Goal: Task Accomplishment & Management: Use online tool/utility

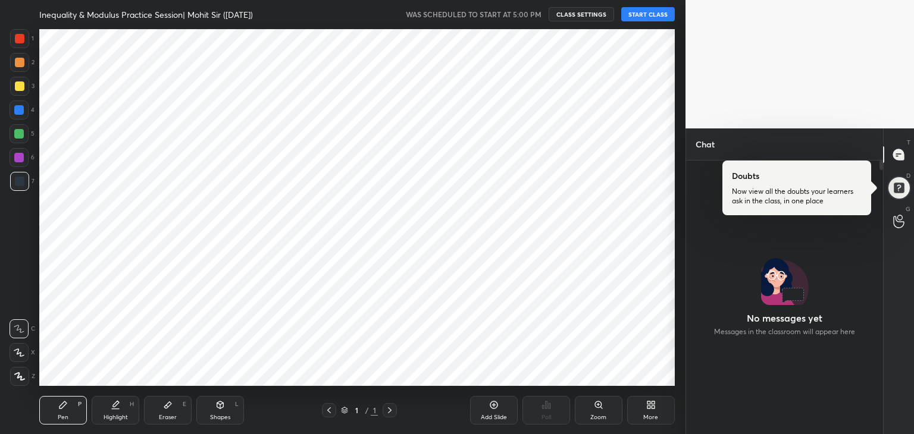
scroll to position [59119, 58840]
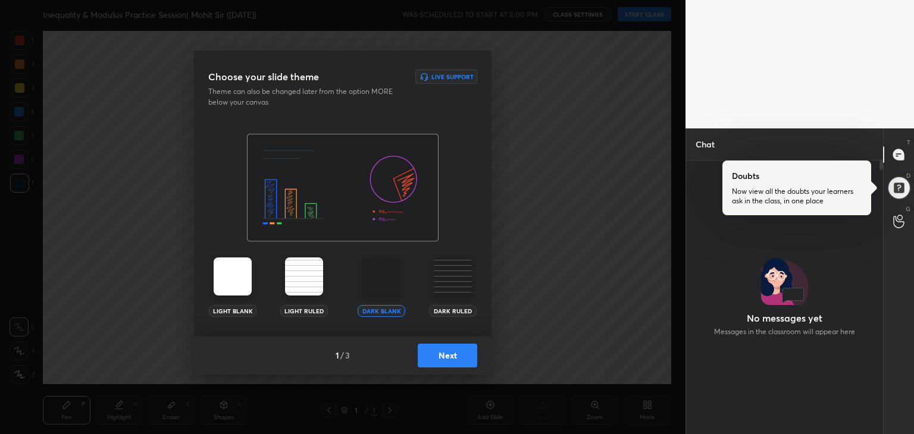
click at [443, 351] on button "Next" at bounding box center [447, 356] width 59 height 24
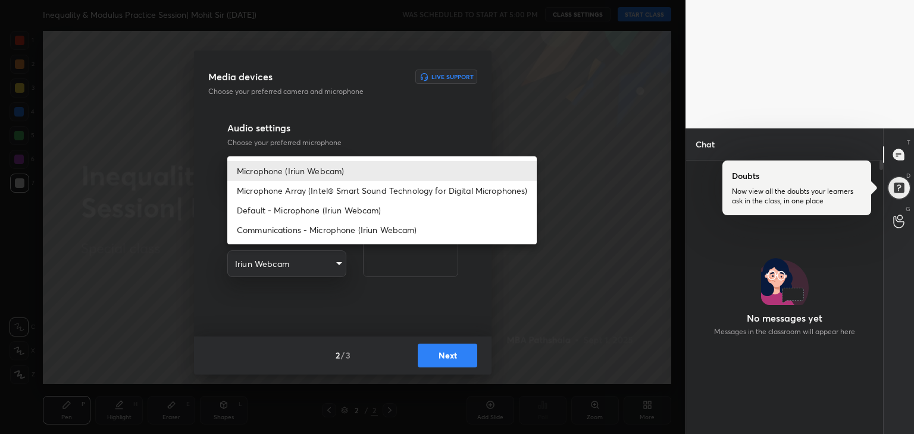
click at [334, 172] on body "1 2 3 4 5 6 7 R O A L C X Z Erase all C X Z Inequality & Modulus Practice Sessi…" at bounding box center [457, 217] width 914 height 434
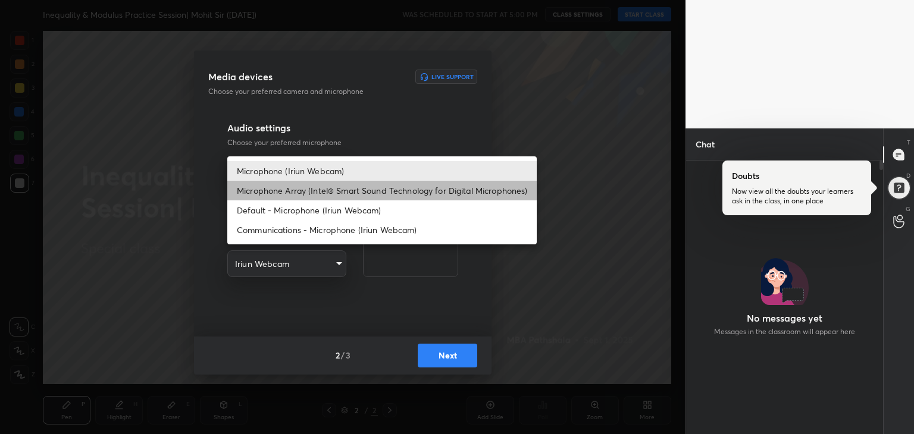
click at [324, 198] on li "Microphone Array (Intel® Smart Sound Technology for Digital Microphones)" at bounding box center [381, 191] width 309 height 20
type input "0456ef3dc600cbefbbb324f7ce7333774c58f4b13e705eea7adaa143bb23302f"
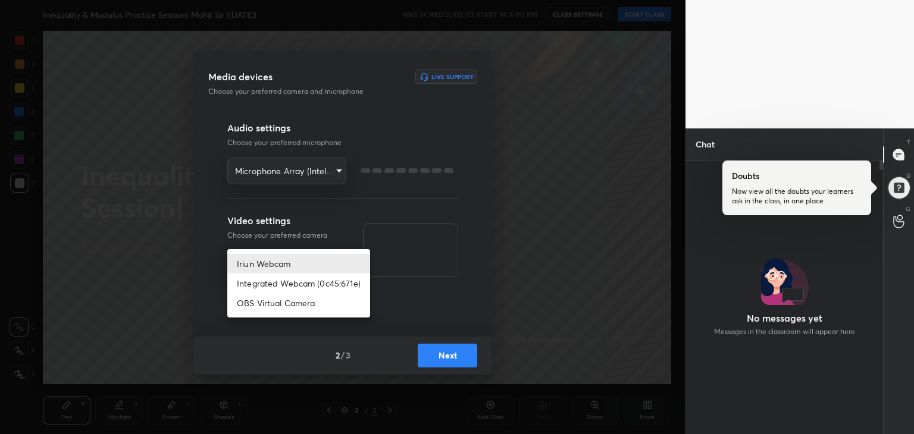
click at [314, 265] on body "1 2 3 4 5 6 7 R O A L C X Z Erase all C X Z Inequality & Modulus Practice Sessi…" at bounding box center [457, 217] width 914 height 434
click at [284, 290] on li "Integrated Webcam (0c45:671e)" at bounding box center [298, 284] width 143 height 20
type input "42adfd960d9d4dcecc09e7ff59bc1eff05b085836b70f7f6c72d2d87c888669e"
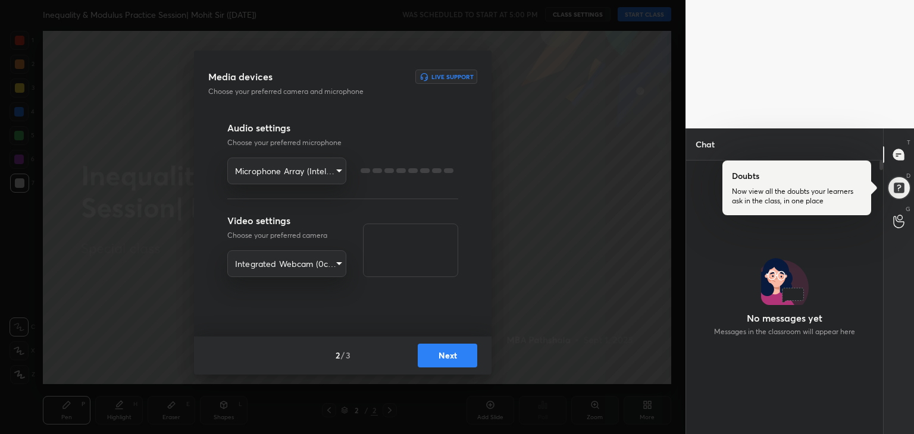
click at [439, 361] on button "Next" at bounding box center [447, 356] width 59 height 24
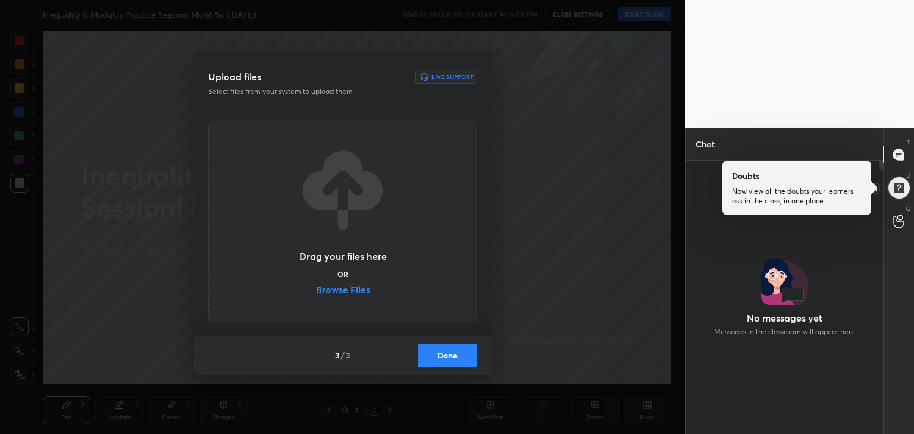
click at [903, 176] on div at bounding box center [899, 188] width 24 height 24
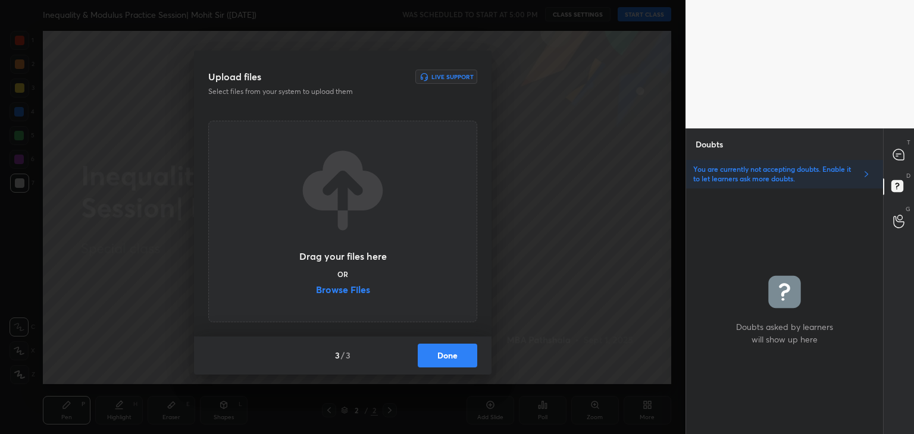
click at [338, 291] on label "Browse Files" at bounding box center [343, 291] width 54 height 12
click at [316, 291] on input "Browse Files" at bounding box center [316, 291] width 0 height 12
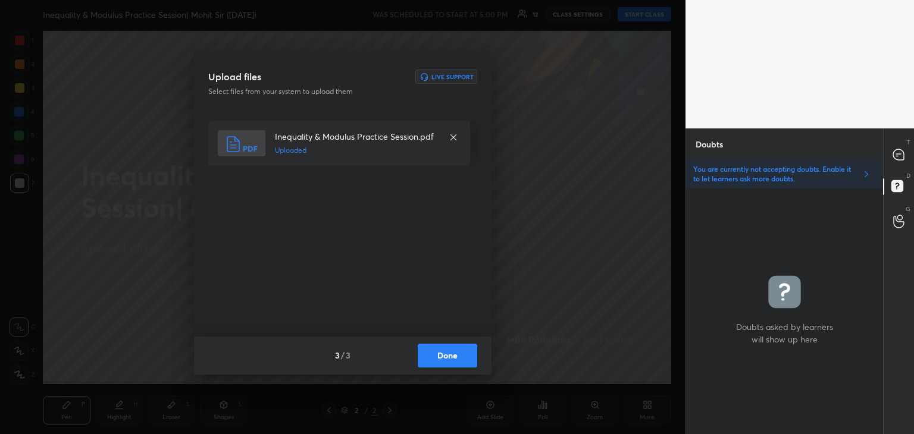
click at [444, 356] on button "Done" at bounding box center [447, 356] width 59 height 24
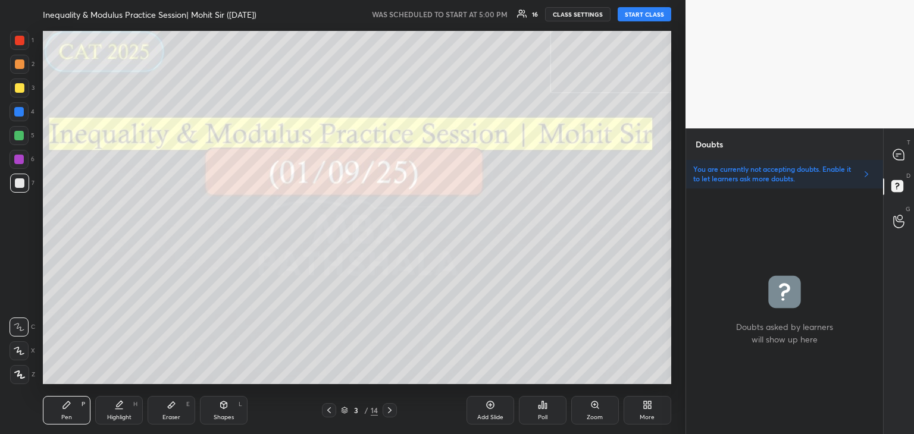
click at [643, 12] on button "START CLASS" at bounding box center [644, 14] width 54 height 14
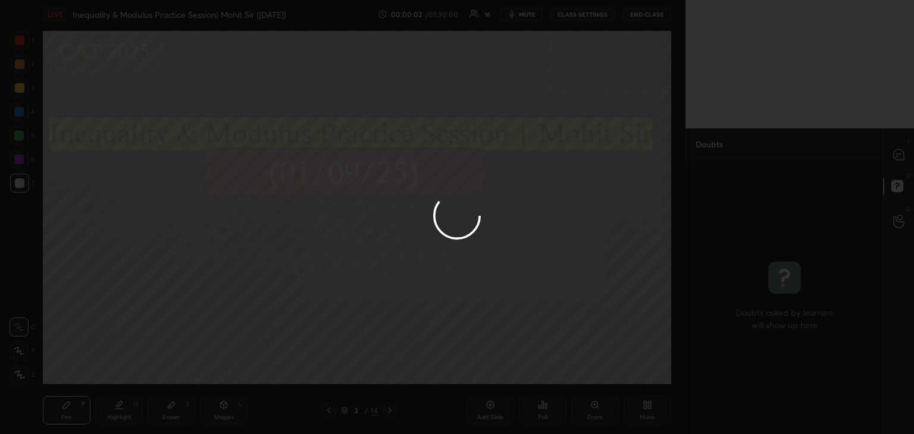
click at [893, 158] on div at bounding box center [457, 217] width 914 height 434
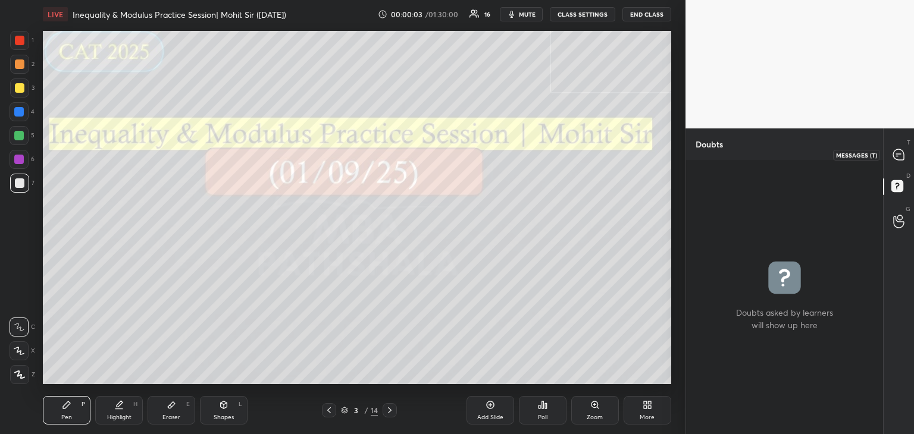
click at [893, 158] on icon at bounding box center [898, 154] width 11 height 11
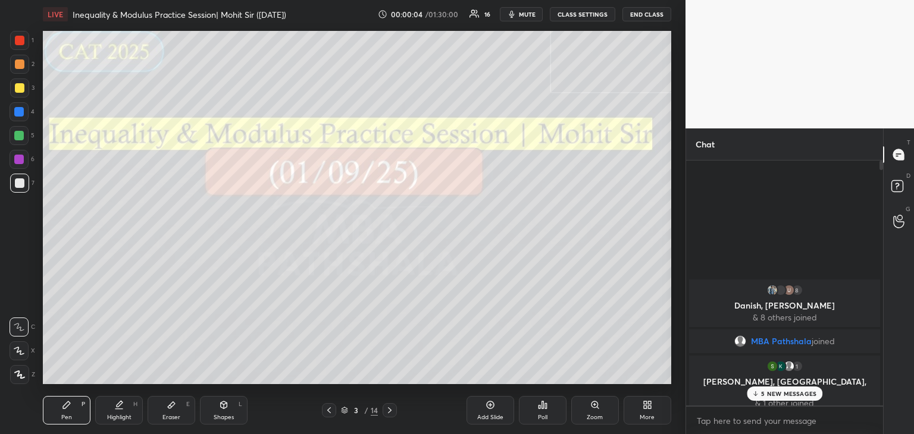
scroll to position [241, 193]
click at [774, 390] on p "5 NEW MESSAGES" at bounding box center [788, 393] width 55 height 7
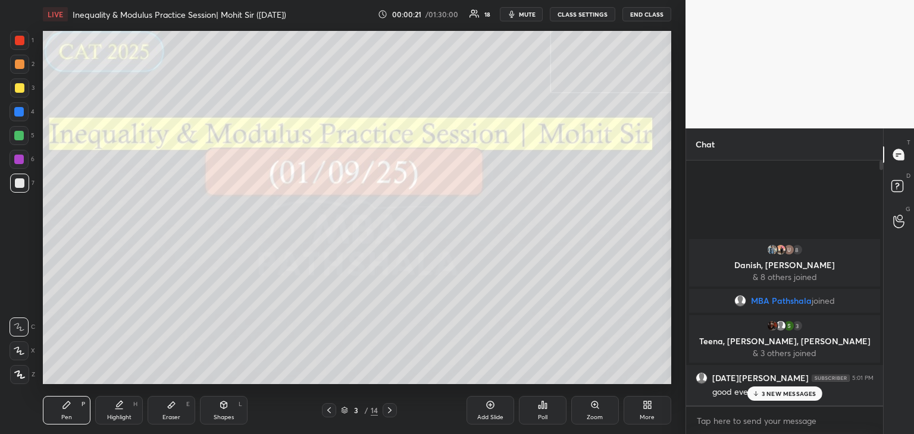
click at [774, 394] on p "3 NEW MESSAGES" at bounding box center [788, 393] width 55 height 7
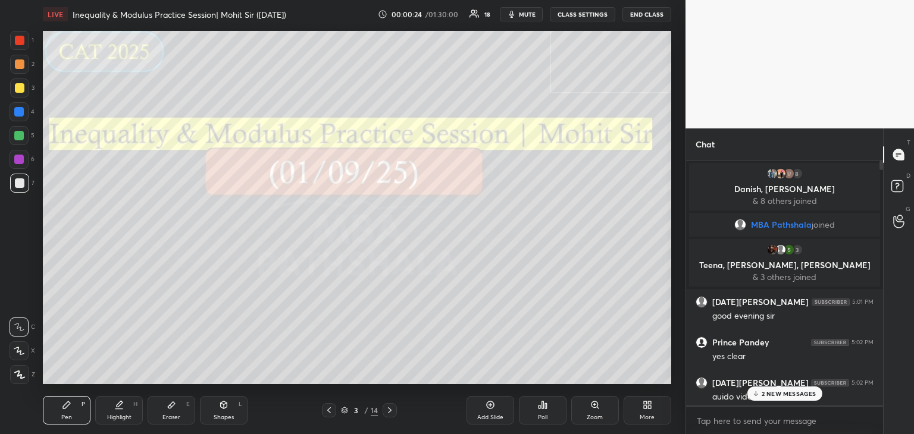
click at [774, 394] on p "2 NEW MESSAGES" at bounding box center [788, 393] width 55 height 7
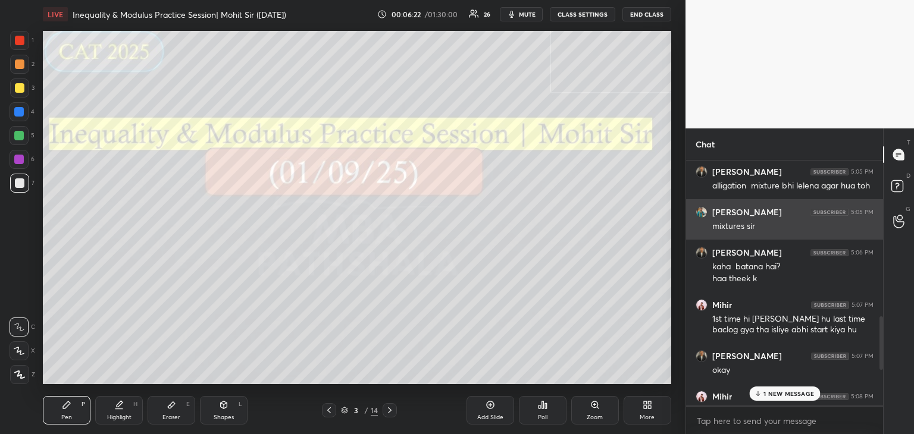
scroll to position [998, 0]
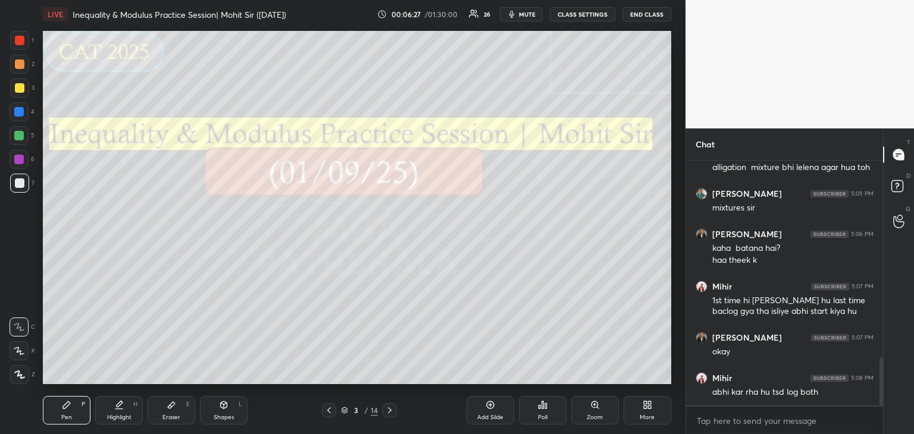
click at [489, 415] on div "Add Slide" at bounding box center [490, 418] width 26 height 6
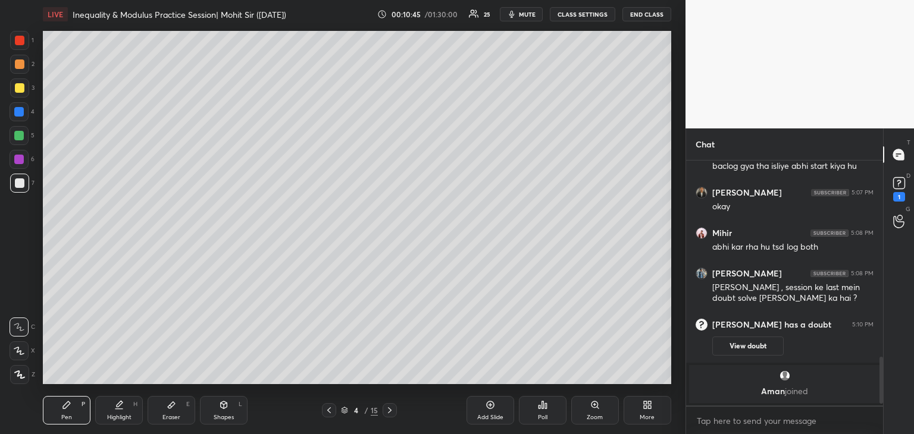
scroll to position [1031, 0]
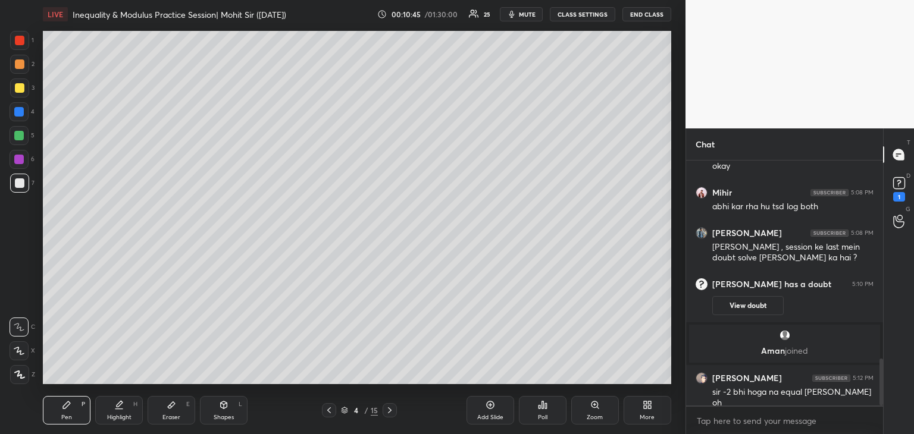
click at [488, 410] on div "Add Slide" at bounding box center [490, 410] width 48 height 29
click at [328, 410] on icon at bounding box center [329, 411] width 10 height 10
click at [484, 404] on div "Add Slide" at bounding box center [490, 410] width 48 height 29
click at [168, 418] on div "Eraser" at bounding box center [171, 418] width 18 height 6
click at [69, 406] on icon at bounding box center [67, 405] width 10 height 10
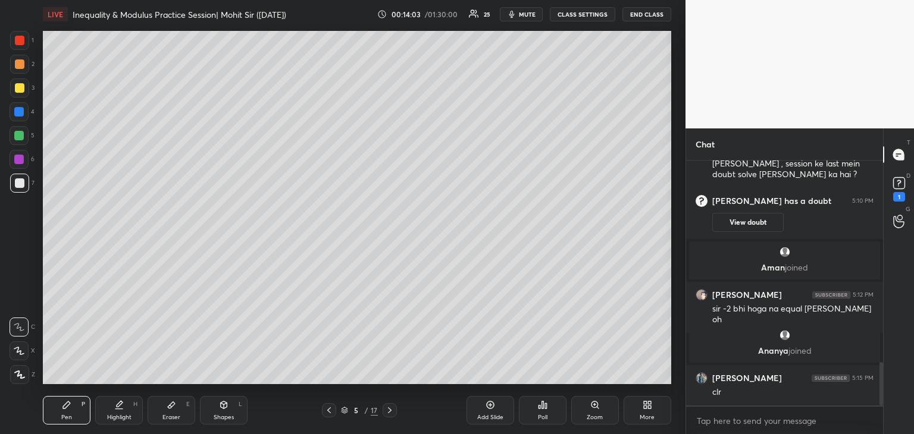
scroll to position [1131, 0]
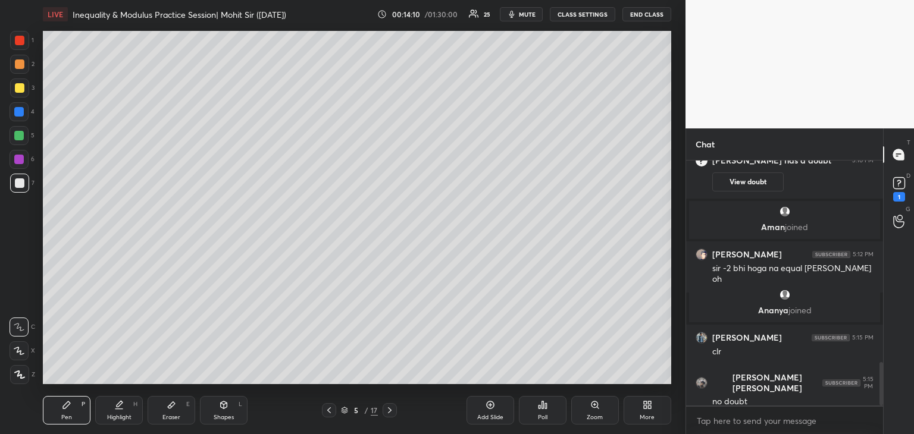
click at [386, 412] on icon at bounding box center [390, 411] width 10 height 10
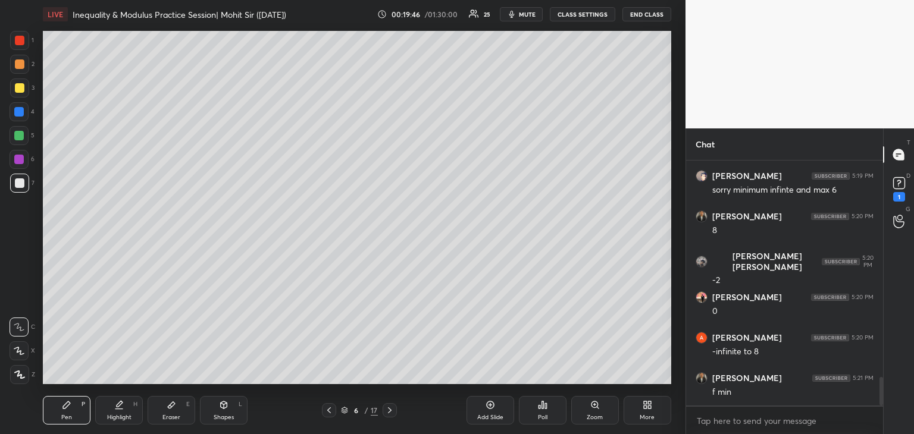
scroll to position [1883, 0]
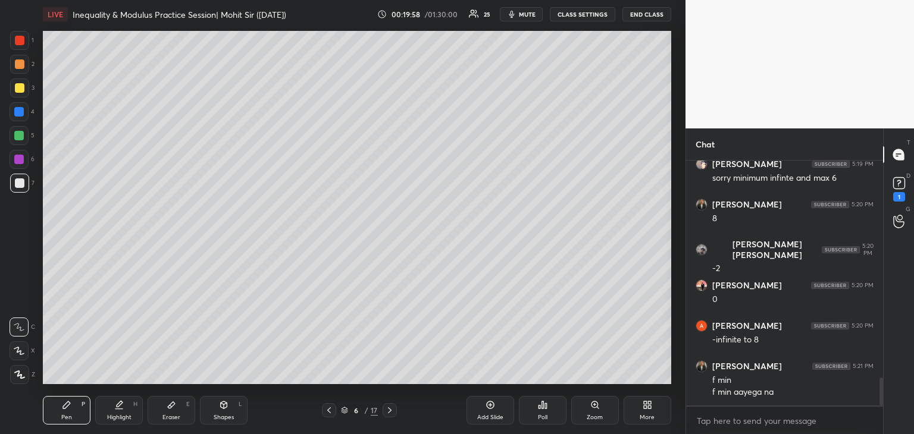
click at [175, 409] on icon at bounding box center [172, 405] width 10 height 10
click at [68, 412] on div "Pen P" at bounding box center [67, 410] width 48 height 29
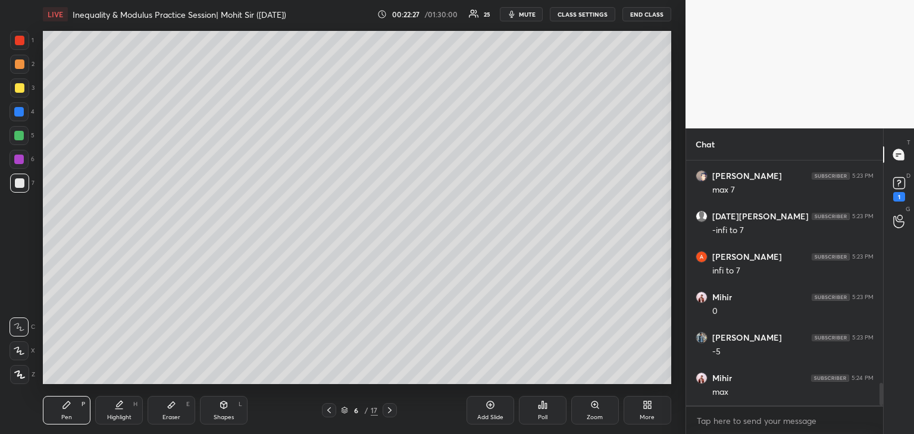
scroll to position [2404, 0]
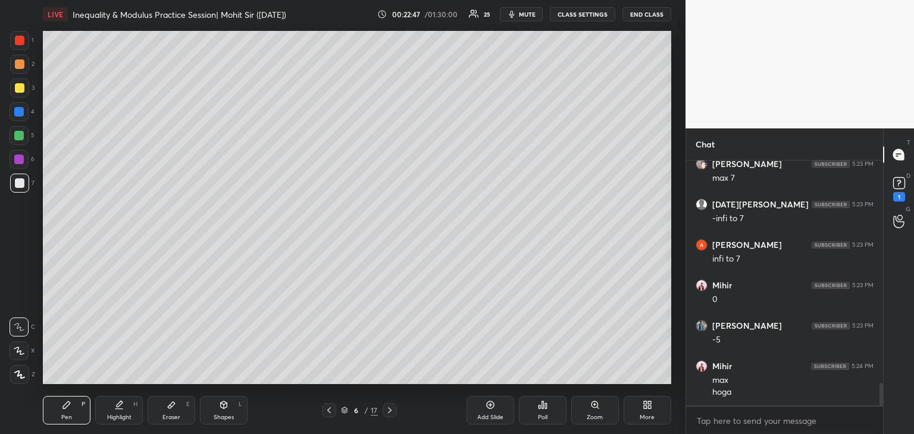
click at [488, 405] on icon at bounding box center [490, 405] width 4 height 4
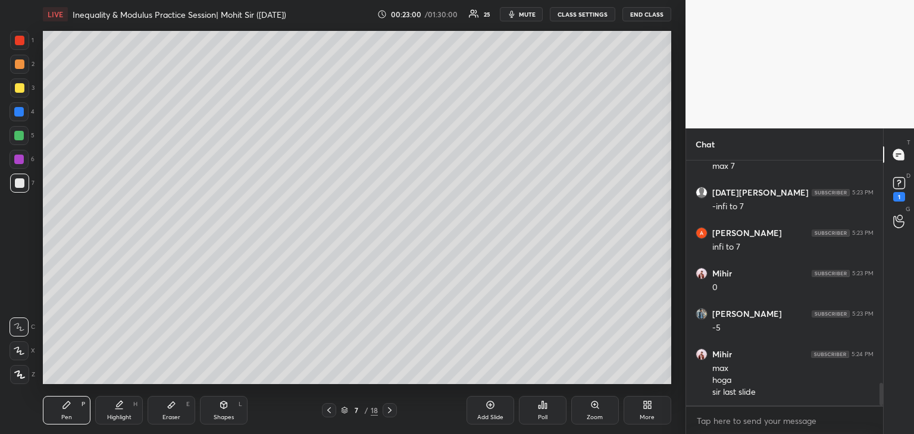
click at [325, 411] on icon at bounding box center [329, 411] width 10 height 10
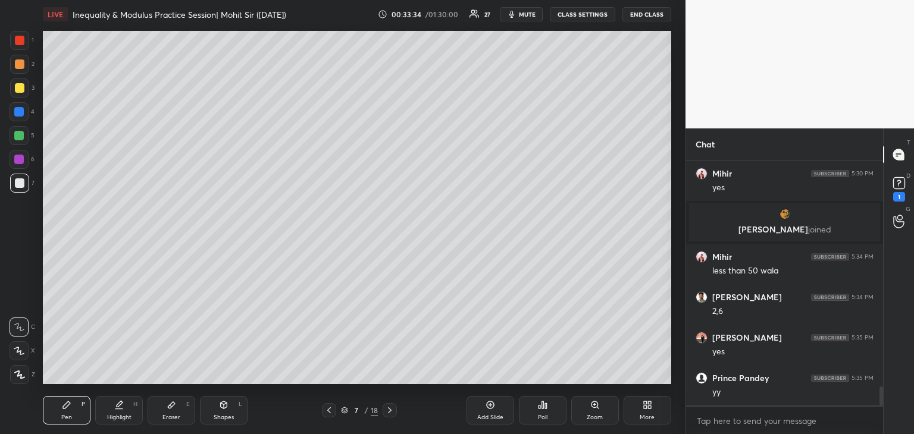
scroll to position [2902, 0]
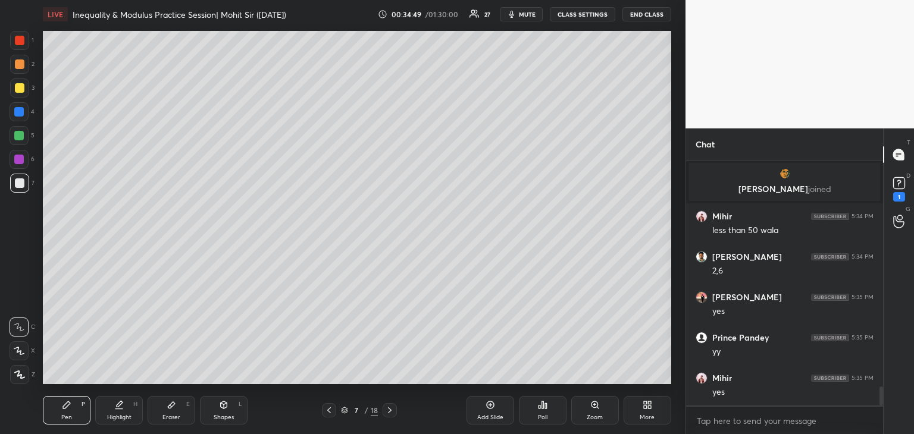
click at [482, 406] on div "Add Slide" at bounding box center [490, 410] width 48 height 29
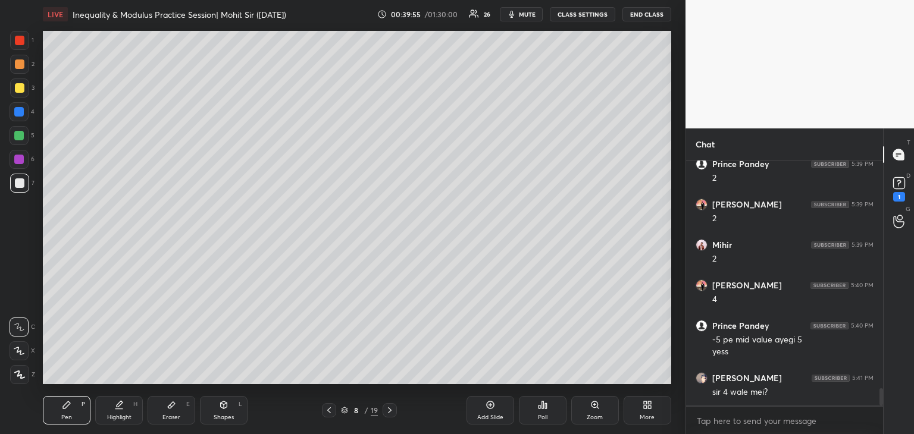
scroll to position [3294, 0]
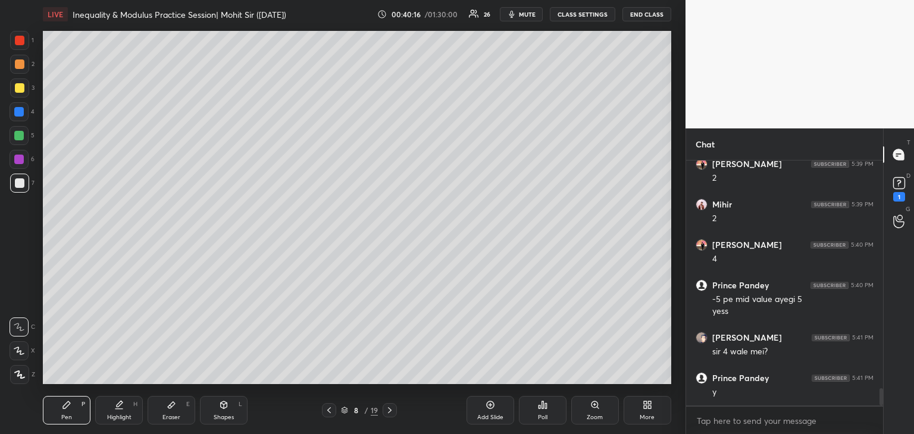
click at [385, 413] on icon at bounding box center [390, 411] width 10 height 10
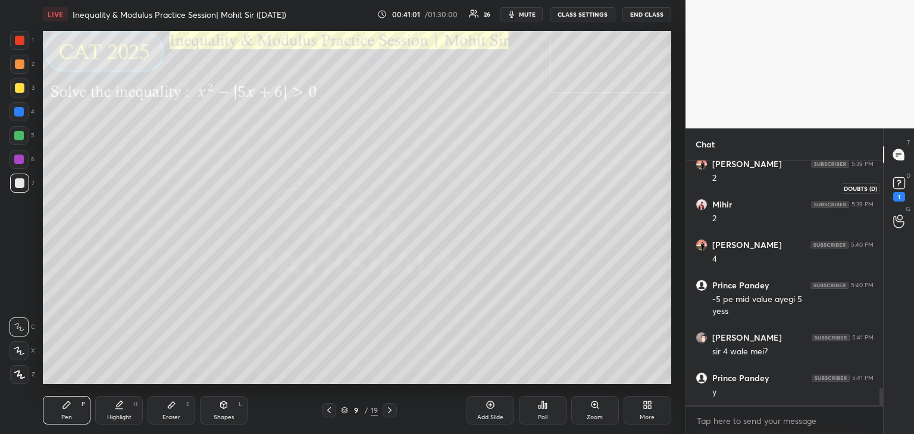
click at [901, 183] on rect at bounding box center [898, 183] width 11 height 11
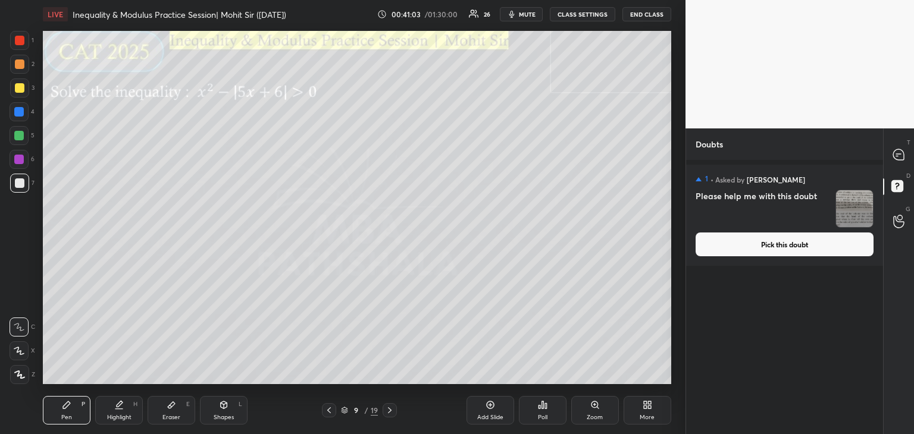
click at [804, 239] on button "Pick this doubt" at bounding box center [784, 245] width 178 height 24
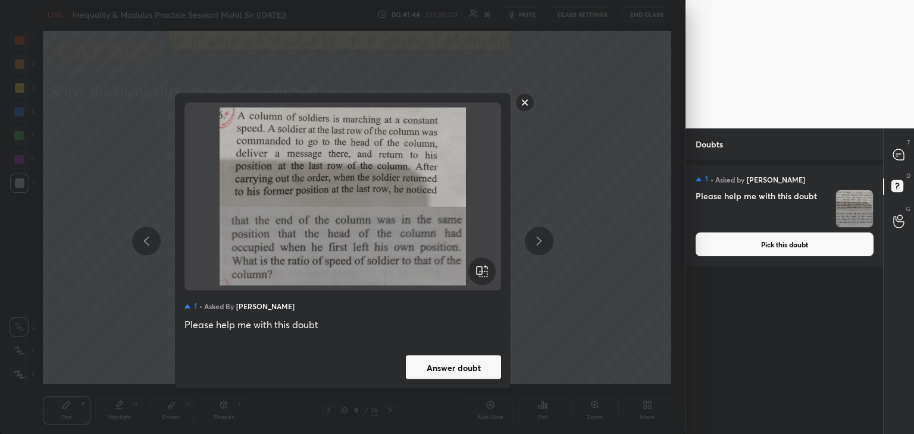
click at [524, 99] on rect at bounding box center [525, 102] width 18 height 18
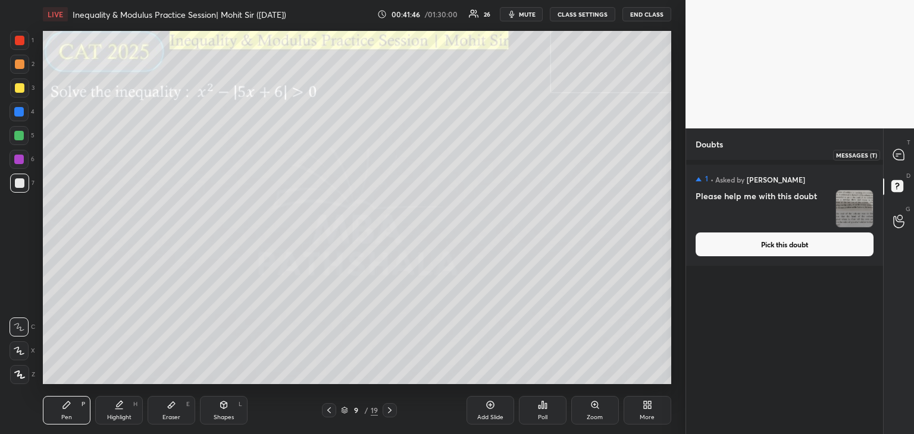
click at [894, 153] on icon at bounding box center [898, 154] width 11 height 11
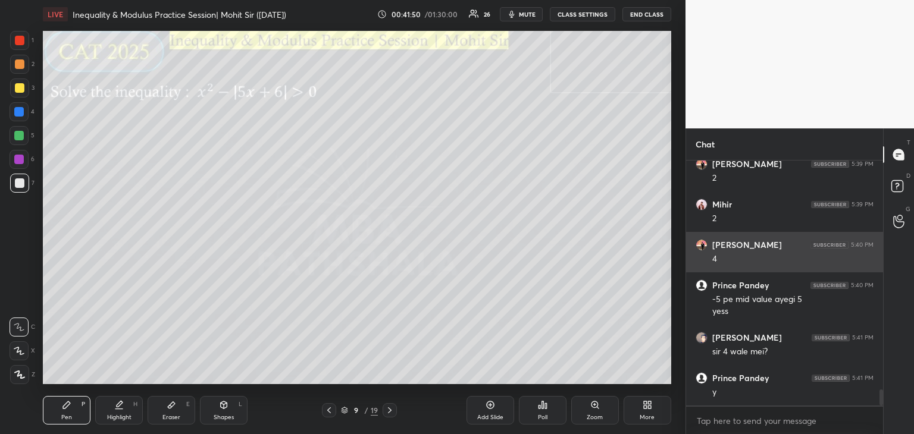
scroll to position [3557, 0]
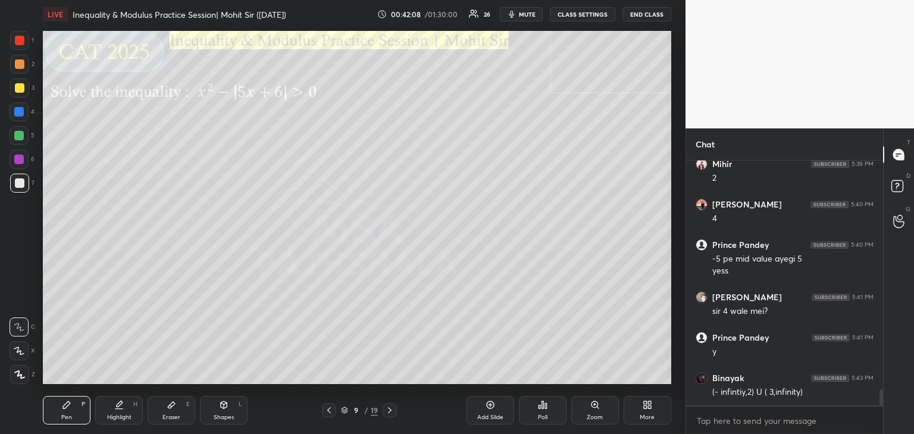
click at [15, 91] on div at bounding box center [20, 88] width 10 height 10
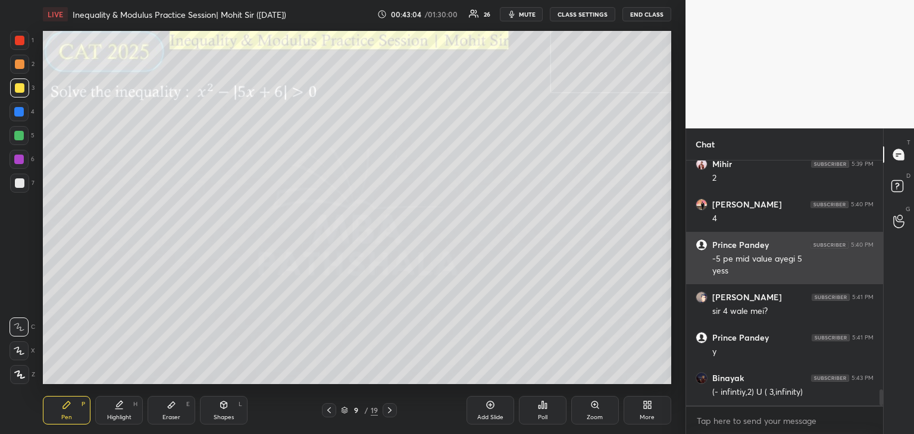
scroll to position [3597, 0]
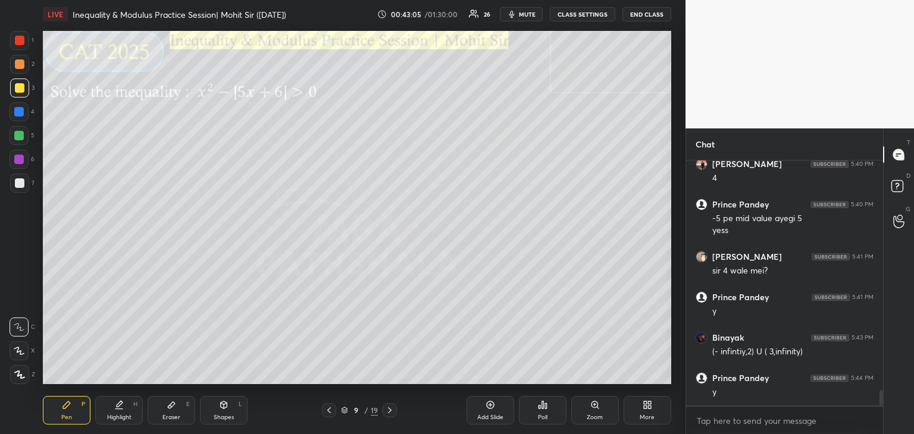
click at [178, 405] on div "Eraser E" at bounding box center [172, 410] width 48 height 29
click at [24, 372] on div at bounding box center [19, 374] width 19 height 19
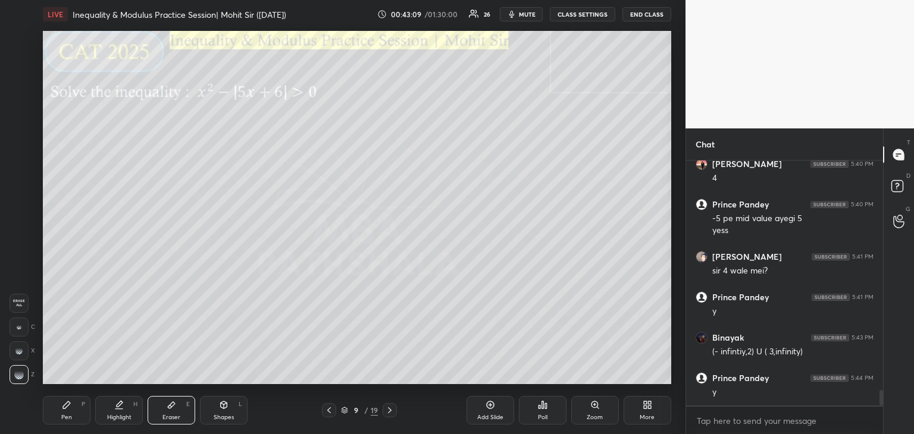
click at [62, 403] on icon at bounding box center [67, 405] width 10 height 10
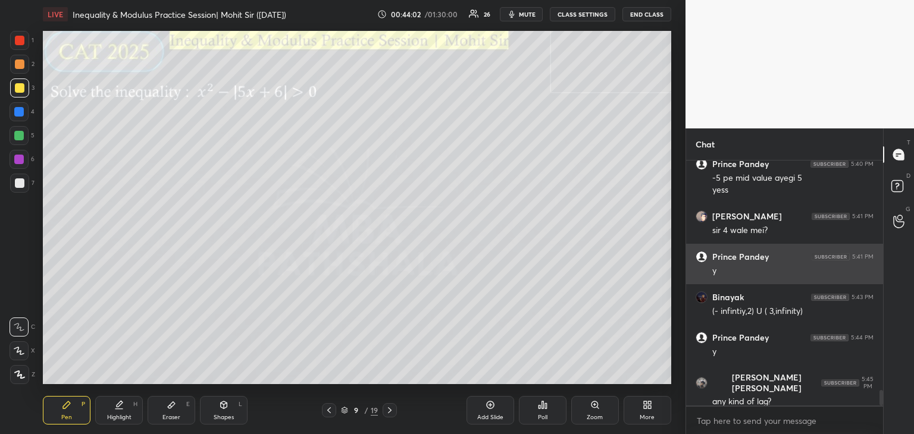
scroll to position [3678, 0]
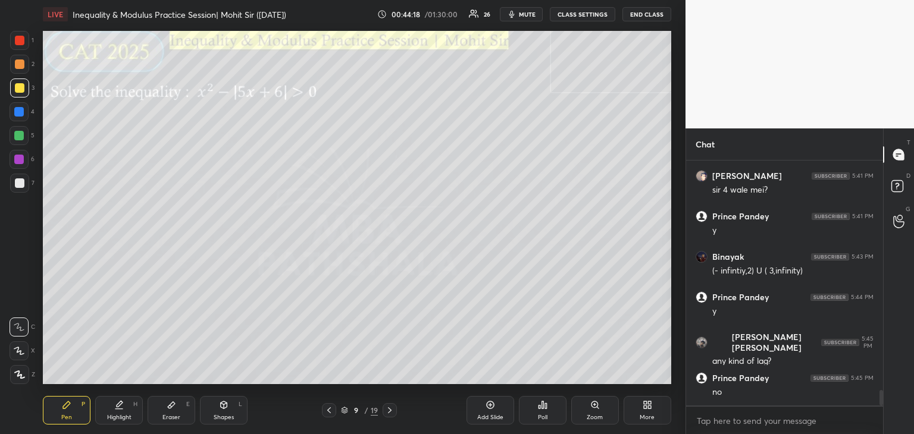
click at [171, 408] on icon at bounding box center [171, 405] width 7 height 7
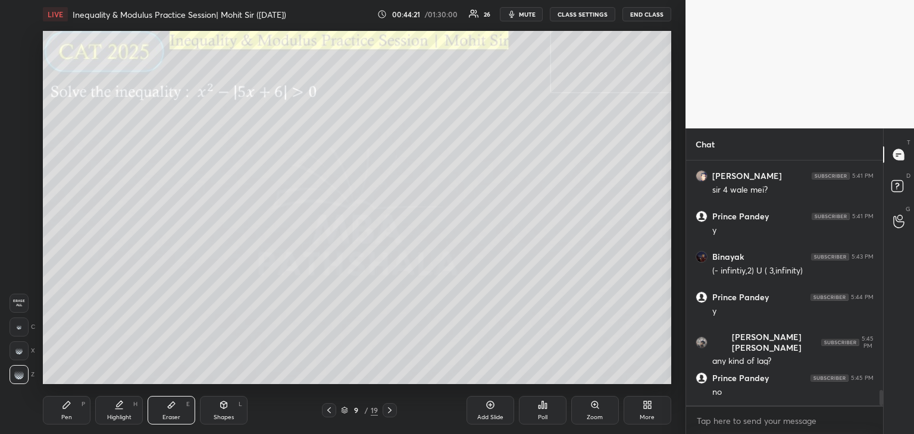
click at [72, 406] on div "Pen P" at bounding box center [67, 410] width 48 height 29
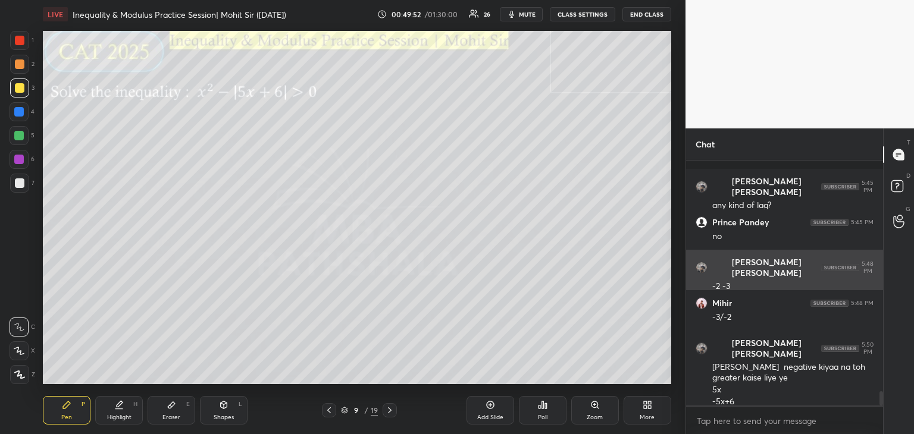
scroll to position [3885, 0]
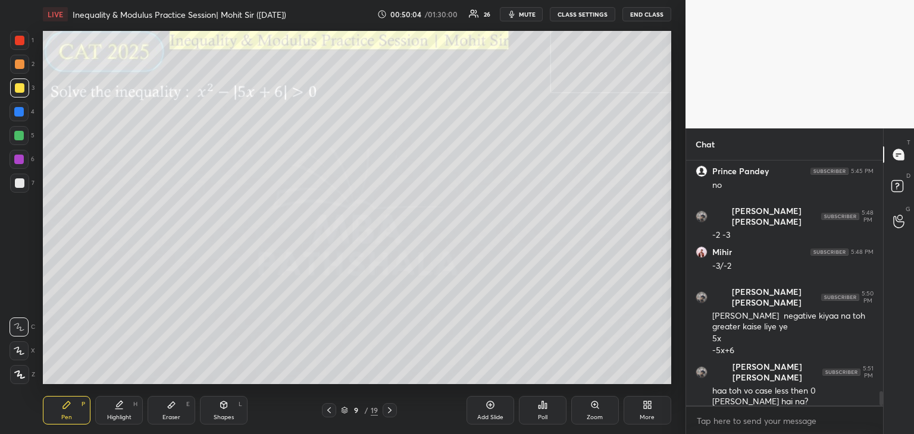
click at [489, 405] on icon at bounding box center [490, 405] width 4 height 4
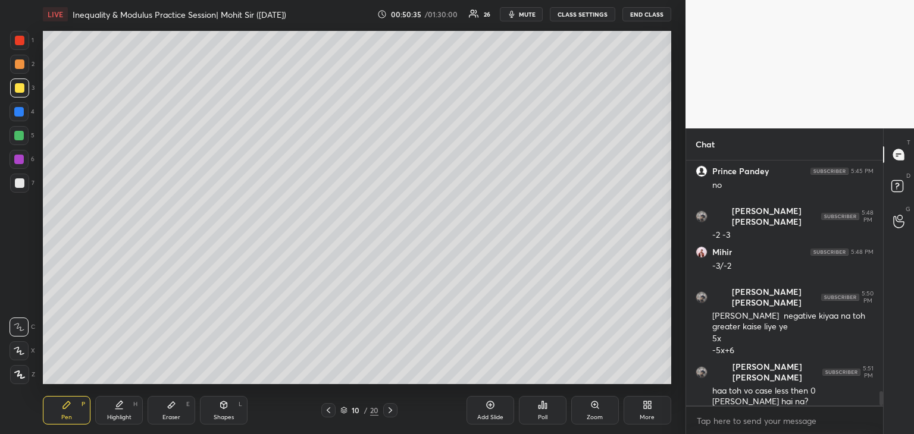
click at [172, 410] on icon at bounding box center [172, 405] width 10 height 10
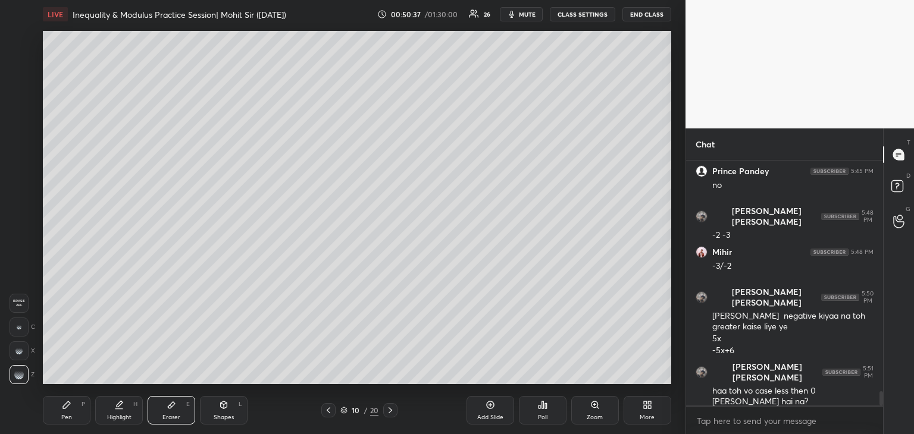
click at [68, 410] on div "Pen P" at bounding box center [67, 410] width 48 height 29
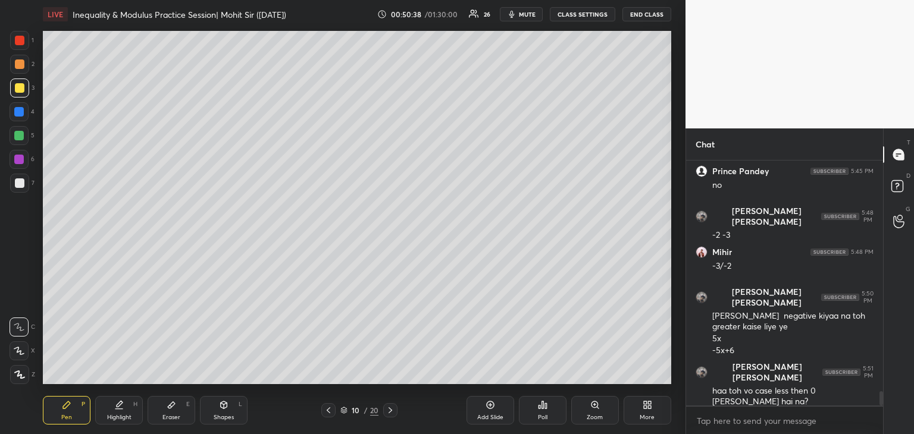
scroll to position [3926, 0]
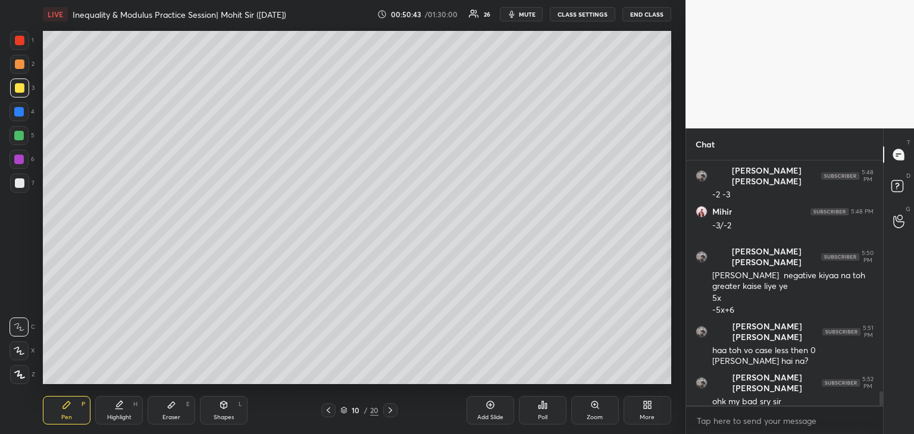
click at [331, 413] on icon at bounding box center [329, 411] width 10 height 10
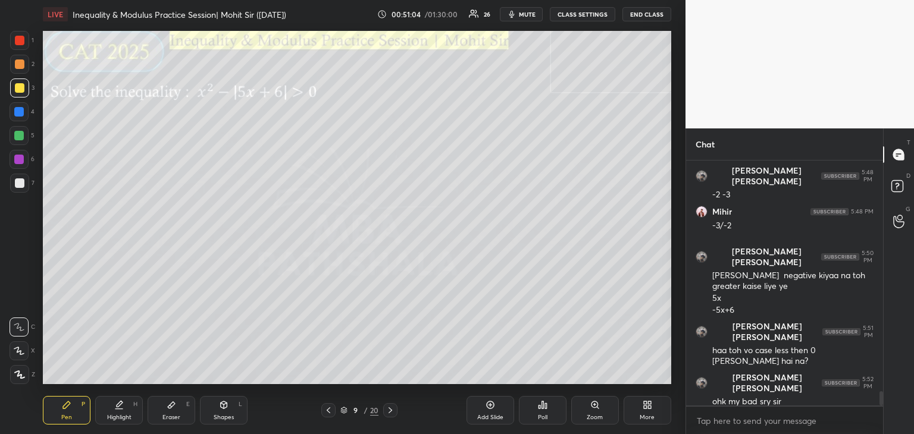
click at [18, 109] on div at bounding box center [19, 112] width 10 height 10
click at [173, 411] on div "Eraser E" at bounding box center [172, 410] width 48 height 29
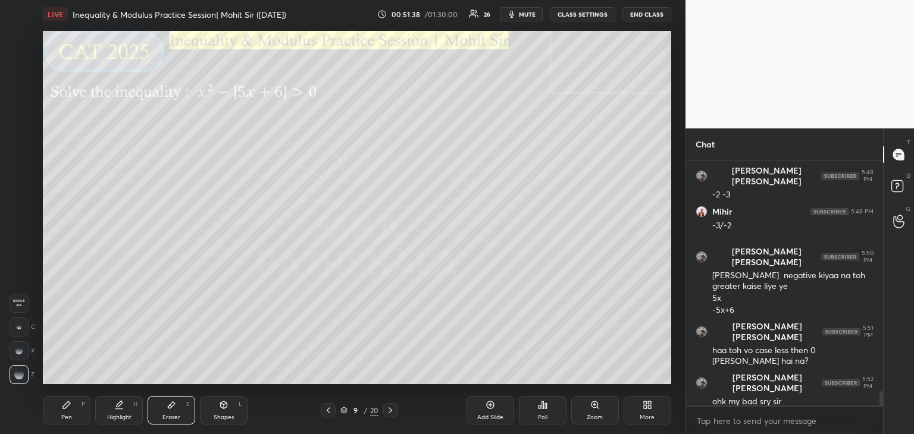
click at [67, 411] on div "Pen P" at bounding box center [67, 410] width 48 height 29
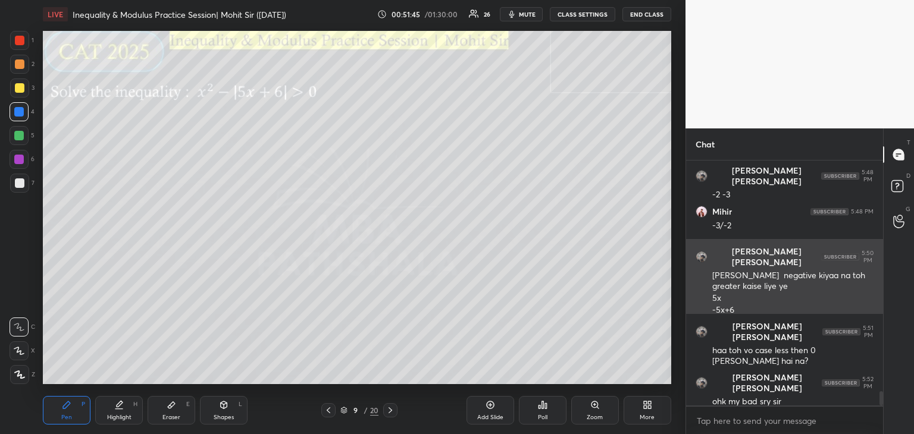
scroll to position [3966, 0]
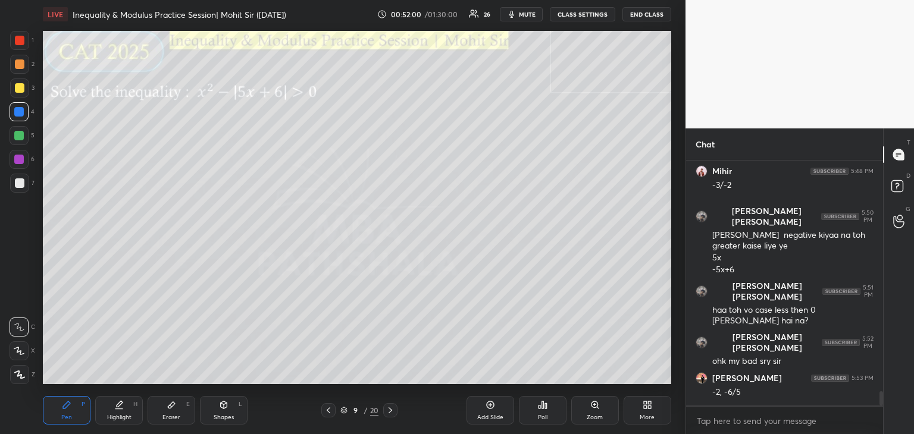
click at [19, 88] on div at bounding box center [20, 88] width 10 height 10
click at [19, 134] on div at bounding box center [19, 136] width 10 height 10
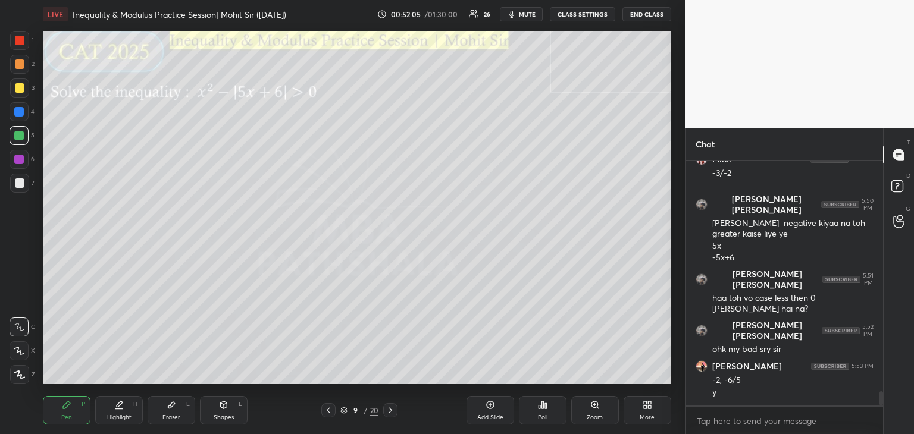
click at [20, 64] on div at bounding box center [20, 64] width 10 height 10
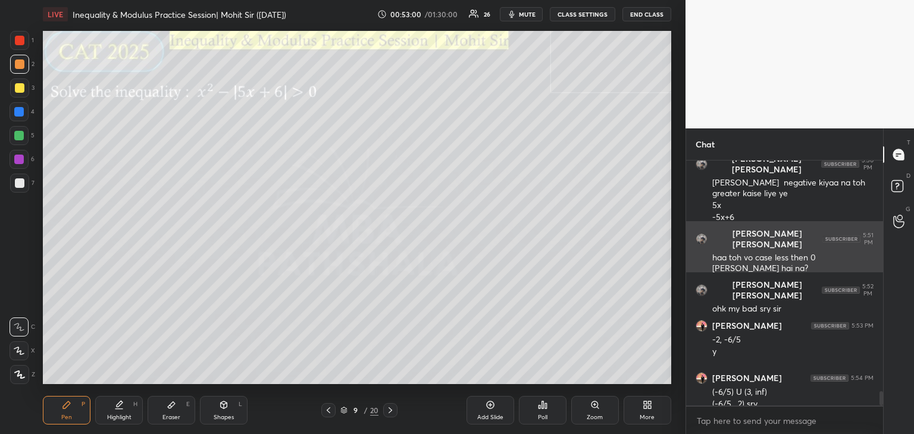
scroll to position [4030, 0]
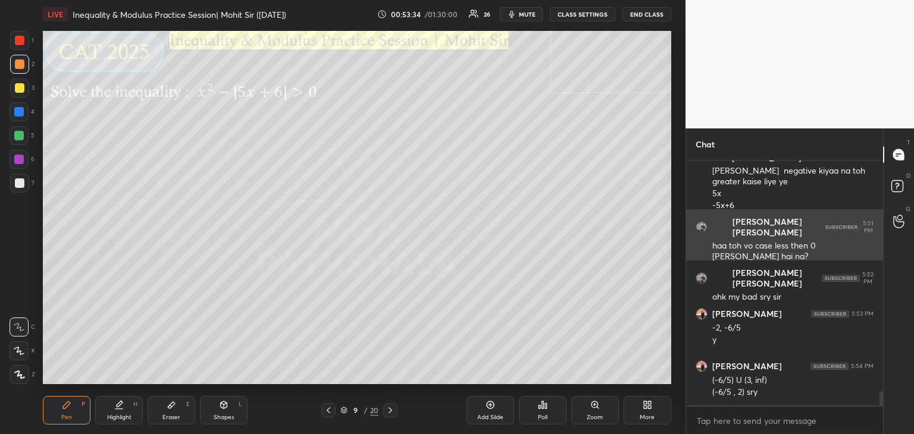
click at [17, 115] on div at bounding box center [19, 112] width 10 height 10
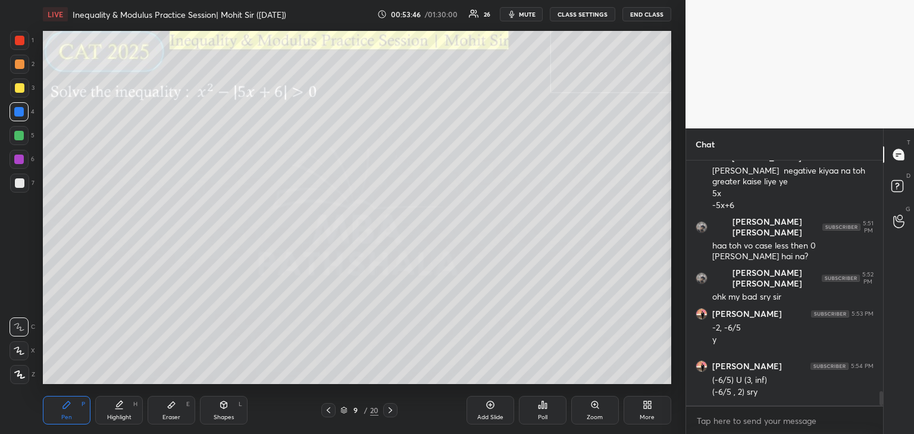
click at [181, 405] on div "Eraser E" at bounding box center [172, 410] width 48 height 29
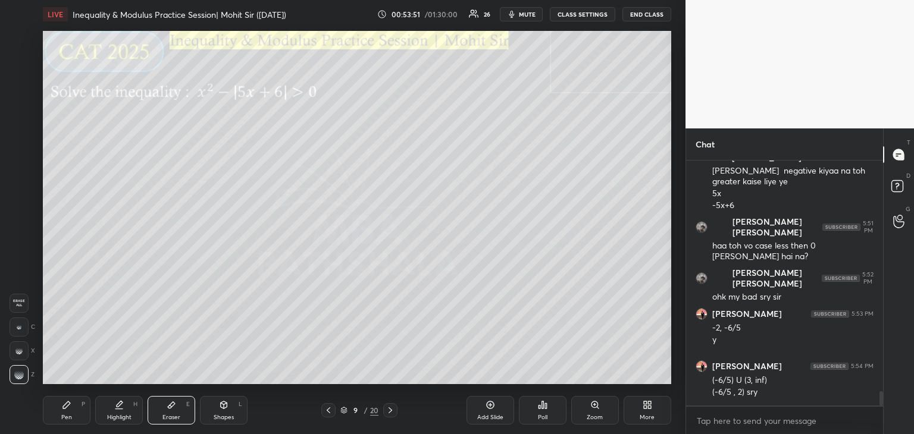
click at [75, 410] on div "Pen P" at bounding box center [67, 410] width 48 height 29
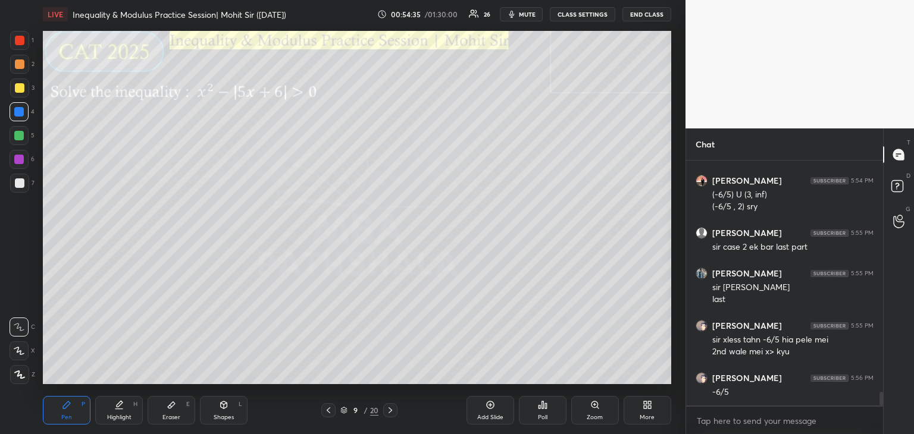
scroll to position [4256, 0]
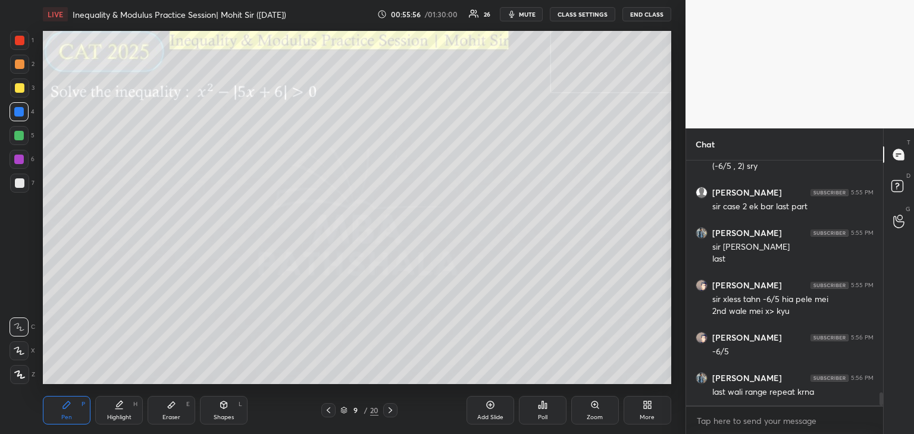
click at [167, 412] on div "Eraser E" at bounding box center [172, 410] width 48 height 29
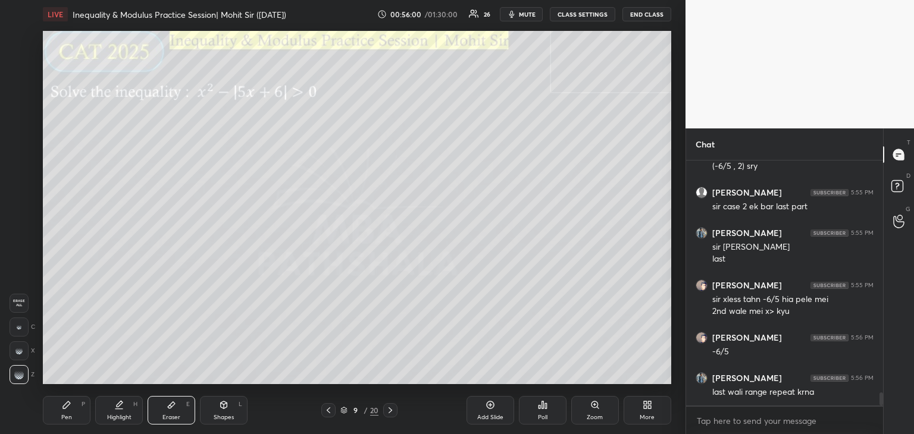
click at [68, 413] on div "Pen P" at bounding box center [67, 410] width 48 height 29
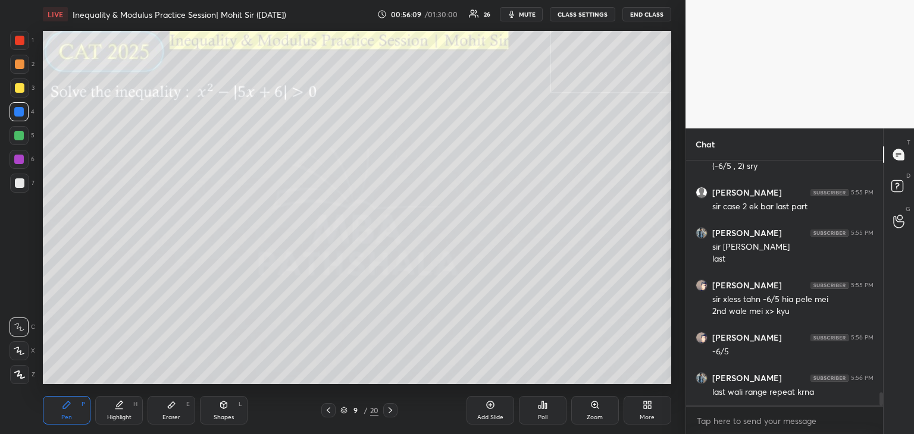
click at [16, 113] on div at bounding box center [19, 112] width 10 height 10
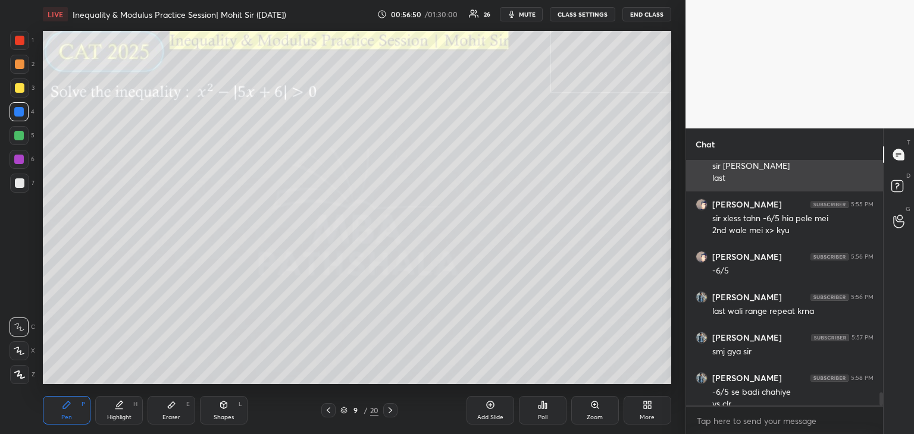
scroll to position [4349, 0]
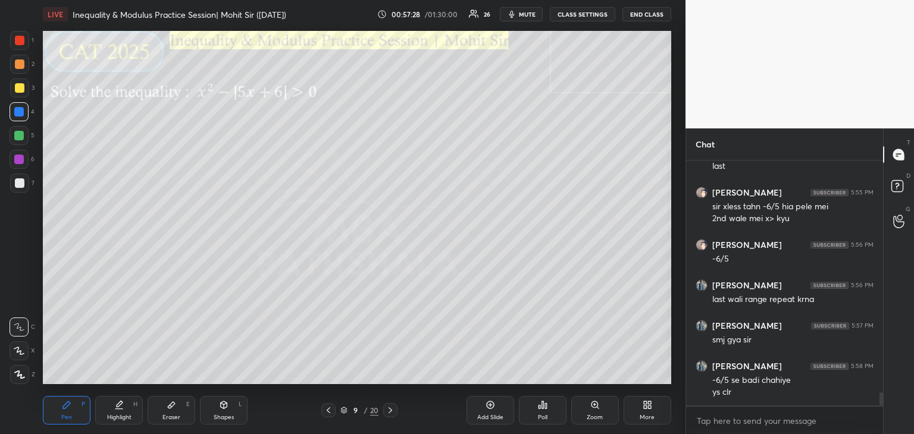
click at [20, 183] on div at bounding box center [20, 183] width 10 height 10
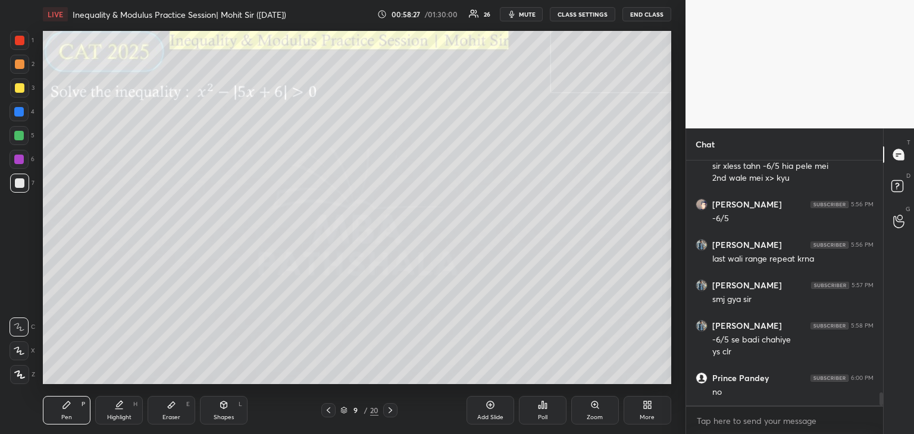
scroll to position [4430, 0]
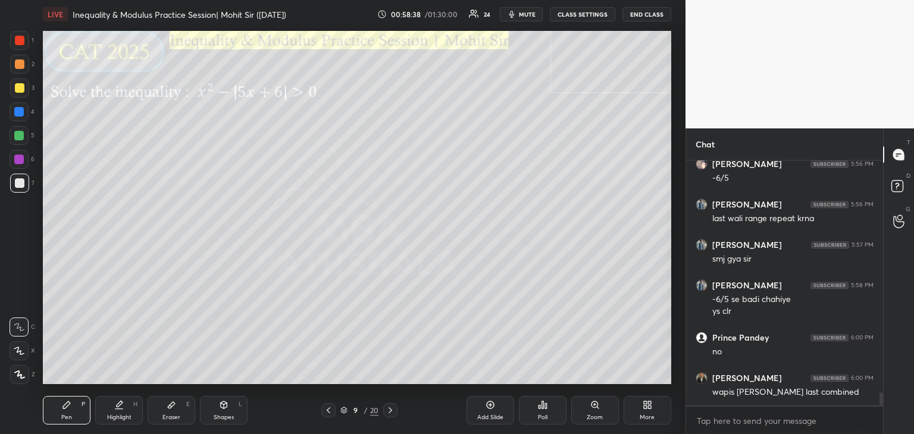
click at [390, 409] on icon at bounding box center [390, 411] width 10 height 10
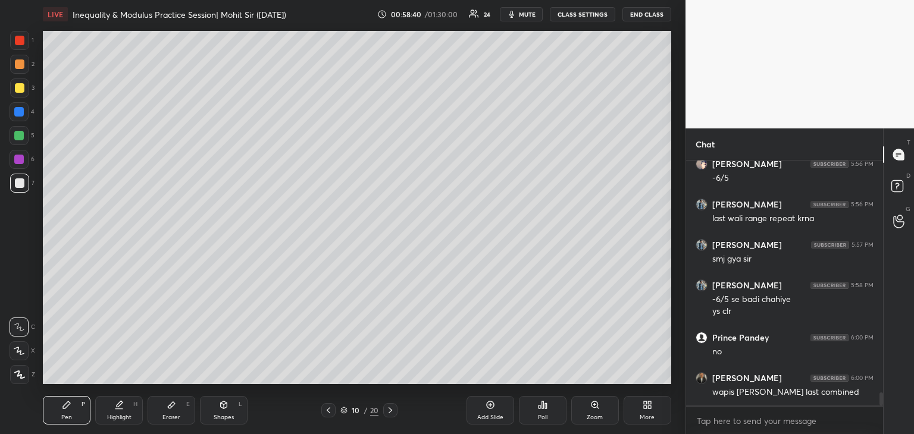
click at [329, 411] on icon at bounding box center [329, 411] width 10 height 10
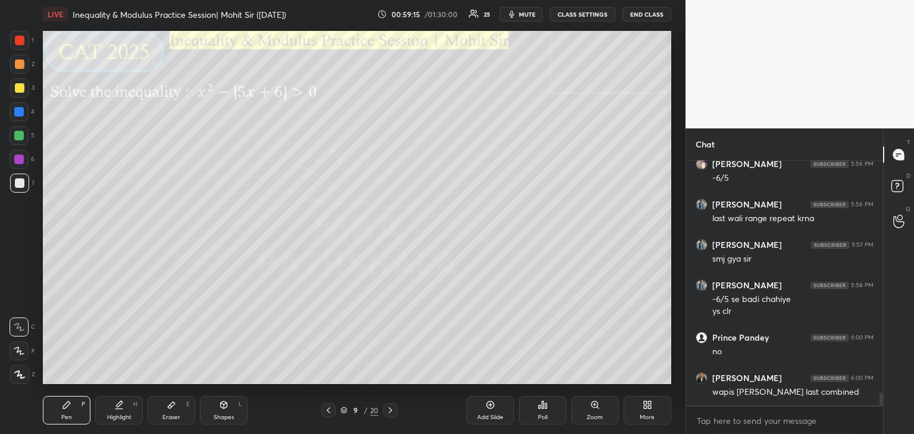
click at [490, 407] on icon at bounding box center [490, 405] width 10 height 10
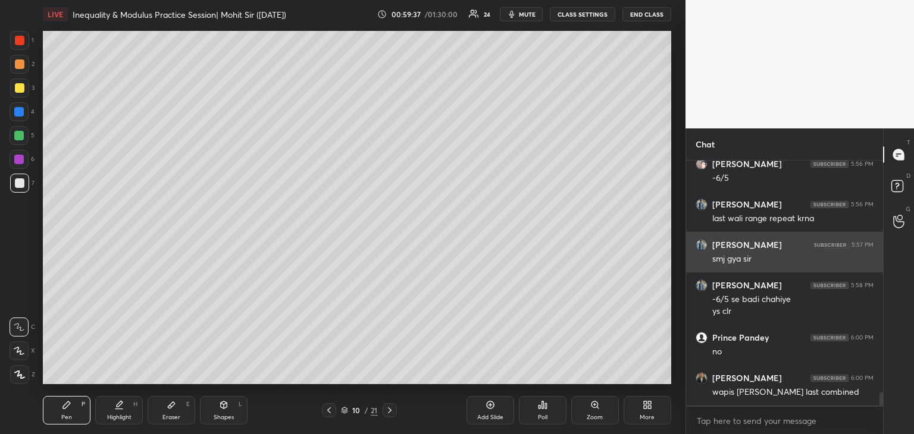
scroll to position [4470, 0]
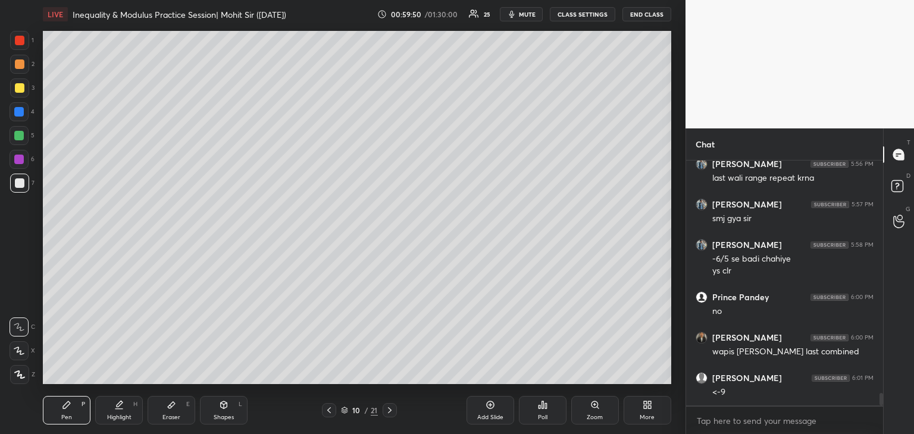
click at [330, 407] on icon at bounding box center [329, 411] width 10 height 10
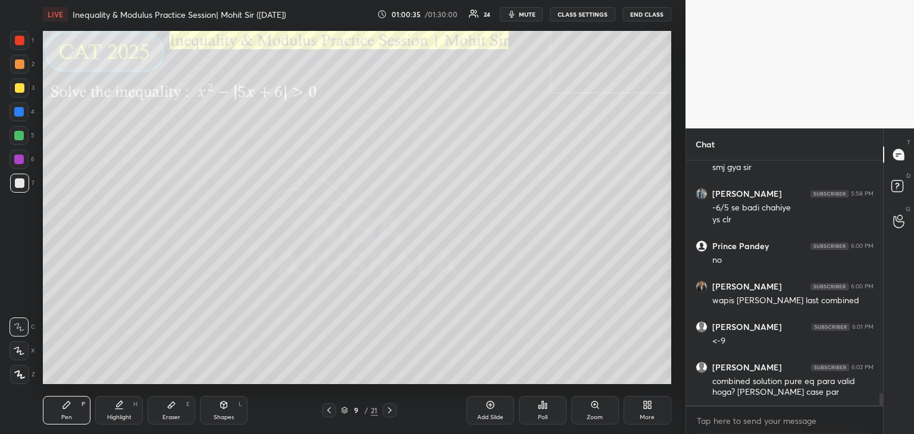
scroll to position [4562, 0]
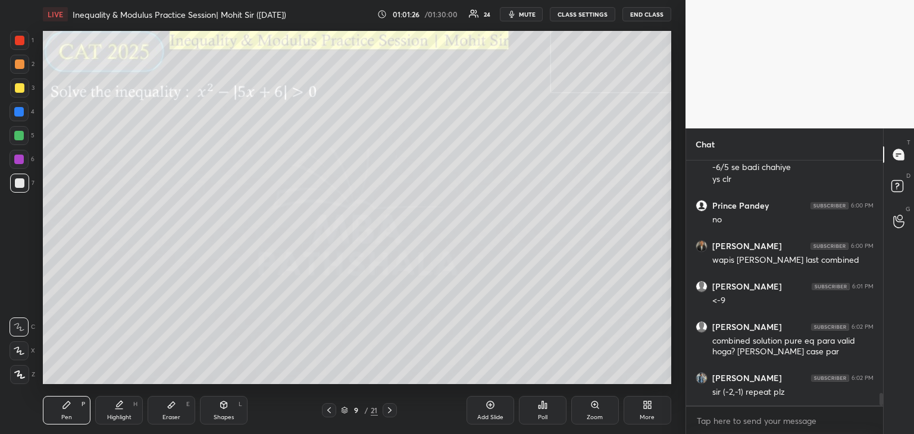
click at [483, 407] on div "Add Slide" at bounding box center [490, 410] width 48 height 29
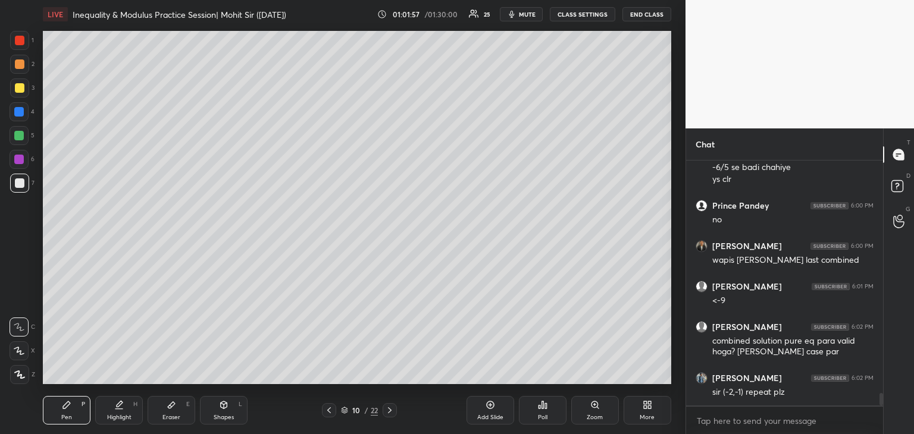
click at [327, 410] on icon at bounding box center [329, 411] width 10 height 10
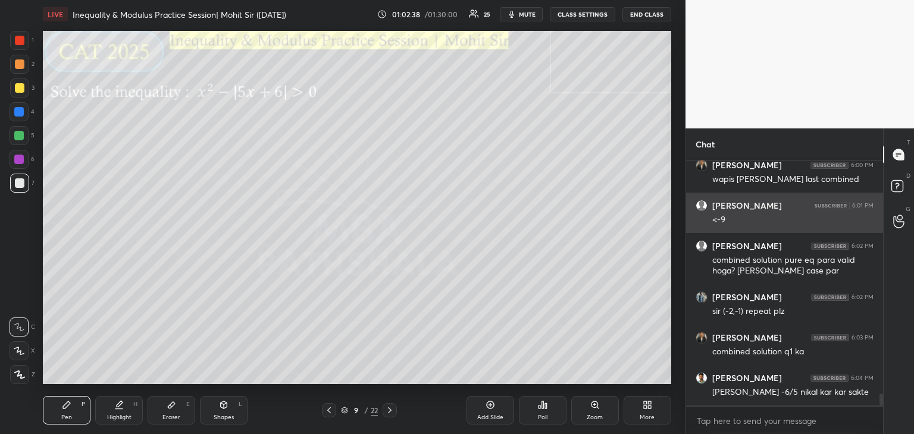
scroll to position [4683, 0]
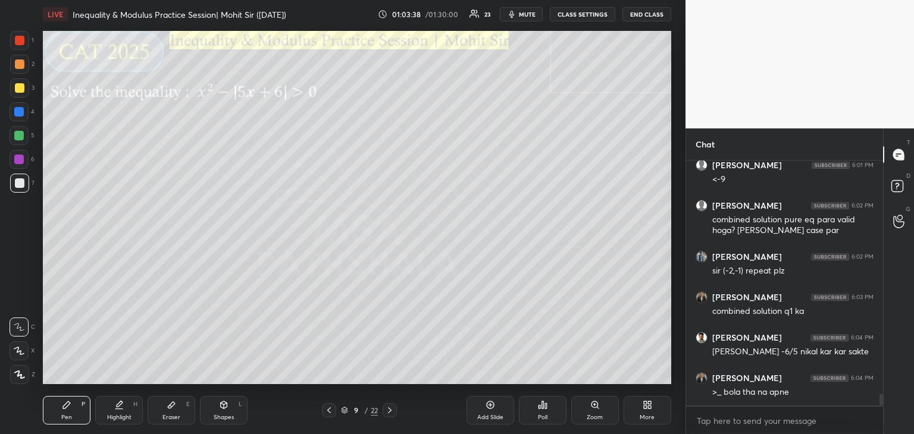
click at [22, 111] on div at bounding box center [19, 112] width 10 height 10
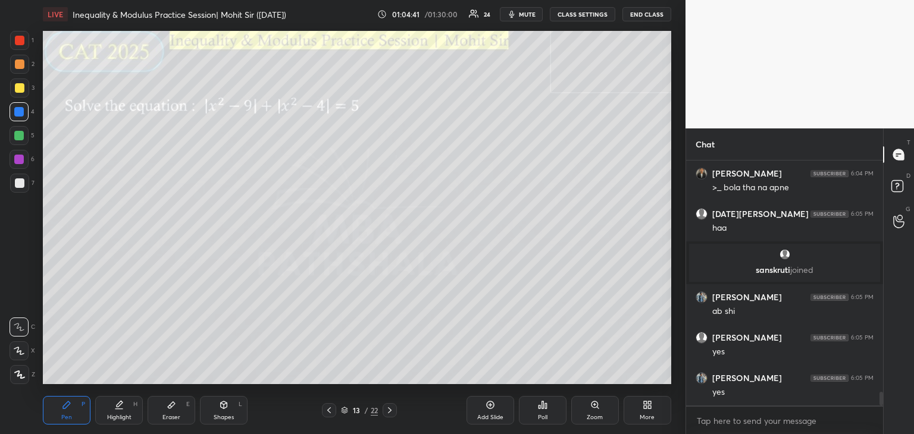
scroll to position [4278, 0]
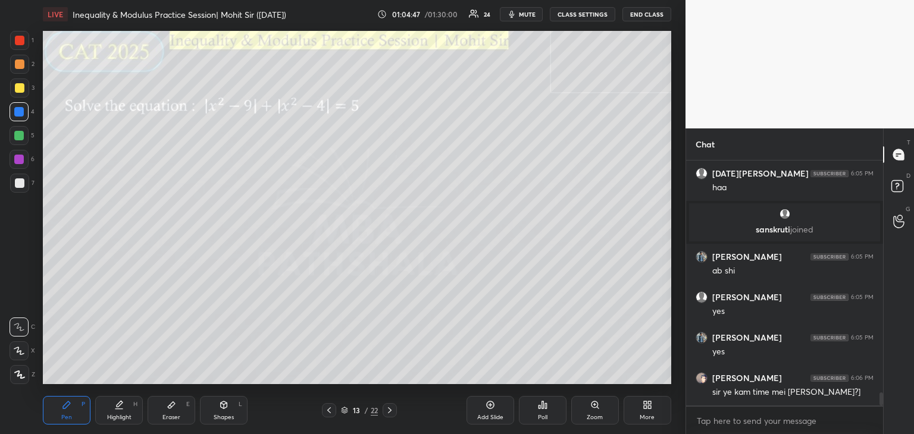
click at [327, 408] on icon at bounding box center [329, 411] width 10 height 10
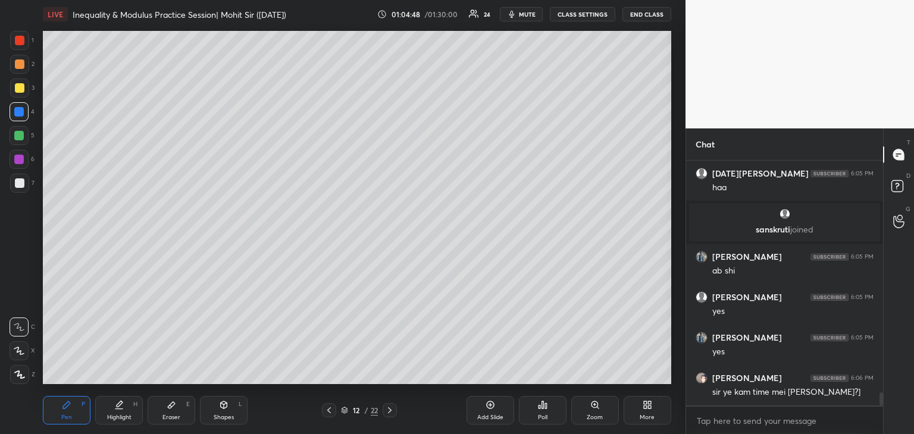
click at [328, 409] on icon at bounding box center [329, 411] width 10 height 10
click at [330, 409] on icon at bounding box center [329, 410] width 4 height 6
click at [328, 407] on icon at bounding box center [329, 411] width 10 height 10
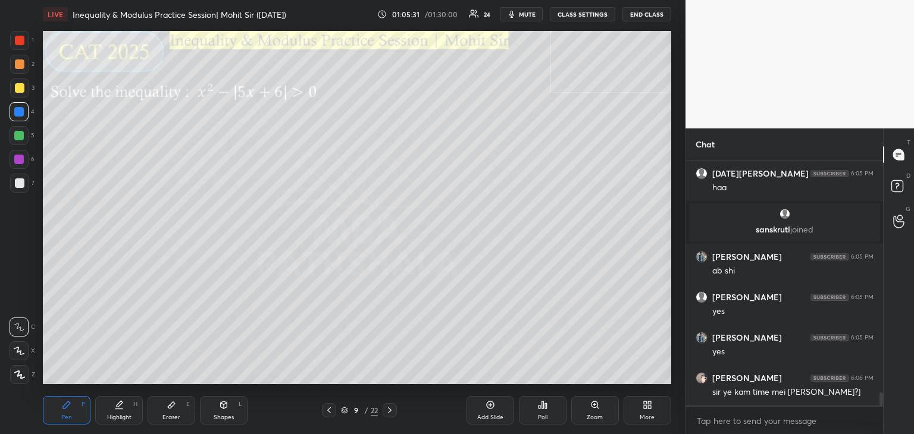
click at [391, 410] on icon at bounding box center [390, 410] width 4 height 6
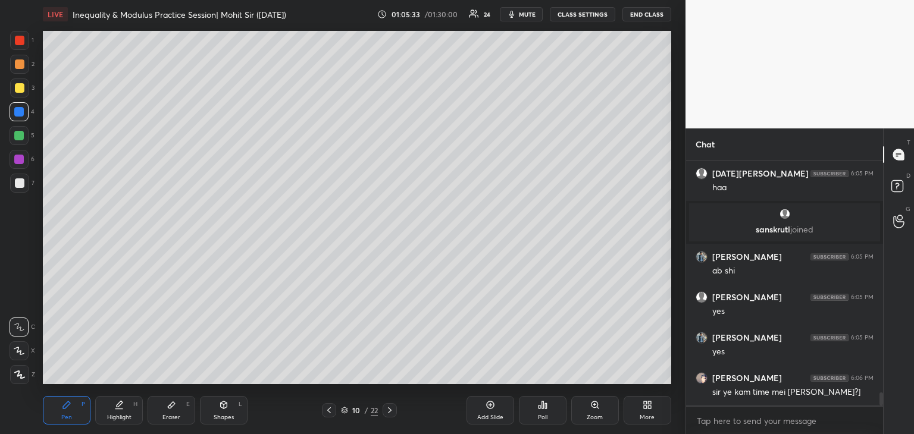
click at [393, 410] on icon at bounding box center [390, 411] width 10 height 10
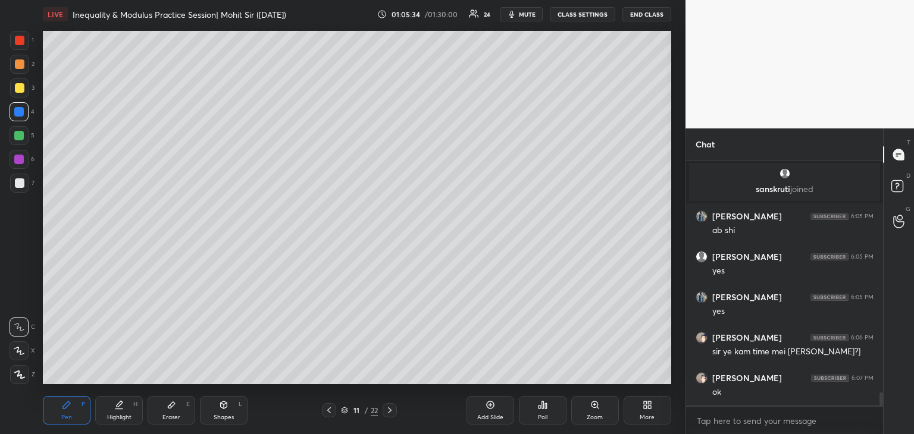
click at [392, 410] on icon at bounding box center [390, 411] width 10 height 10
click at [390, 409] on icon at bounding box center [390, 411] width 10 height 10
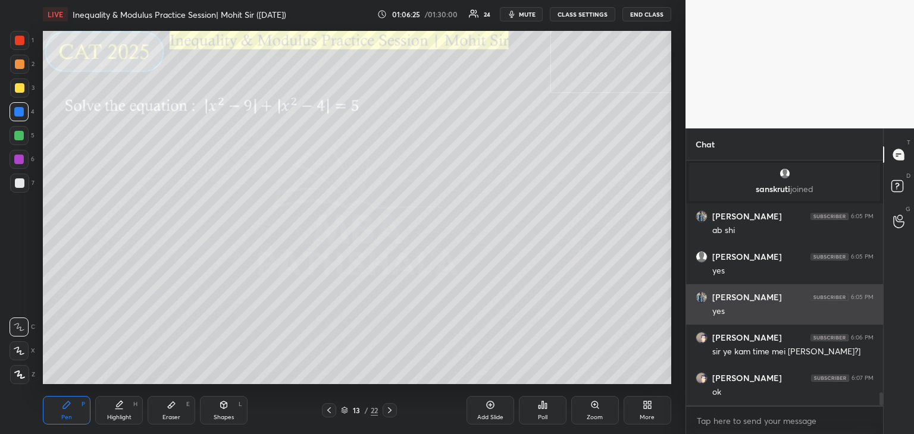
scroll to position [4359, 0]
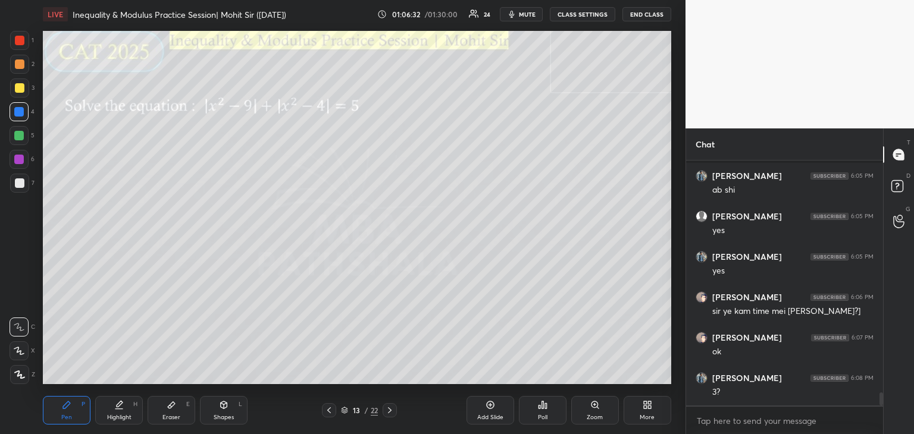
click at [19, 87] on div at bounding box center [20, 88] width 10 height 10
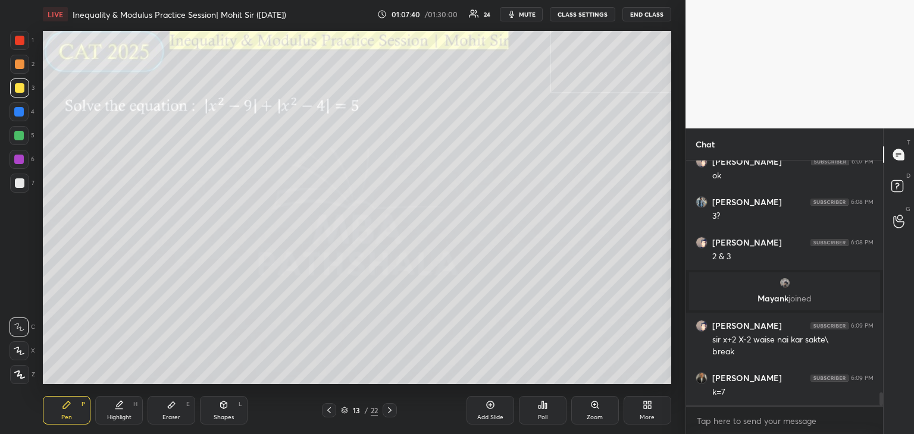
scroll to position [4408, 0]
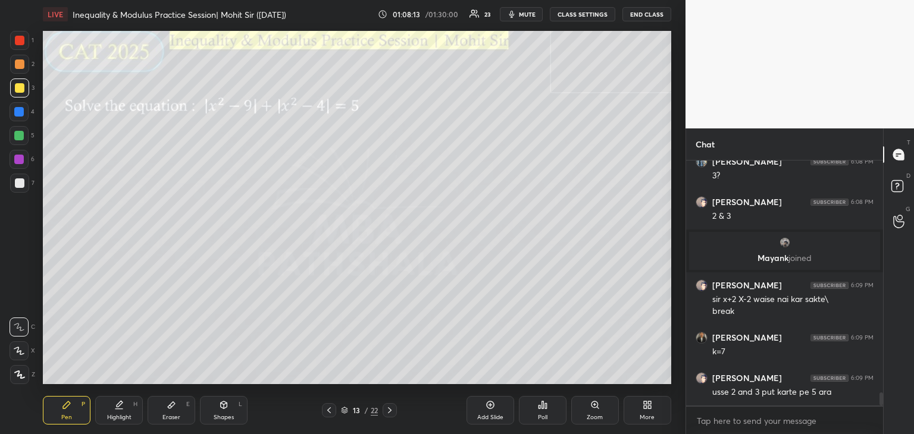
click at [526, 12] on span "mute" at bounding box center [527, 14] width 17 height 8
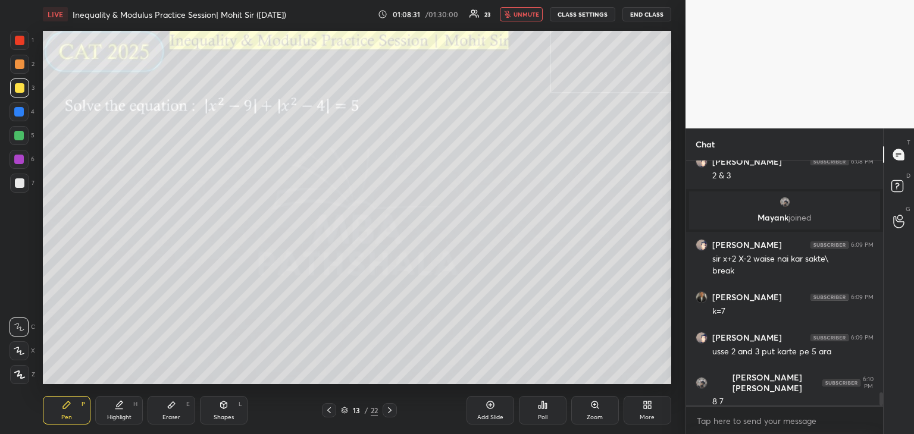
click at [519, 15] on span "unmute" at bounding box center [526, 14] width 26 height 8
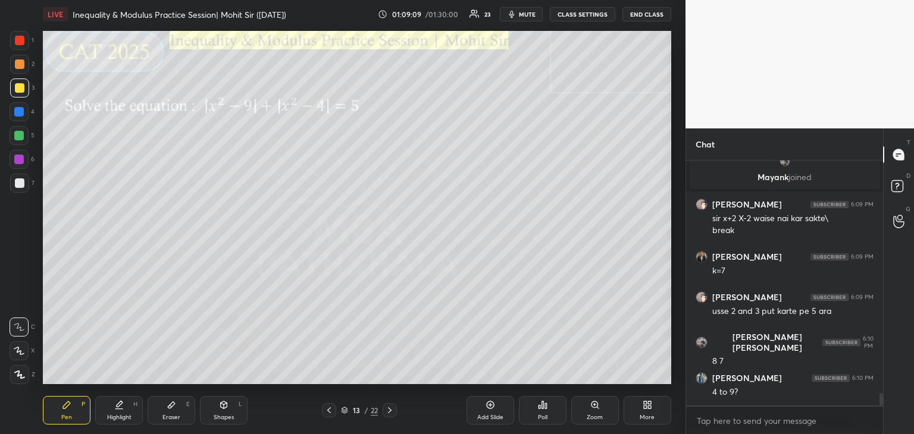
click at [19, 134] on div at bounding box center [19, 136] width 10 height 10
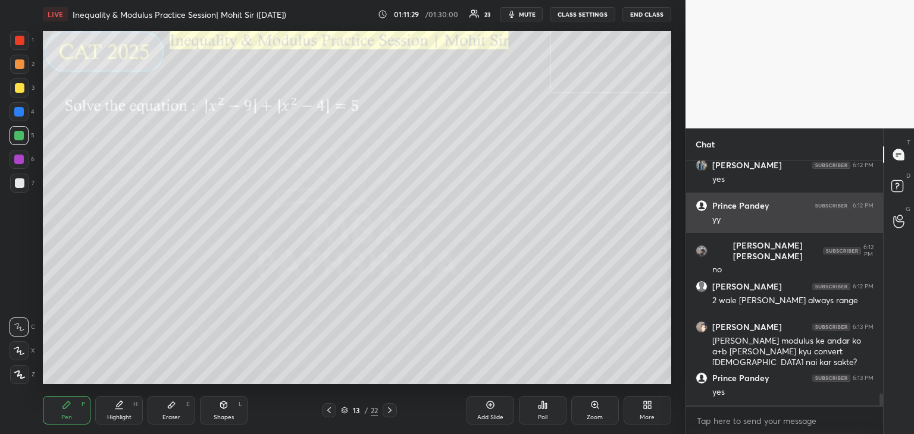
scroll to position [4947, 0]
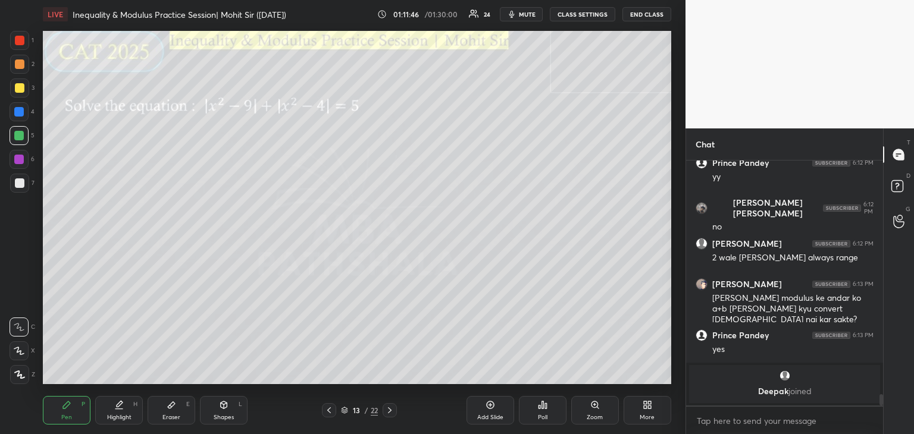
click at [171, 406] on icon at bounding box center [171, 405] width 7 height 7
click at [64, 410] on div "Pen P" at bounding box center [67, 410] width 48 height 29
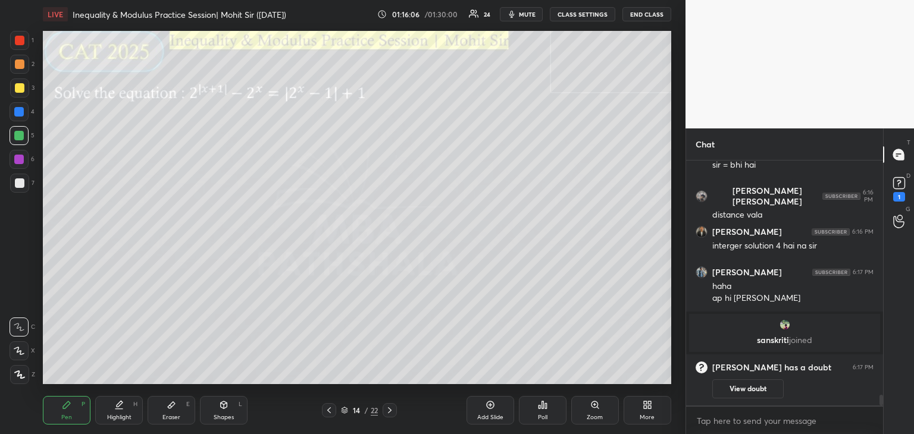
scroll to position [5387, 0]
click at [344, 410] on icon at bounding box center [344, 408] width 6 height 3
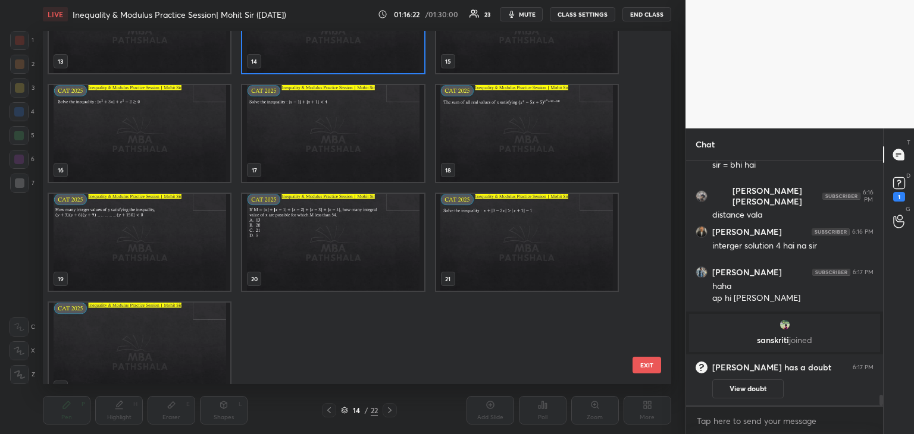
scroll to position [468, 0]
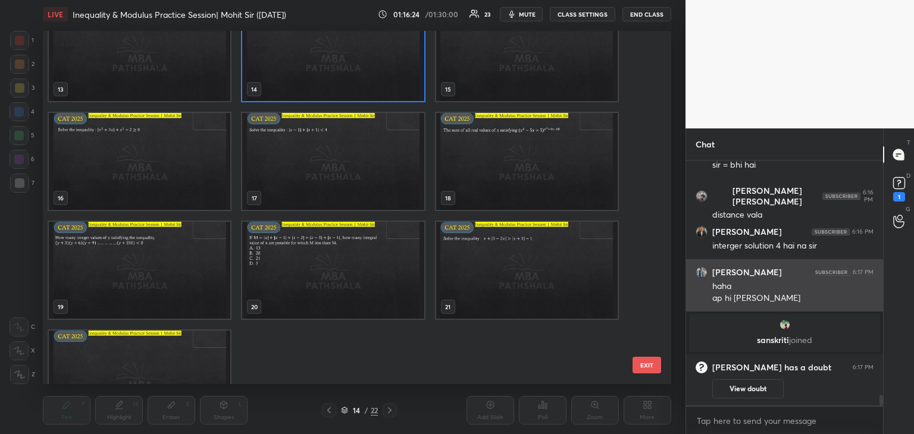
click at [122, 260] on img "grid" at bounding box center [139, 270] width 181 height 97
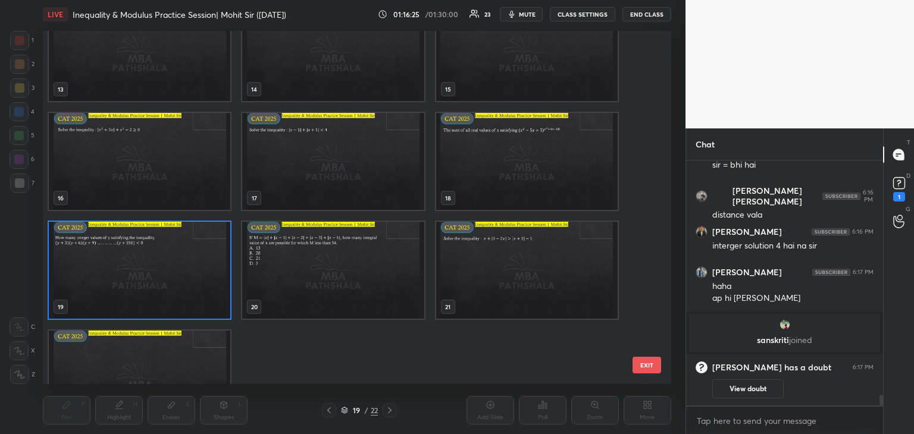
click at [640, 363] on button "EXIT" at bounding box center [646, 365] width 29 height 17
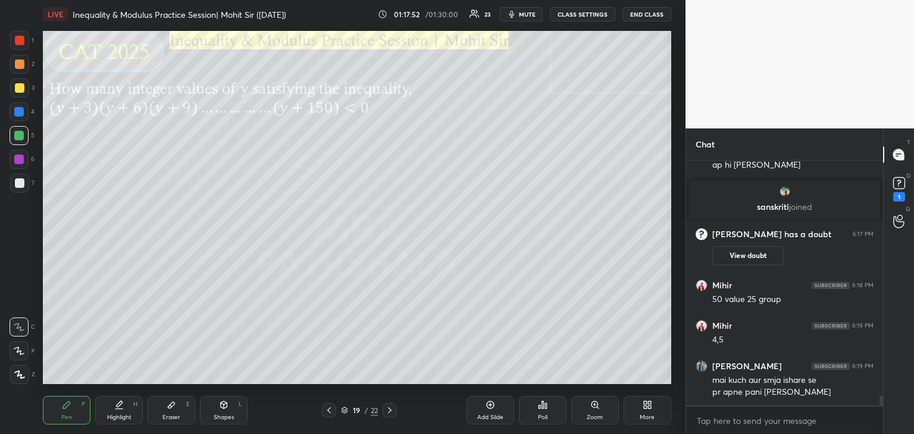
scroll to position [5572, 0]
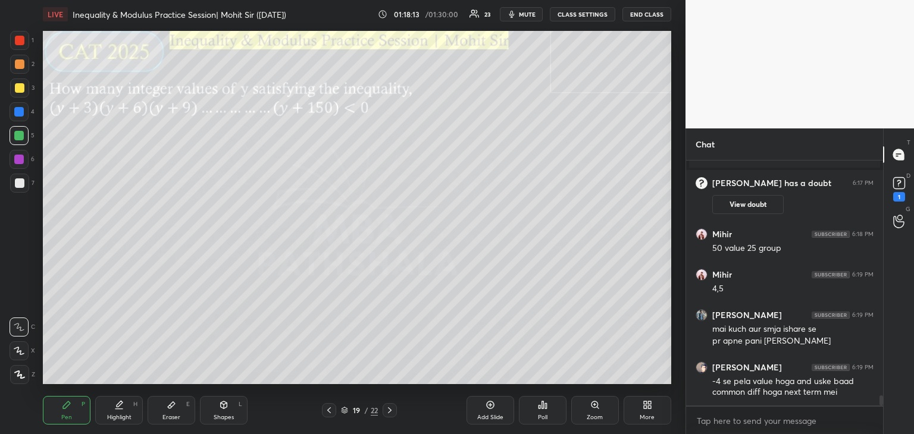
click at [19, 86] on div at bounding box center [20, 88] width 10 height 10
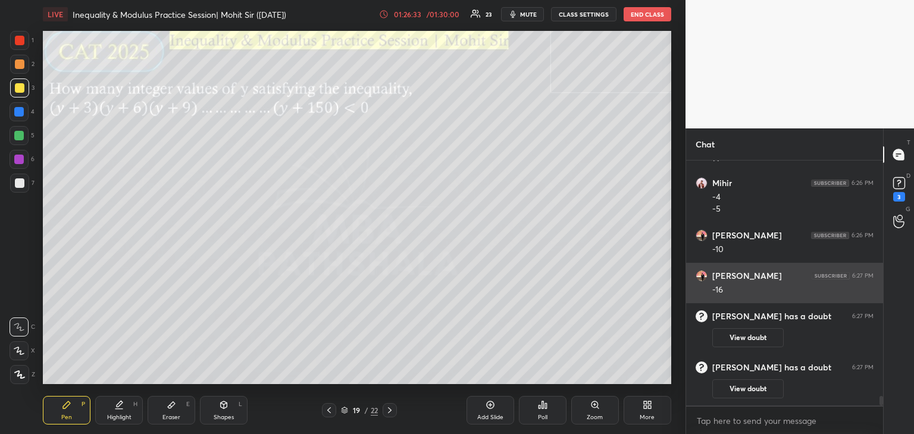
scroll to position [5942, 0]
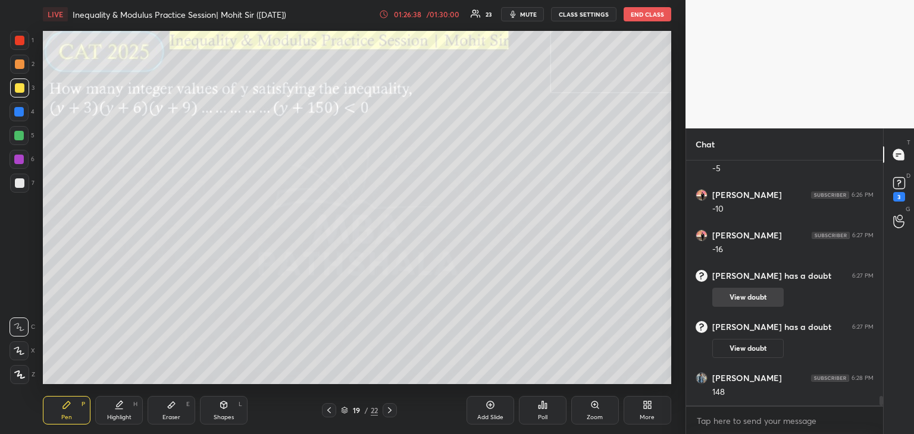
click at [169, 407] on icon at bounding box center [171, 405] width 7 height 7
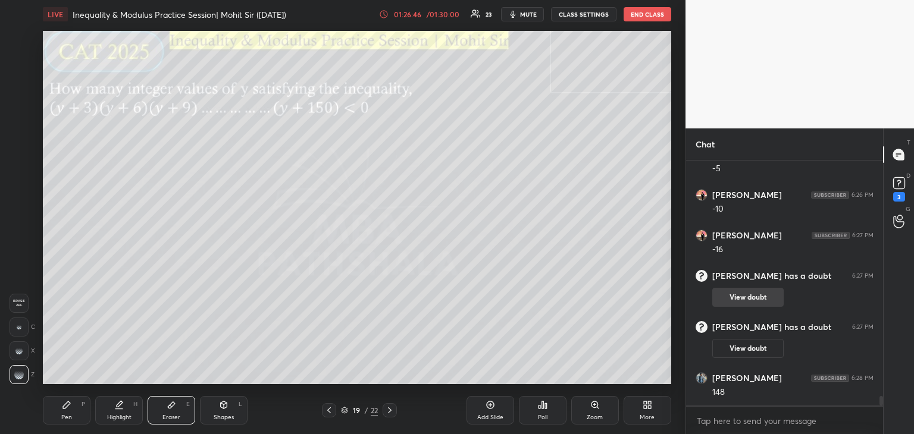
click at [67, 412] on div "Pen P" at bounding box center [67, 410] width 48 height 29
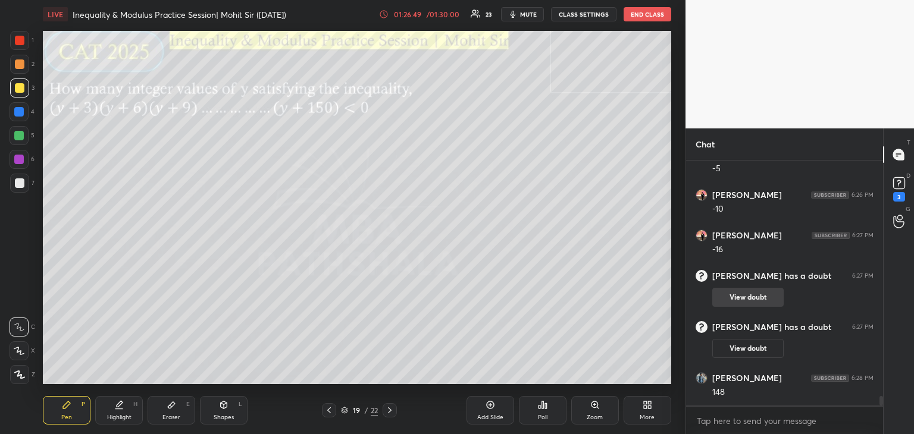
click at [175, 407] on icon at bounding box center [172, 405] width 10 height 10
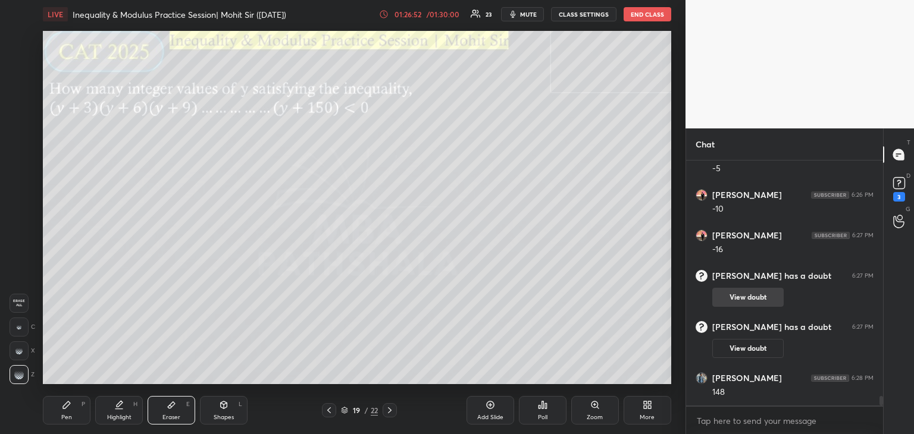
click at [67, 408] on icon at bounding box center [67, 405] width 10 height 10
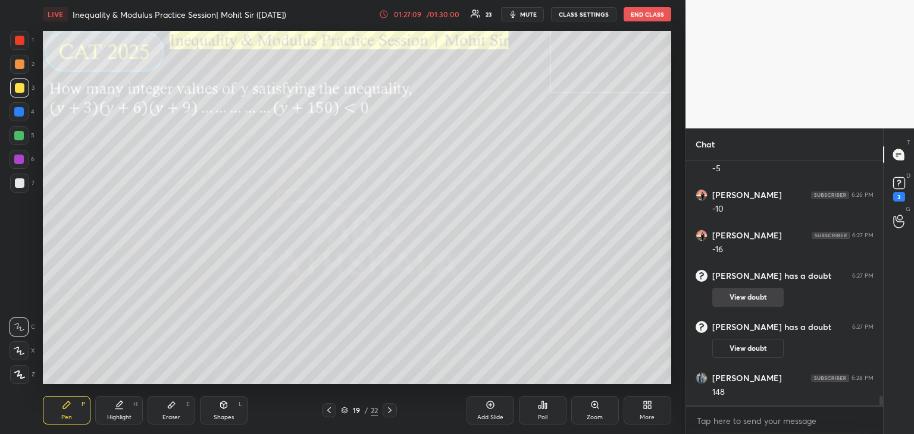
scroll to position [5982, 0]
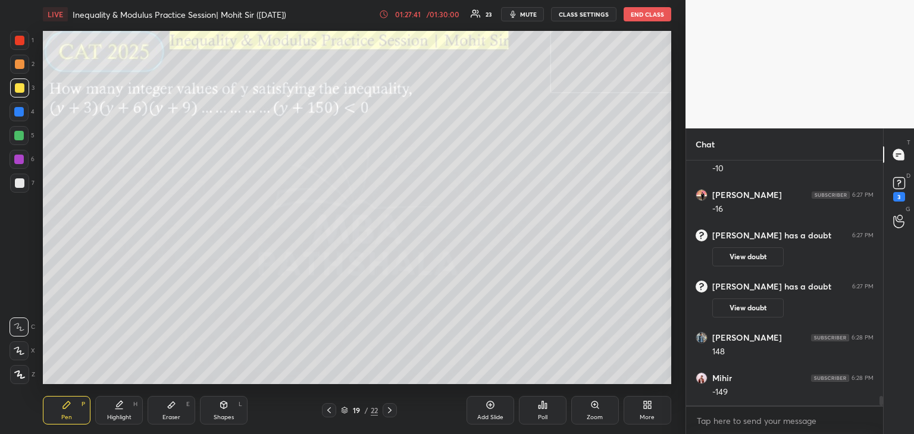
click at [489, 409] on icon at bounding box center [490, 405] width 8 height 8
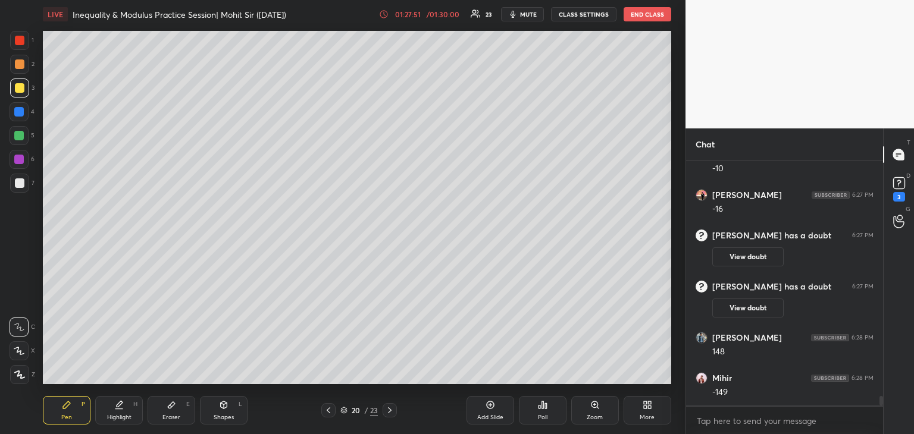
click at [393, 408] on icon at bounding box center [390, 411] width 10 height 10
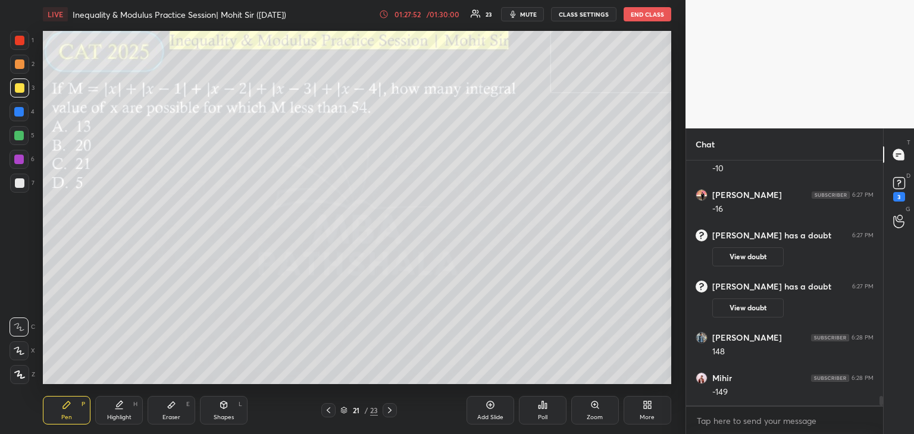
click at [327, 410] on icon at bounding box center [329, 411] width 10 height 10
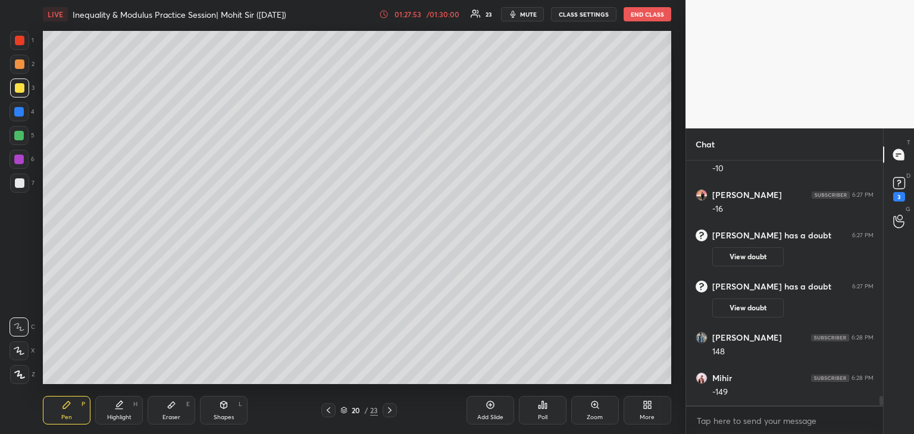
click at [327, 410] on icon at bounding box center [329, 410] width 4 height 6
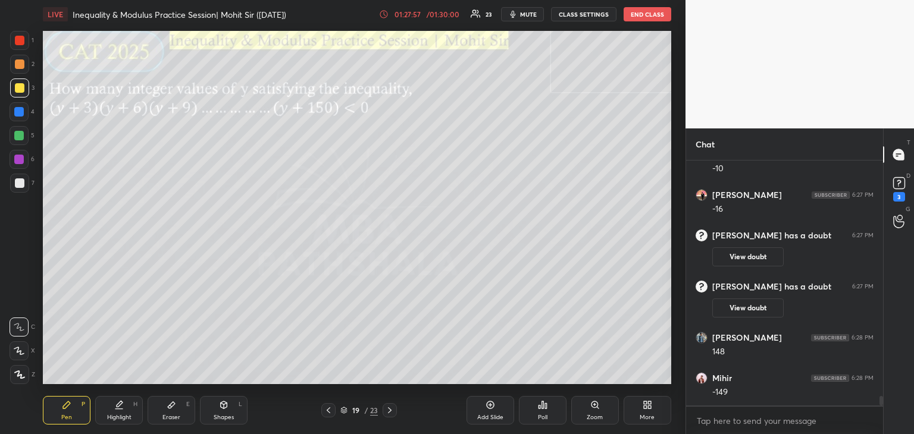
click at [392, 412] on icon at bounding box center [390, 411] width 10 height 10
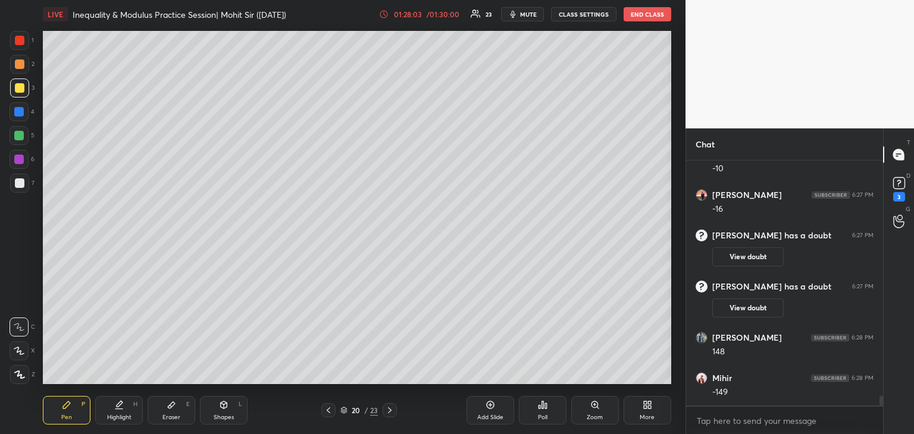
click at [326, 410] on icon at bounding box center [329, 411] width 10 height 10
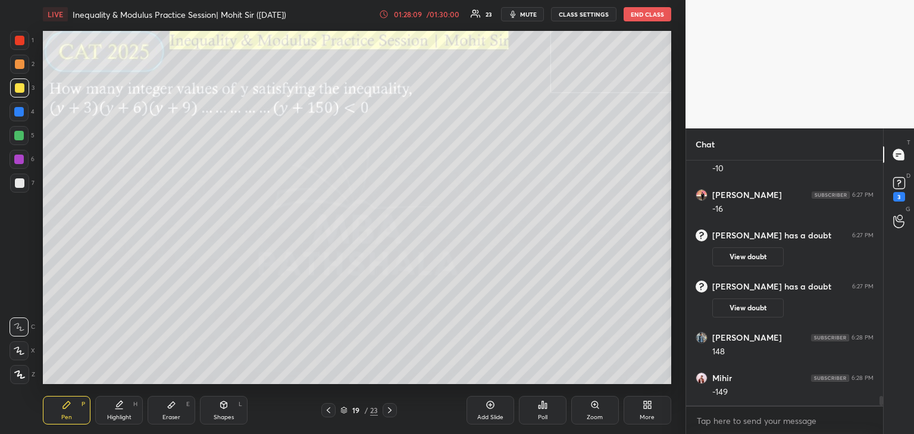
click at [390, 409] on icon at bounding box center [390, 410] width 4 height 6
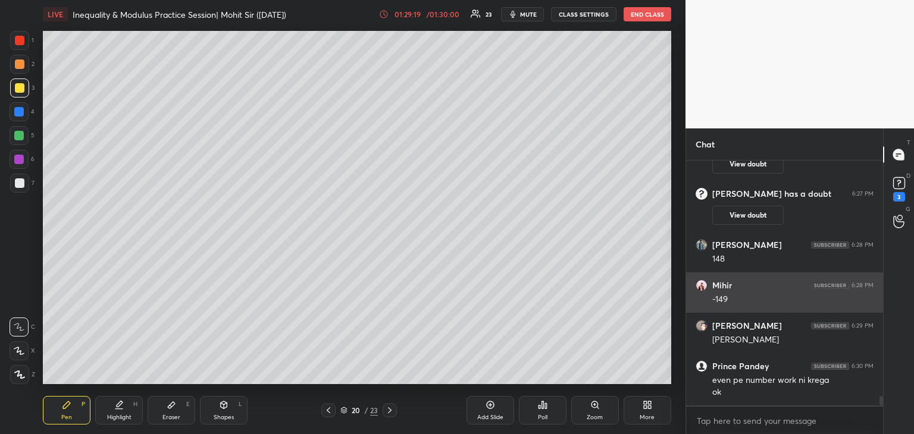
scroll to position [6115, 0]
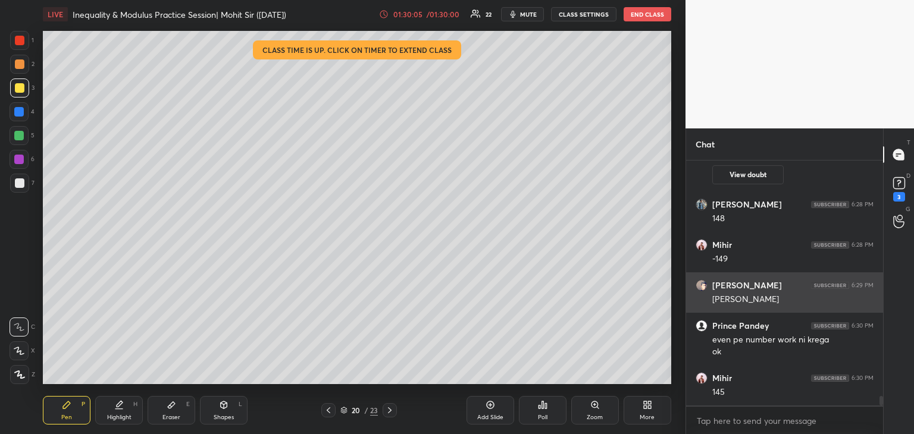
click at [326, 410] on icon at bounding box center [329, 411] width 10 height 10
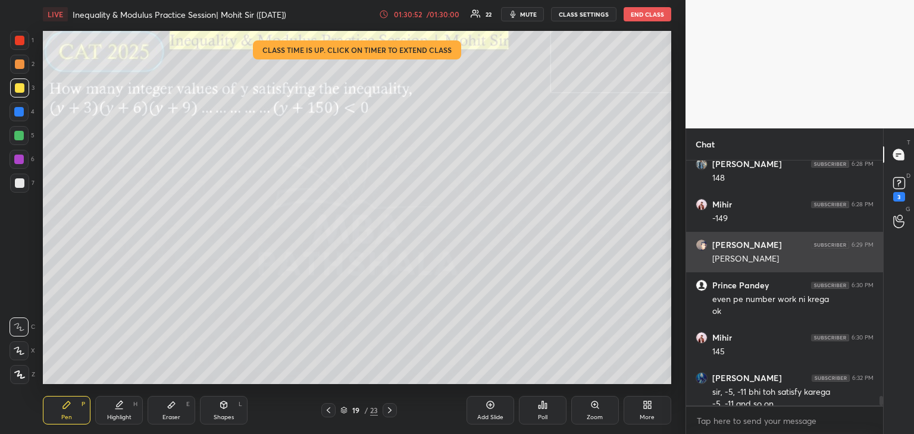
scroll to position [6168, 0]
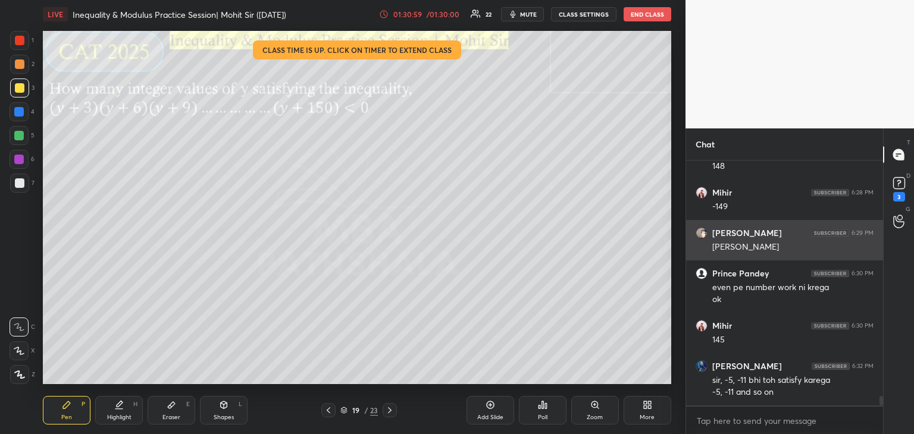
click at [394, 411] on icon at bounding box center [390, 411] width 10 height 10
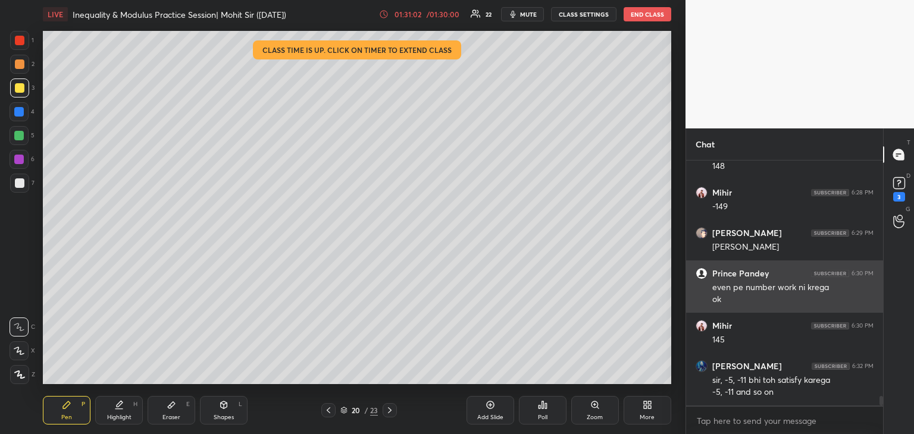
click at [329, 409] on icon at bounding box center [329, 410] width 4 height 6
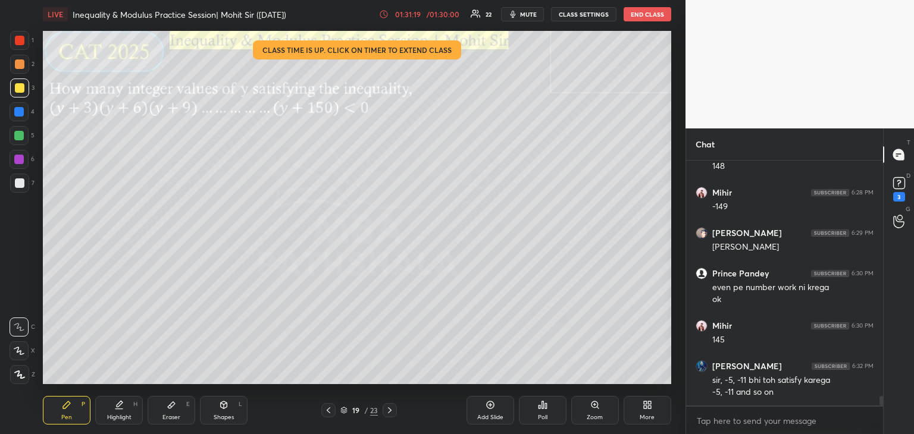
scroll to position [6208, 0]
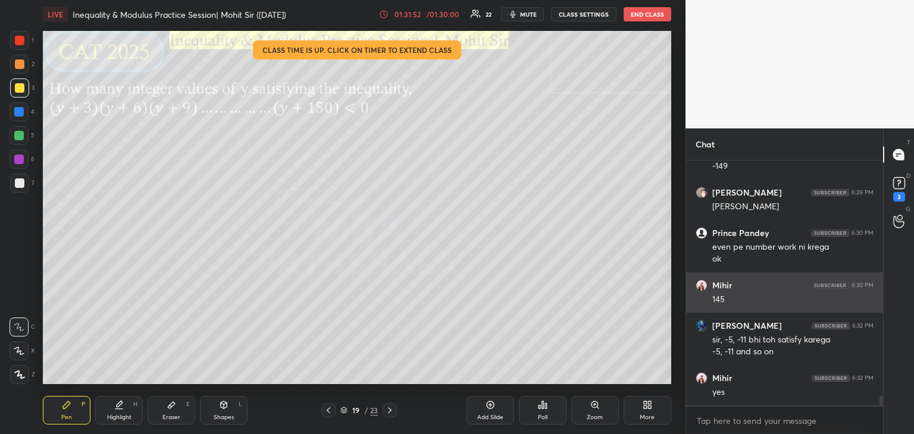
click at [168, 406] on icon at bounding box center [172, 405] width 10 height 10
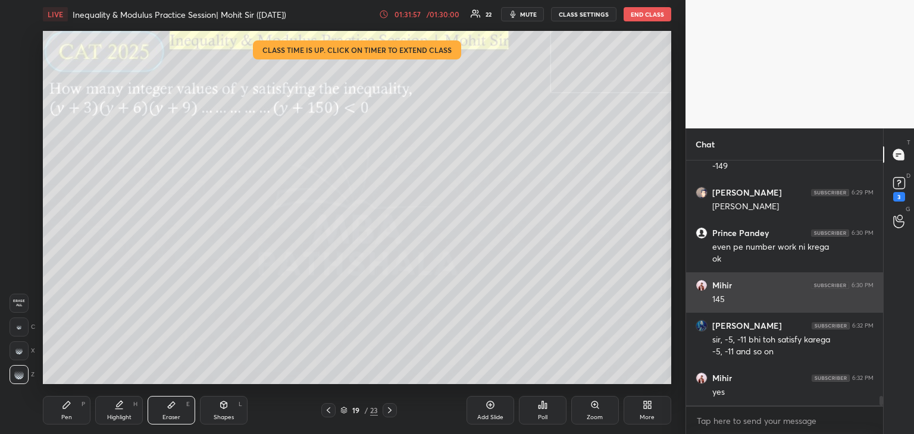
scroll to position [6249, 0]
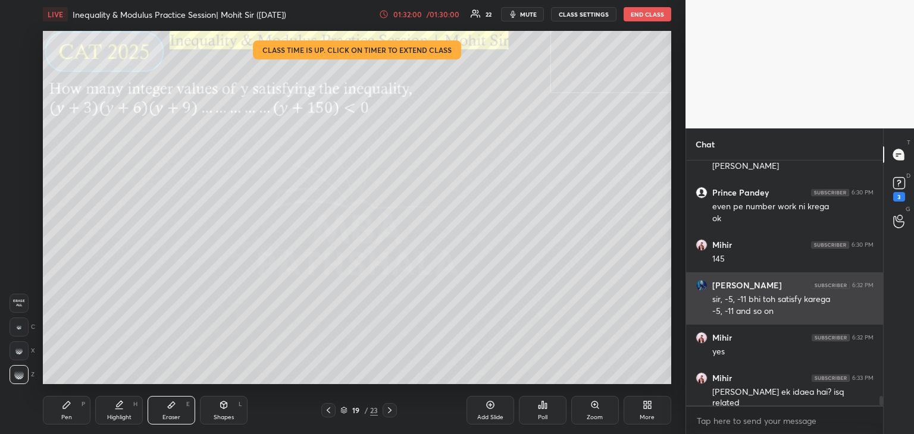
click at [71, 411] on div "Pen P" at bounding box center [67, 410] width 48 height 29
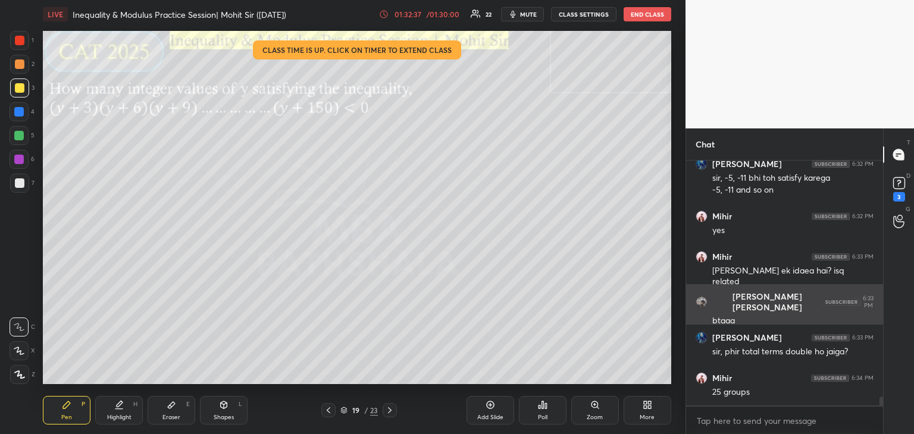
scroll to position [6382, 0]
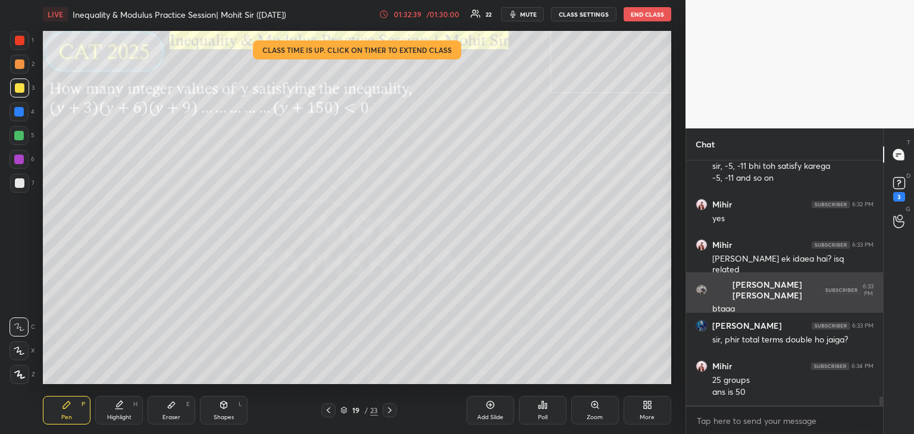
click at [391, 409] on icon at bounding box center [390, 411] width 10 height 10
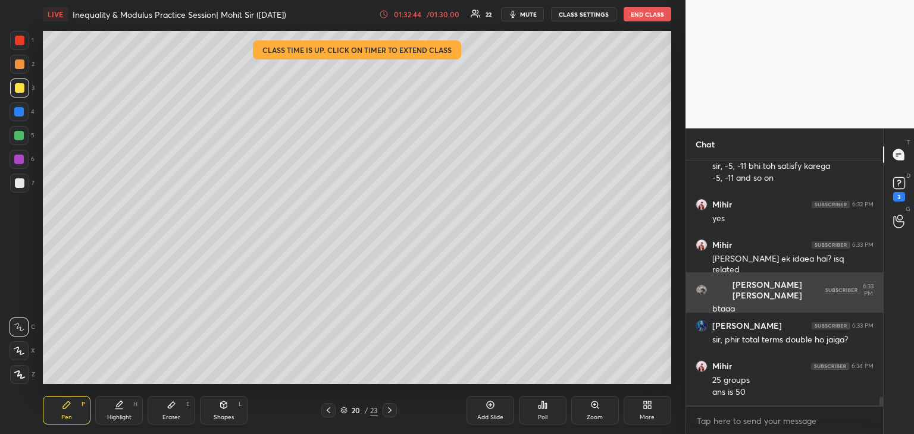
click at [327, 408] on icon at bounding box center [329, 411] width 10 height 10
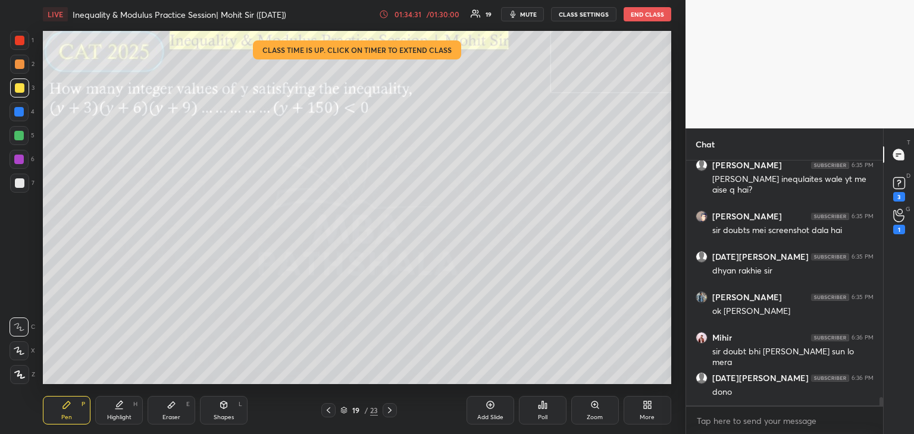
scroll to position [6878, 0]
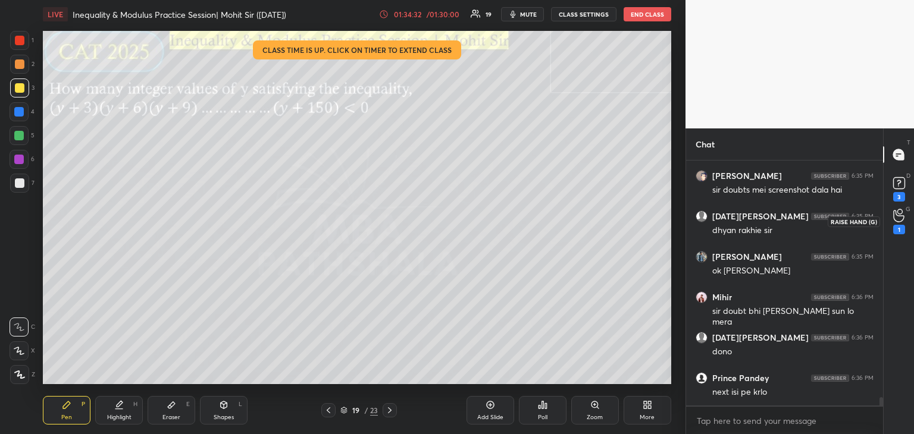
click at [899, 214] on circle at bounding box center [899, 211] width 5 height 5
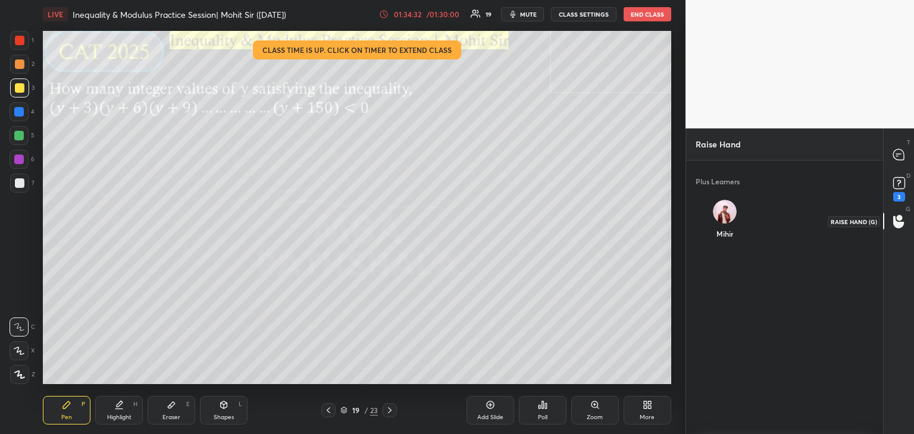
scroll to position [3, 4]
click at [720, 215] on div "[PERSON_NAME] INVITE" at bounding box center [724, 224] width 59 height 69
click at [724, 241] on button "INVITE" at bounding box center [724, 241] width 49 height 15
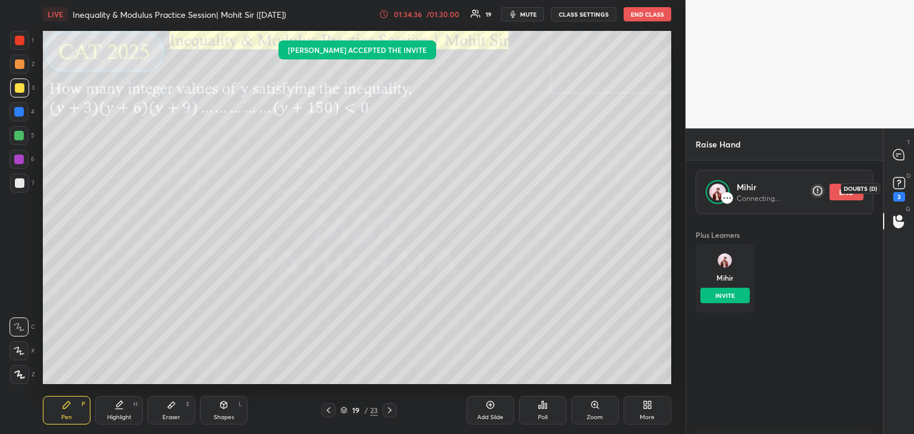
click at [902, 180] on rect at bounding box center [898, 183] width 11 height 11
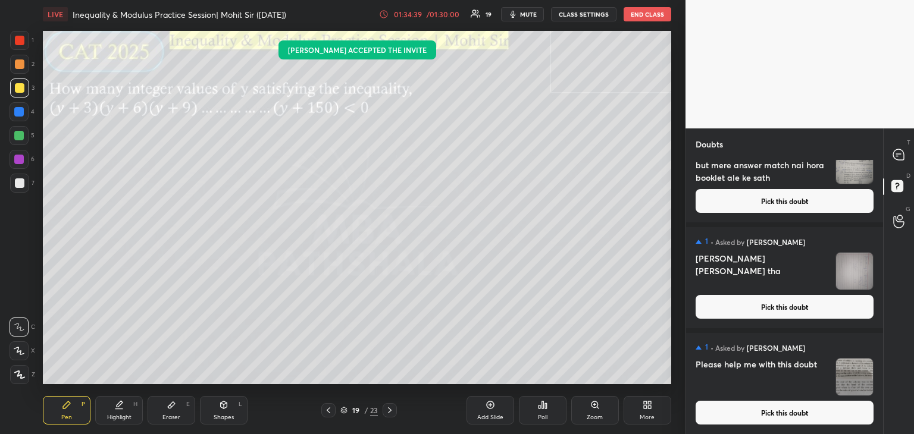
scroll to position [149, 0]
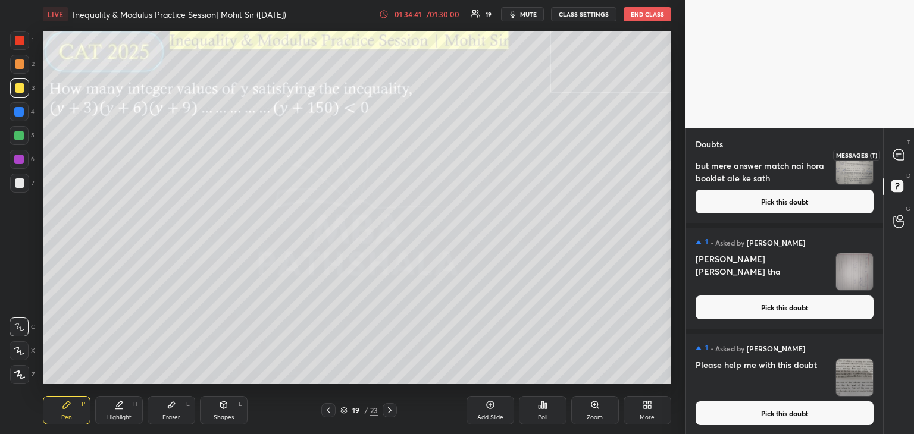
click at [895, 147] on div at bounding box center [899, 154] width 24 height 21
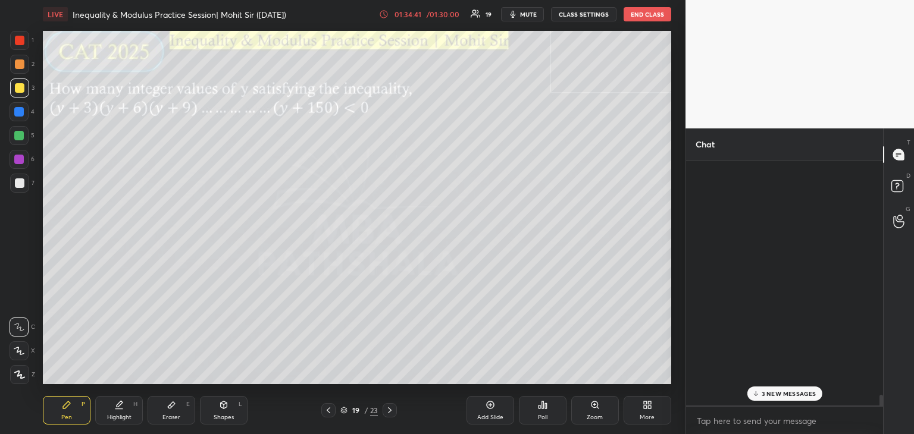
scroll to position [241, 193]
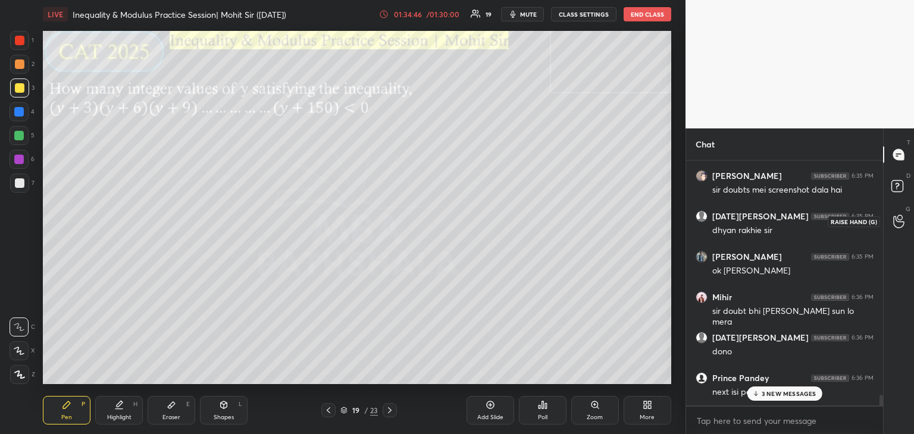
click at [899, 222] on icon at bounding box center [898, 222] width 11 height 12
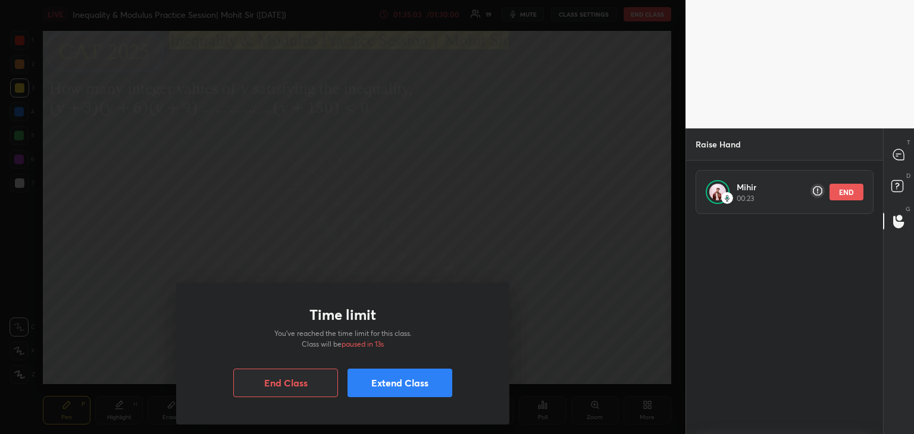
click at [407, 381] on button "Extend Class" at bounding box center [399, 383] width 105 height 29
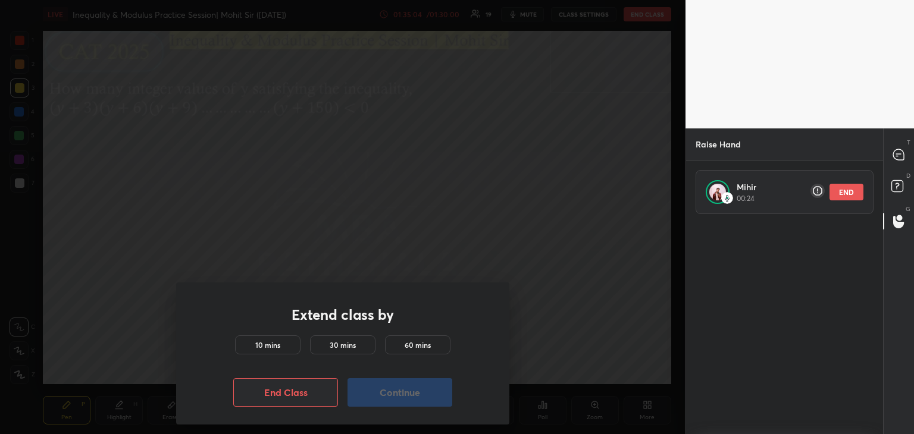
click at [270, 351] on div "10 mins" at bounding box center [267, 344] width 65 height 19
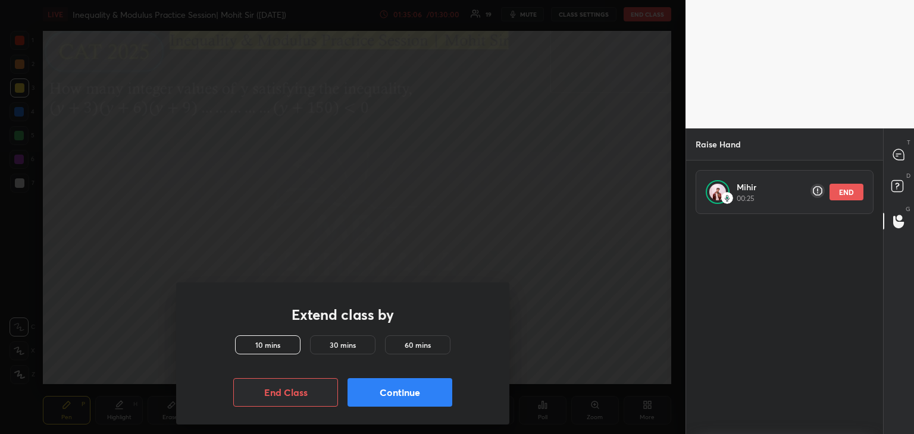
click at [386, 396] on button "Continue" at bounding box center [399, 392] width 105 height 29
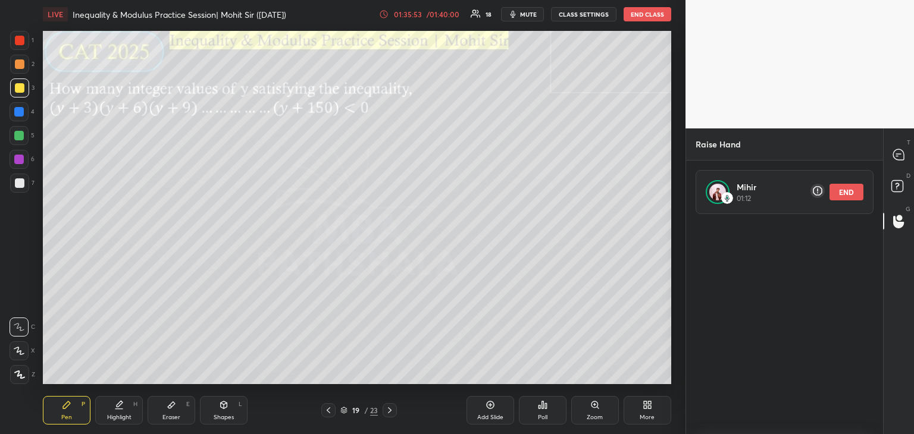
click at [485, 411] on div "Add Slide" at bounding box center [490, 410] width 48 height 29
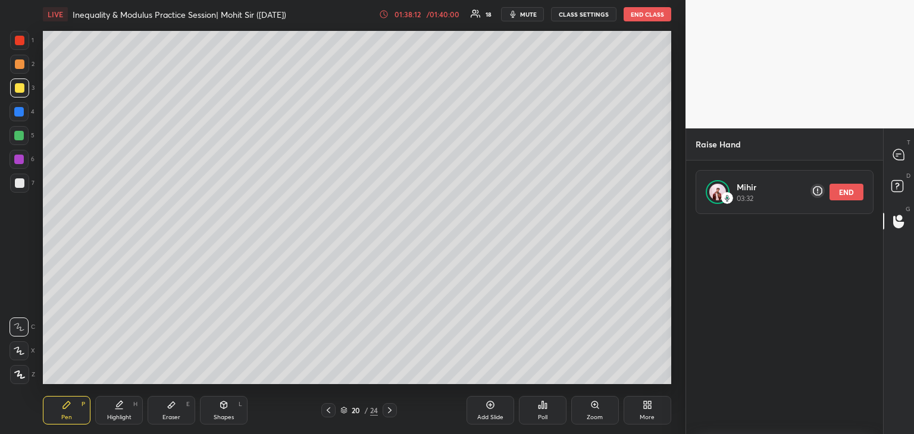
click at [325, 410] on icon at bounding box center [329, 411] width 10 height 10
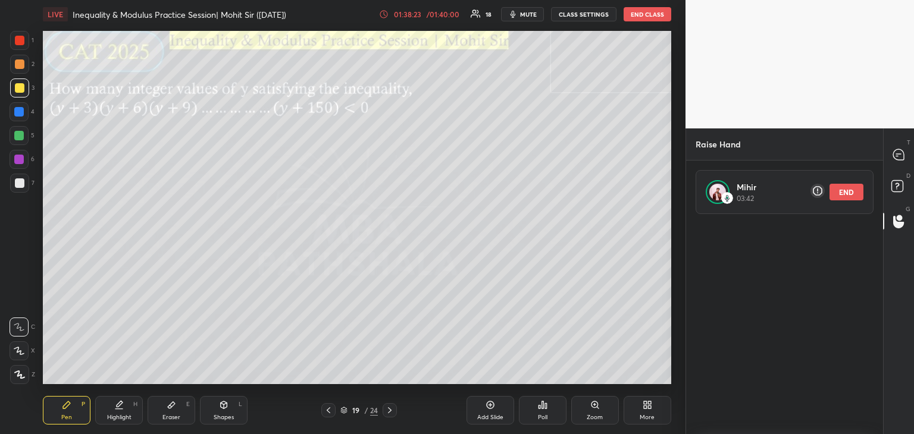
click at [479, 407] on div "Add Slide" at bounding box center [490, 410] width 48 height 29
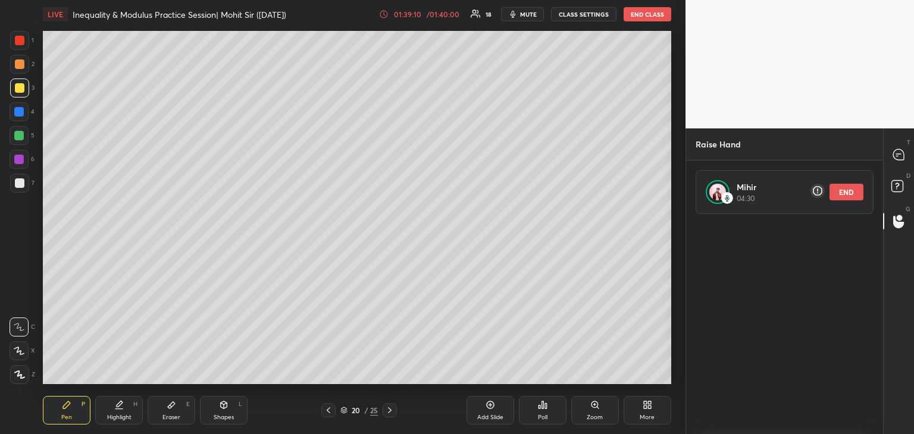
click at [331, 413] on icon at bounding box center [329, 411] width 10 height 10
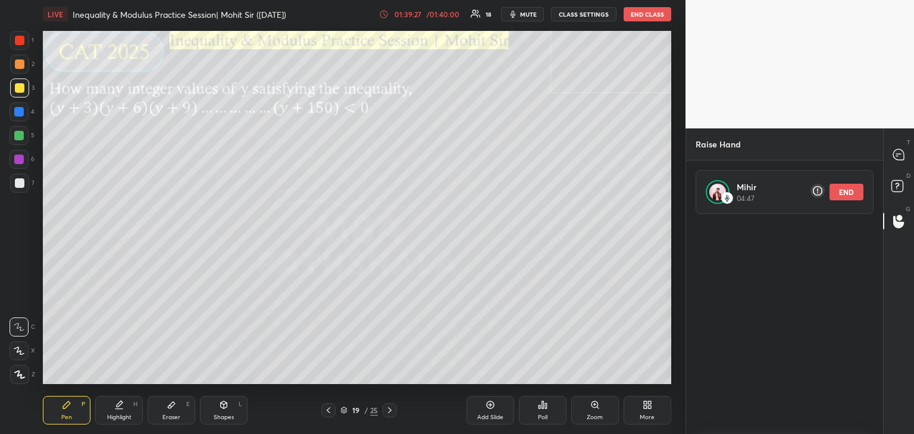
click at [393, 410] on icon at bounding box center [390, 411] width 10 height 10
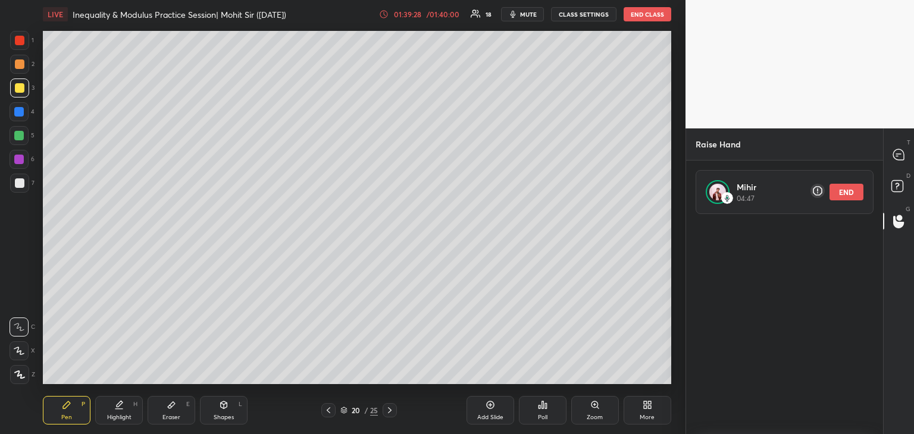
click at [389, 411] on icon at bounding box center [390, 411] width 10 height 10
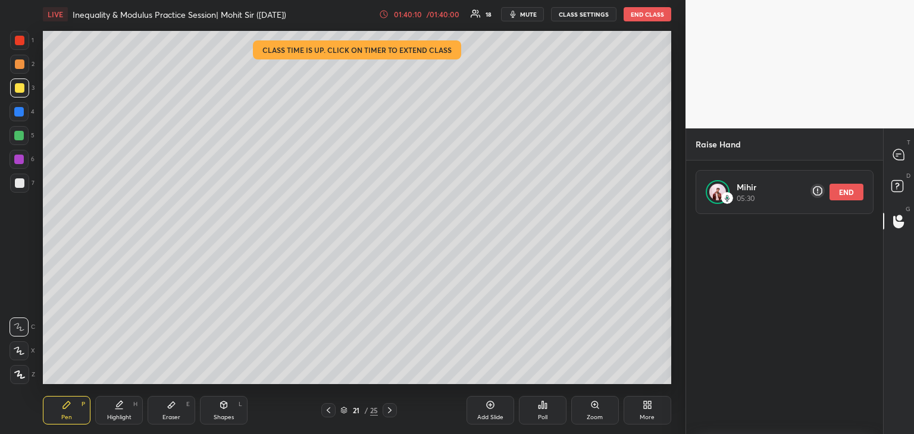
click at [387, 412] on icon at bounding box center [390, 411] width 10 height 10
click at [387, 411] on icon at bounding box center [390, 411] width 10 height 10
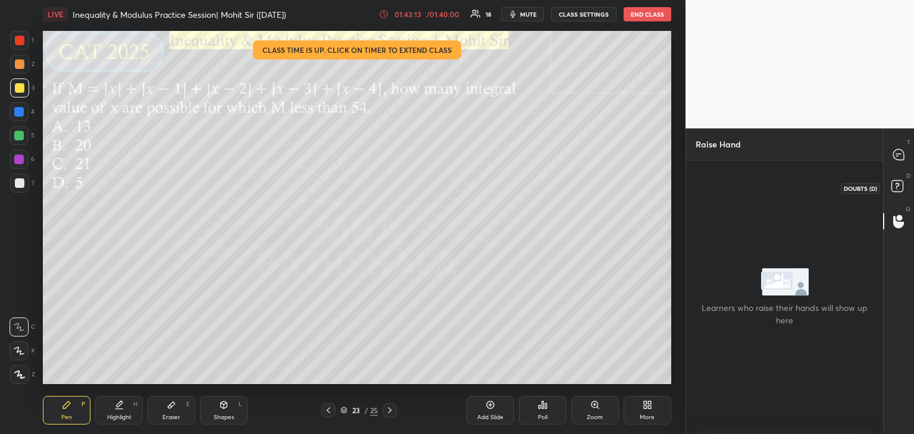
click at [902, 181] on icon at bounding box center [898, 187] width 21 height 21
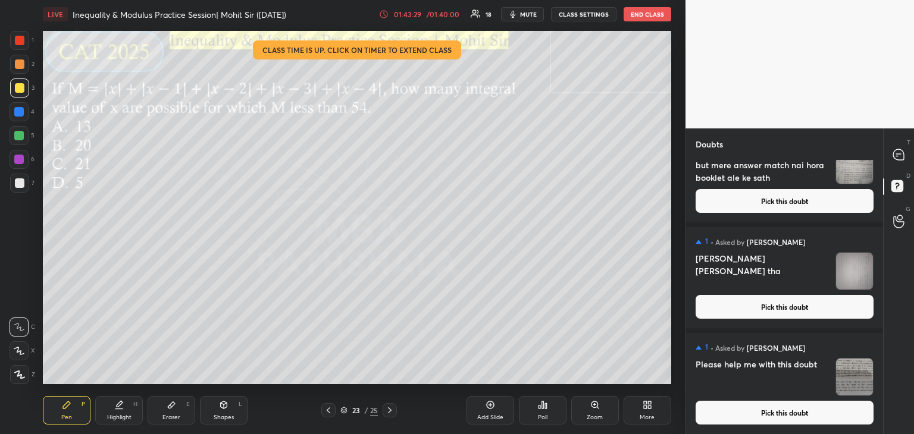
scroll to position [0, 0]
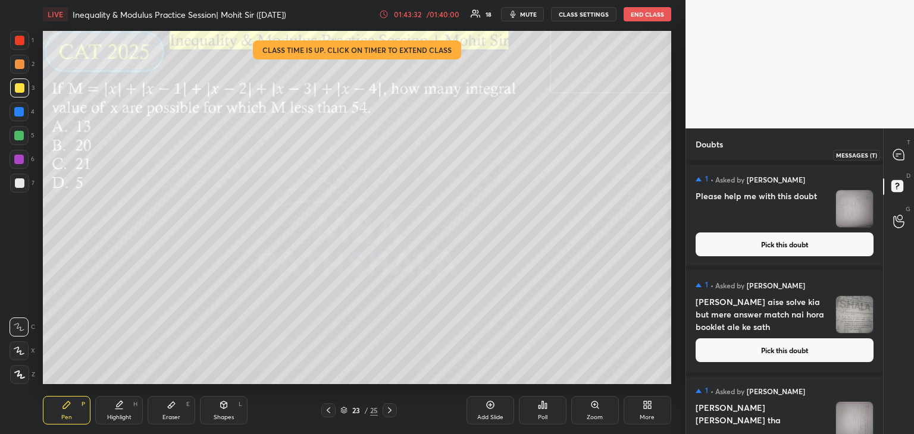
click at [899, 150] on icon at bounding box center [898, 154] width 11 height 11
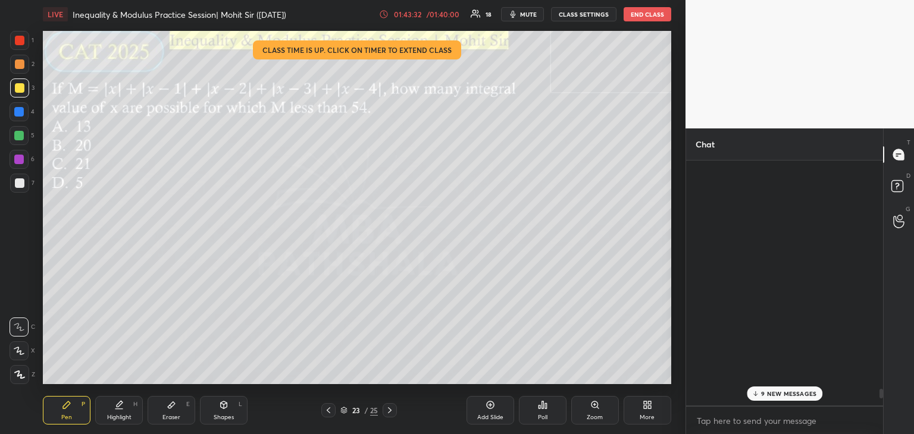
scroll to position [241, 193]
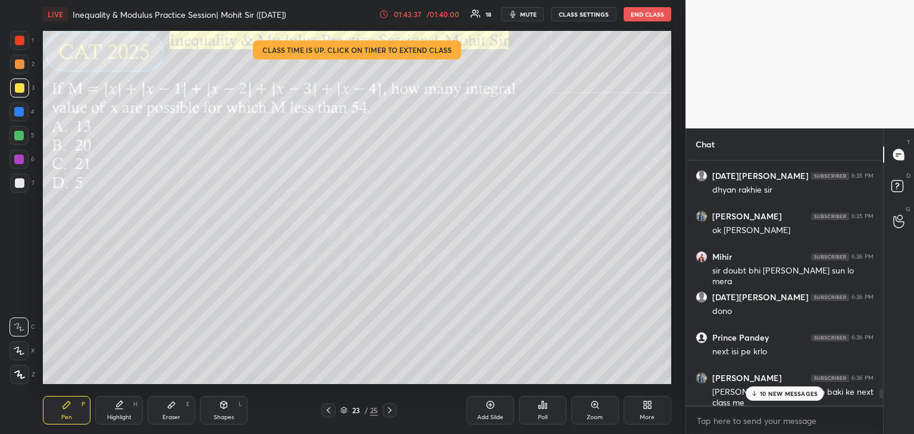
click at [787, 400] on div "10 NEW MESSAGES" at bounding box center [784, 394] width 79 height 14
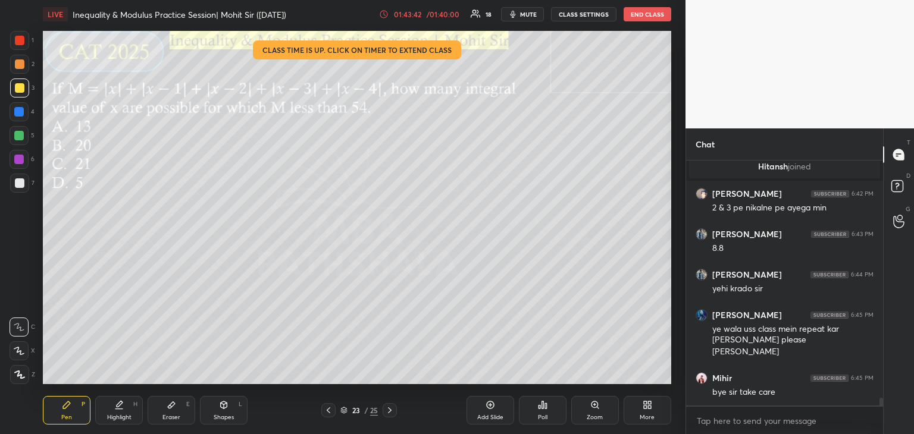
click at [641, 11] on button "END CLASS" at bounding box center [647, 14] width 48 height 14
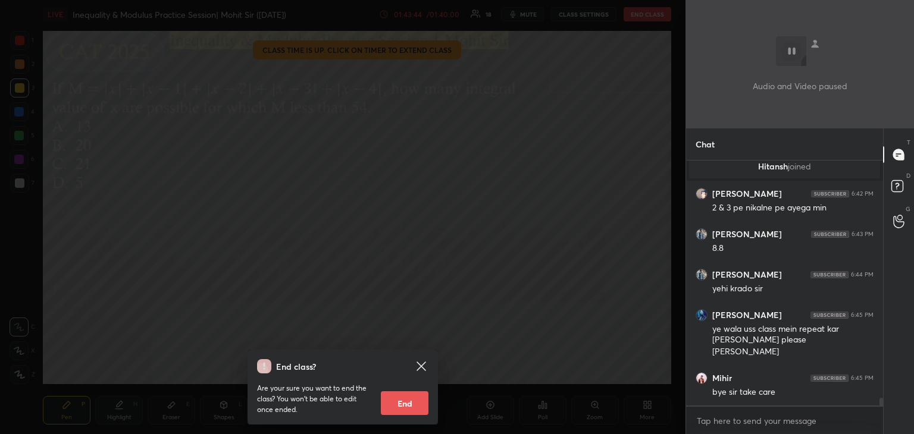
click at [388, 412] on button "End" at bounding box center [405, 403] width 48 height 24
type textarea "x"
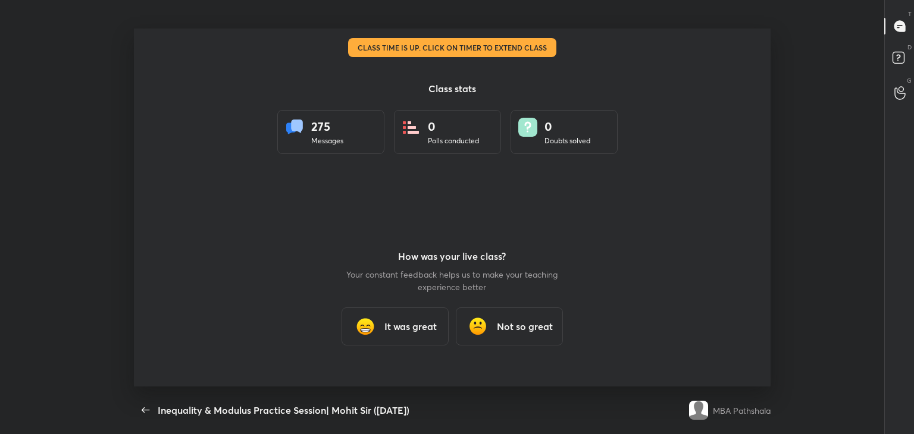
scroll to position [0, 0]
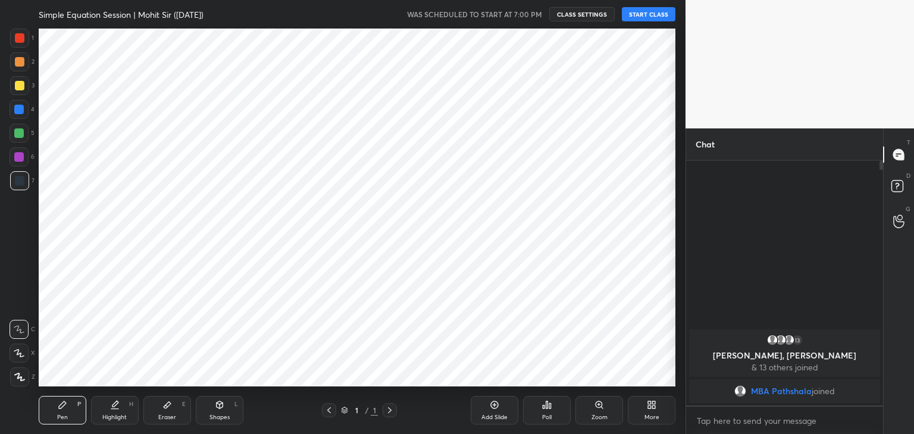
scroll to position [59119, 58840]
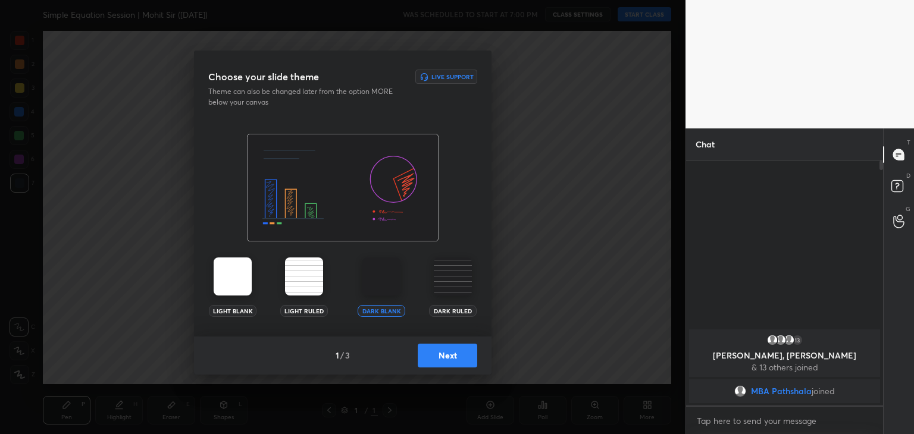
click at [445, 356] on button "Next" at bounding box center [447, 356] width 59 height 24
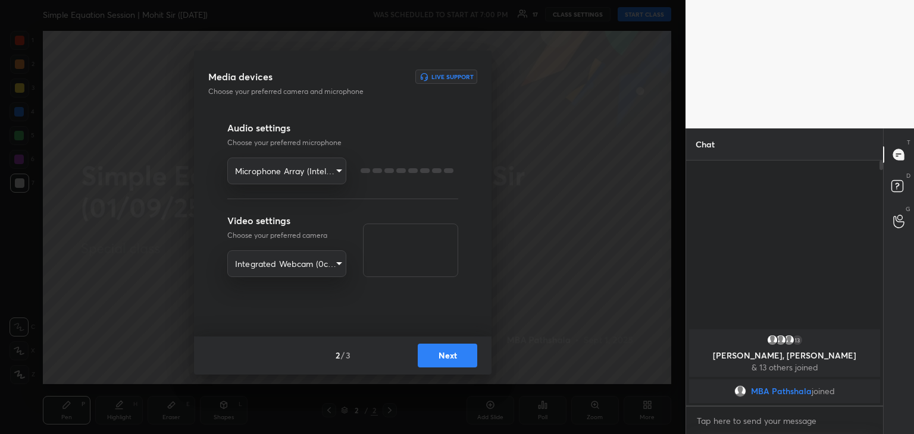
click at [454, 358] on button "Next" at bounding box center [447, 356] width 59 height 24
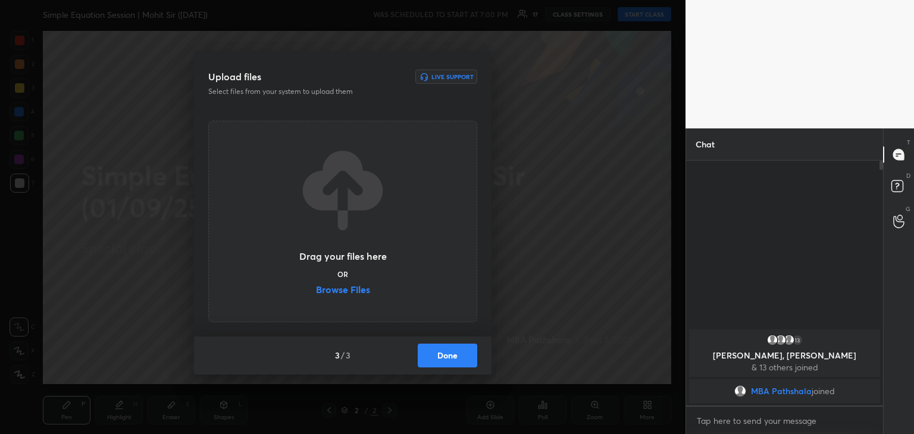
click at [341, 290] on label "Browse Files" at bounding box center [343, 291] width 54 height 12
click at [316, 290] on input "Browse Files" at bounding box center [316, 291] width 0 height 12
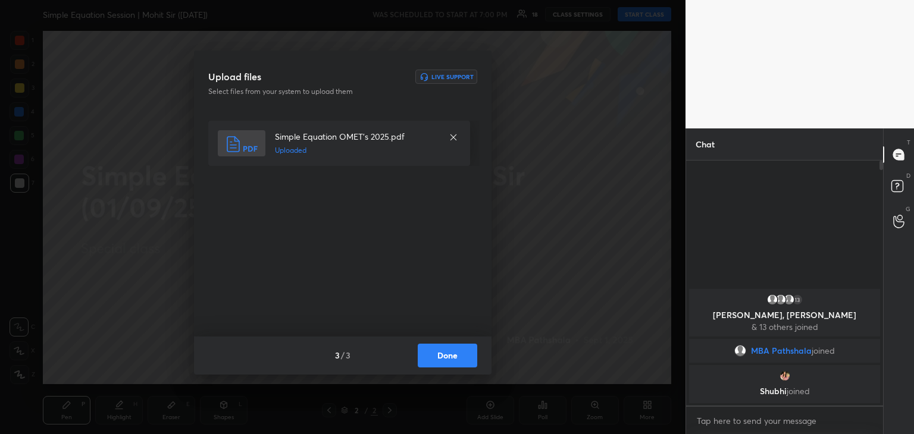
click at [456, 357] on button "Done" at bounding box center [447, 356] width 59 height 24
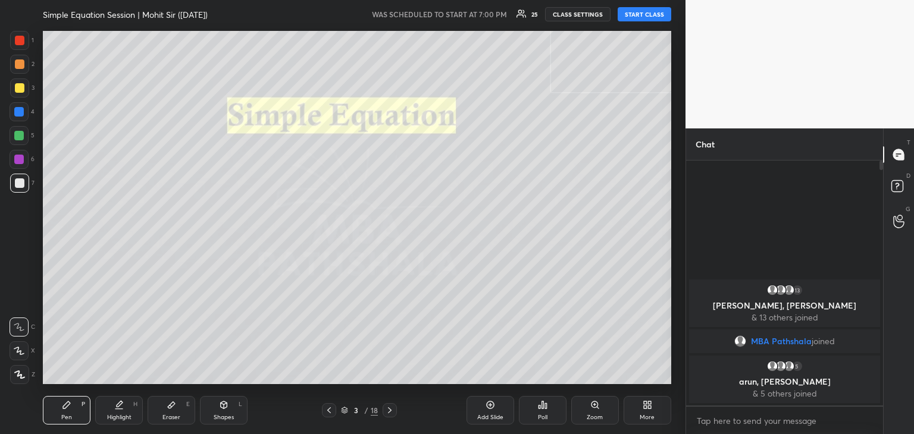
click at [647, 8] on button "START CLASS" at bounding box center [644, 14] width 54 height 14
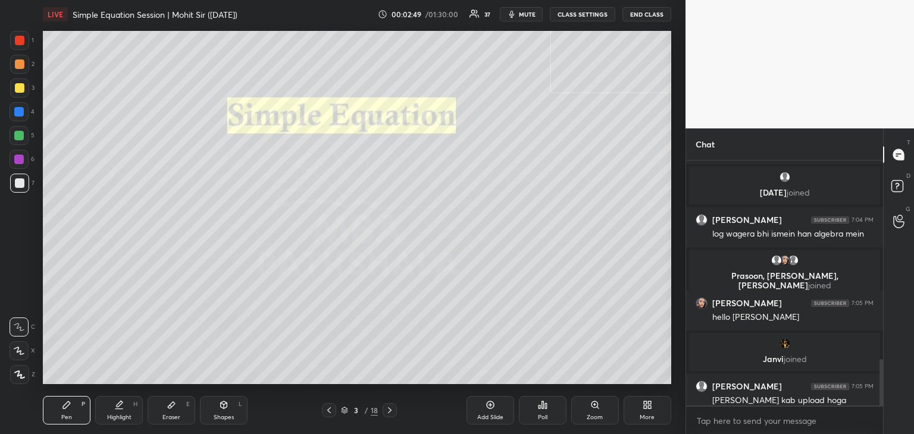
scroll to position [1043, 0]
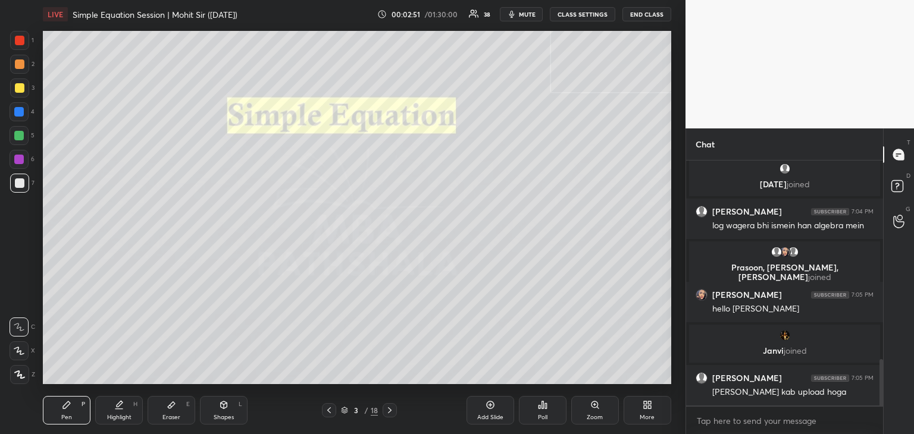
click at [494, 410] on icon at bounding box center [490, 405] width 10 height 10
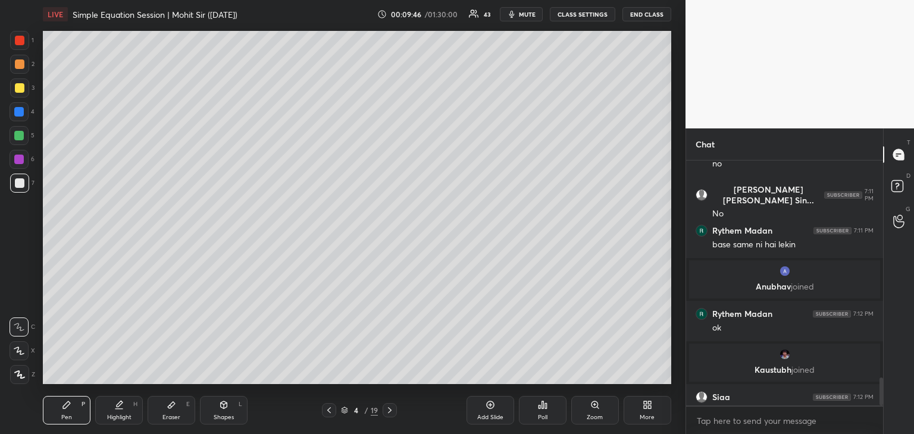
scroll to position [1888, 0]
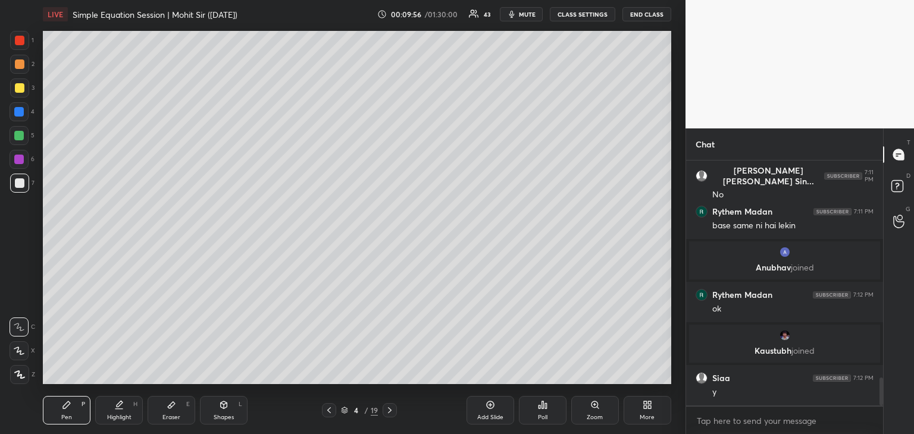
click at [479, 416] on div "Add Slide" at bounding box center [490, 418] width 26 height 6
click at [19, 88] on div at bounding box center [20, 88] width 10 height 10
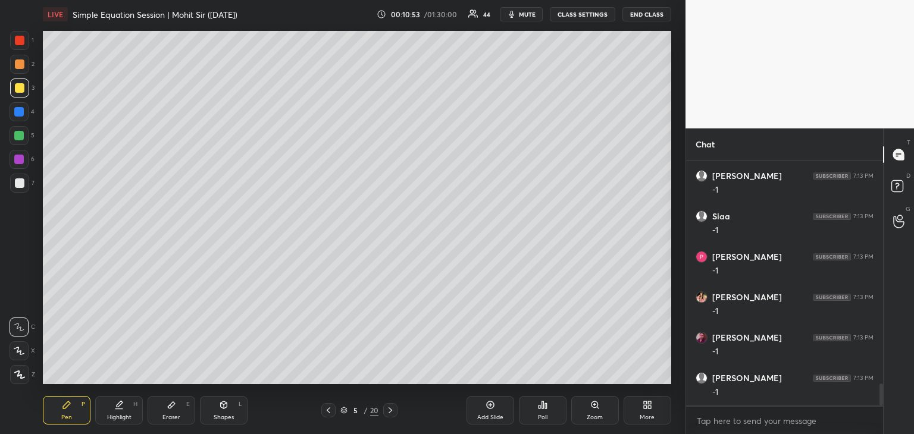
scroll to position [2494, 0]
click at [328, 411] on icon at bounding box center [329, 411] width 10 height 10
click at [387, 408] on icon at bounding box center [390, 411] width 10 height 10
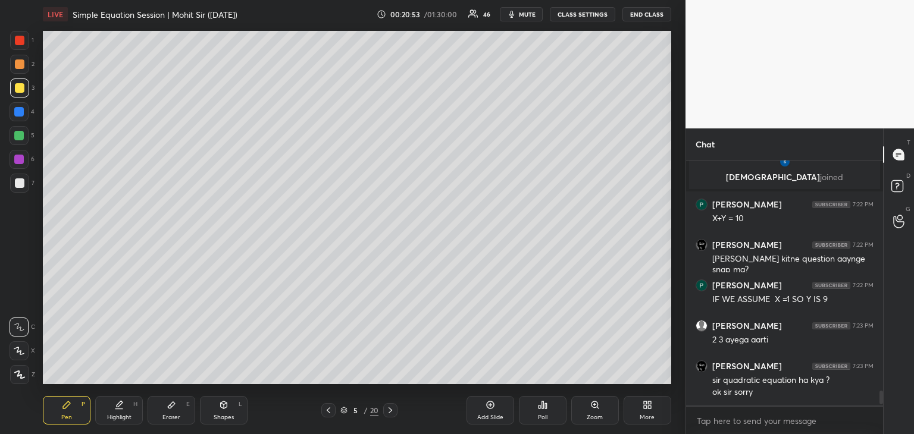
scroll to position [3710, 0]
click at [484, 410] on div "Add Slide" at bounding box center [490, 410] width 48 height 29
click at [326, 414] on icon at bounding box center [329, 411] width 10 height 10
click at [330, 410] on icon at bounding box center [329, 411] width 10 height 10
click at [486, 409] on icon at bounding box center [490, 405] width 10 height 10
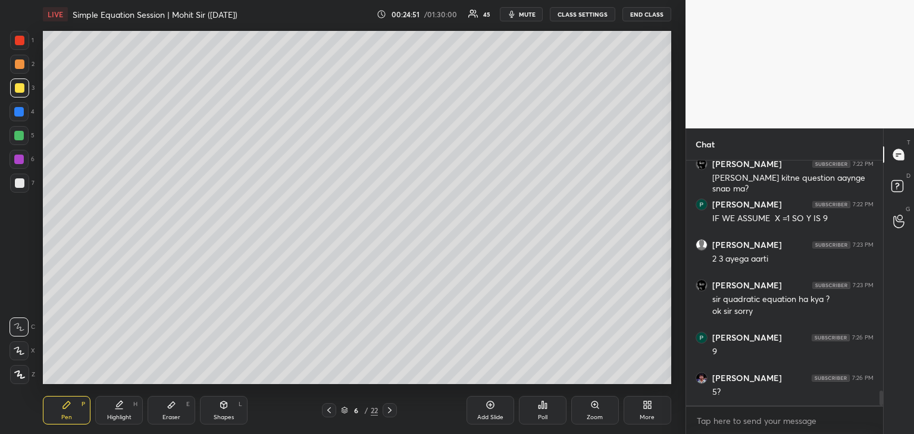
scroll to position [3832, 0]
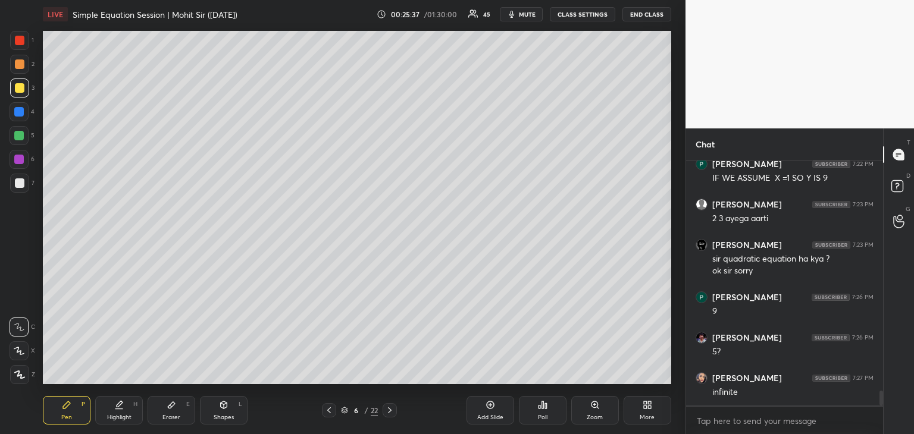
click at [15, 139] on div at bounding box center [19, 136] width 10 height 10
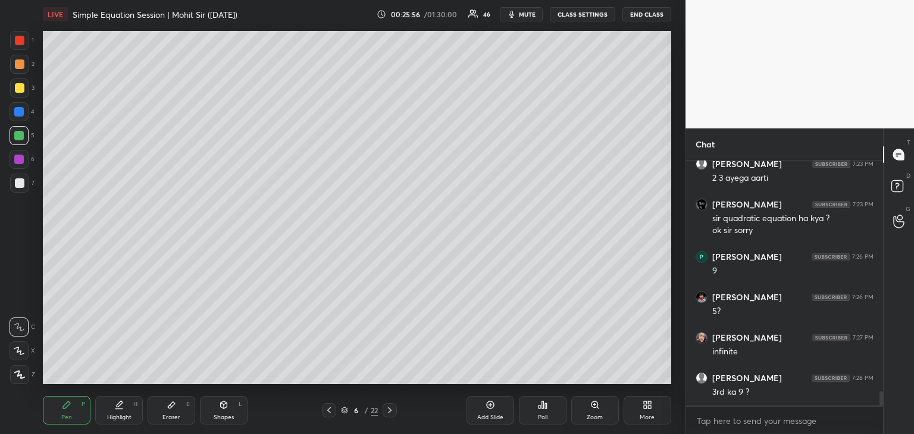
scroll to position [3912, 0]
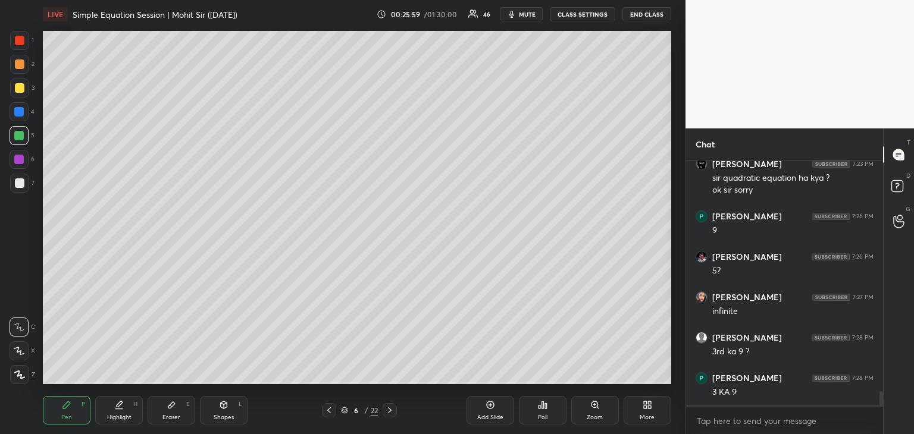
click at [331, 407] on icon at bounding box center [329, 411] width 10 height 10
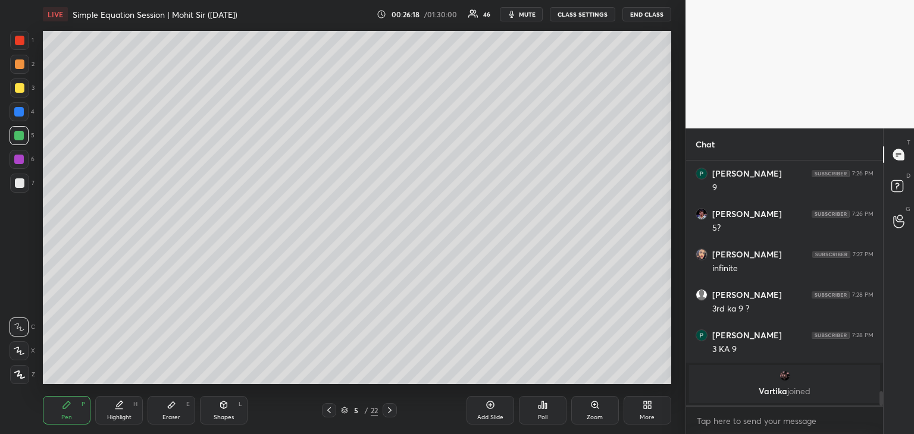
click at [390, 413] on icon at bounding box center [390, 411] width 10 height 10
click at [488, 409] on icon at bounding box center [490, 405] width 10 height 10
click at [328, 410] on icon at bounding box center [329, 410] width 4 height 6
click at [168, 407] on icon at bounding box center [171, 405] width 7 height 7
click at [22, 373] on rect at bounding box center [21, 372] width 1 height 1
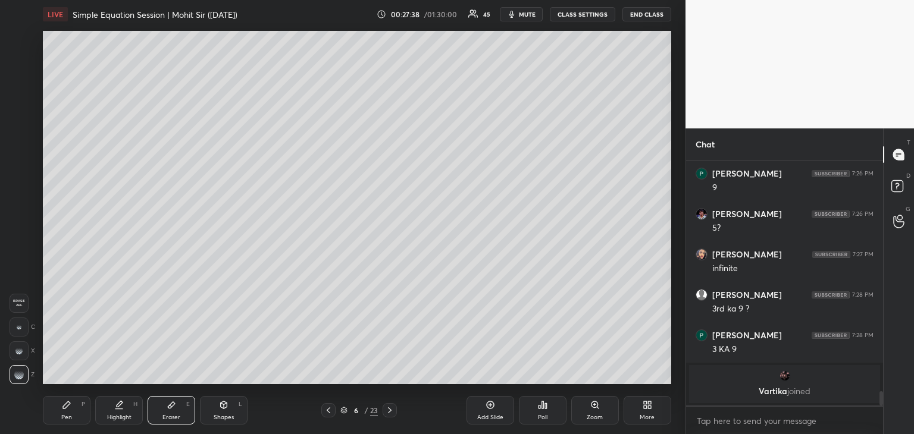
click at [64, 408] on icon at bounding box center [66, 404] width 7 height 7
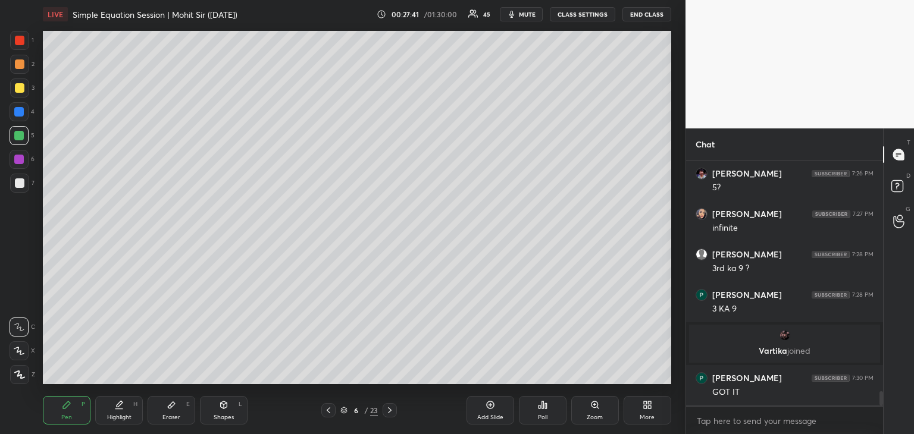
scroll to position [3916, 0]
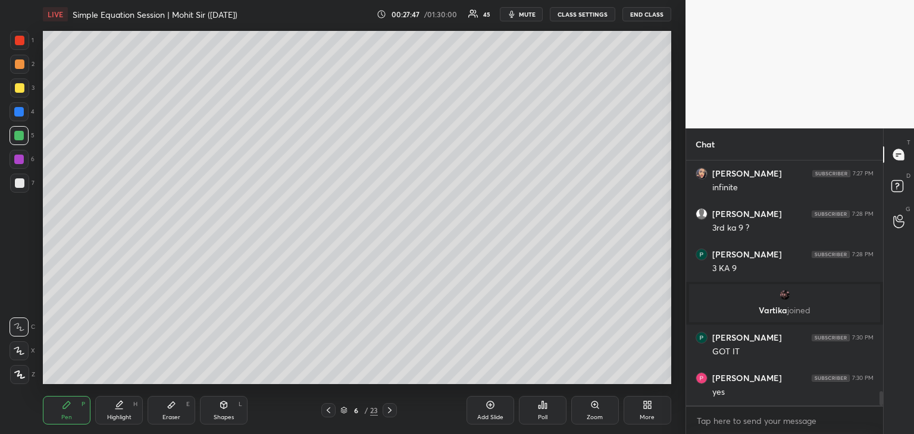
click at [388, 412] on icon at bounding box center [390, 411] width 10 height 10
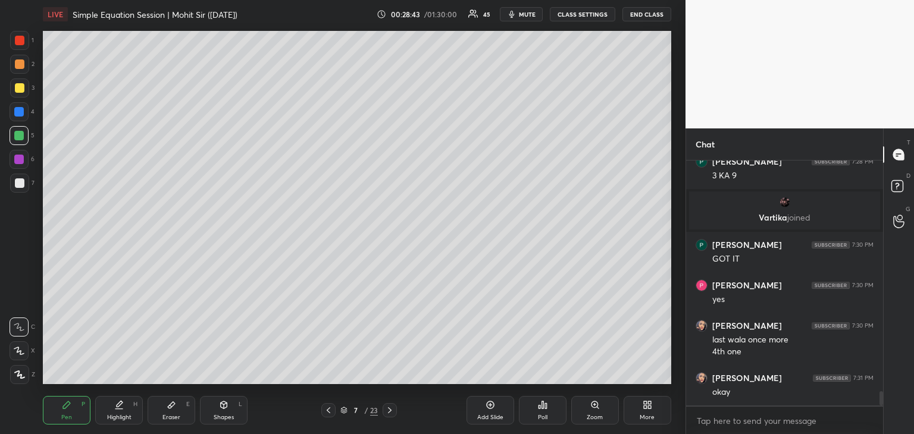
scroll to position [4049, 0]
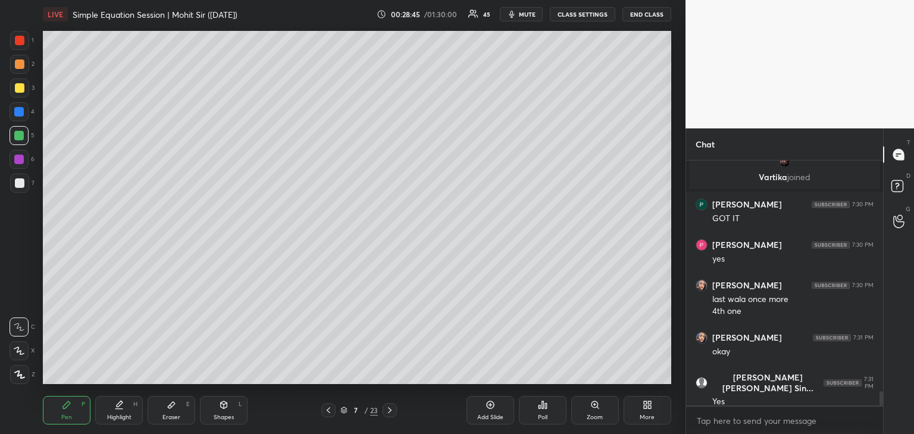
click at [388, 409] on icon at bounding box center [390, 411] width 10 height 10
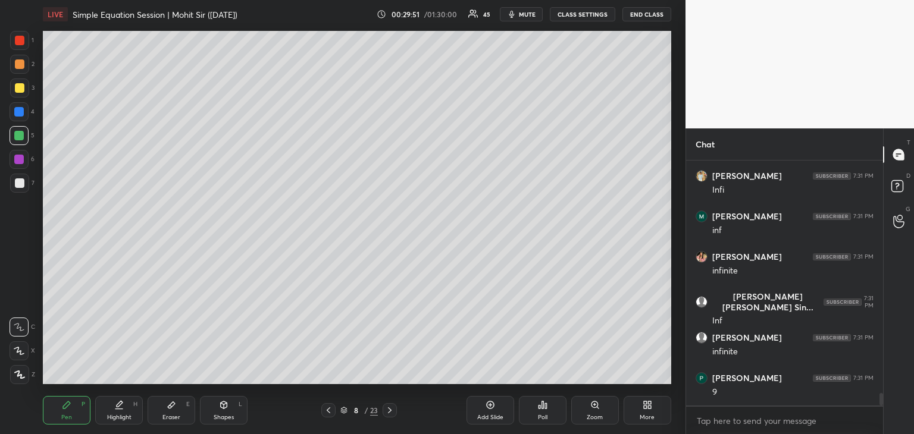
scroll to position [4494, 0]
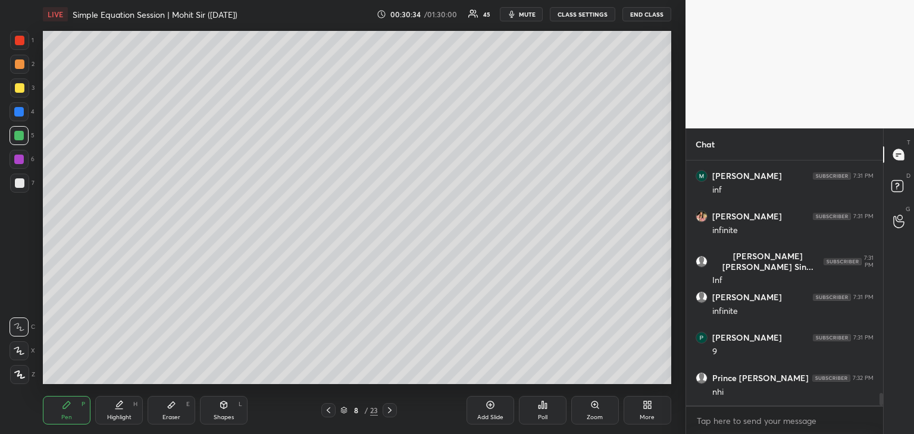
click at [20, 90] on div at bounding box center [20, 88] width 10 height 10
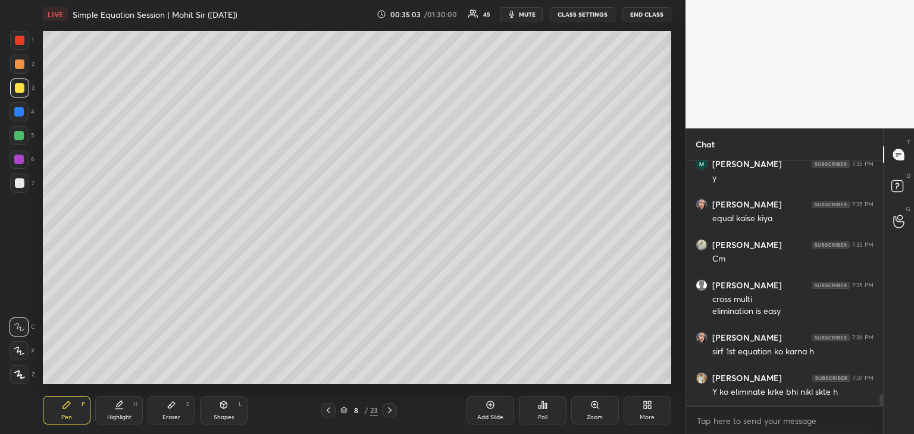
scroll to position [5084, 0]
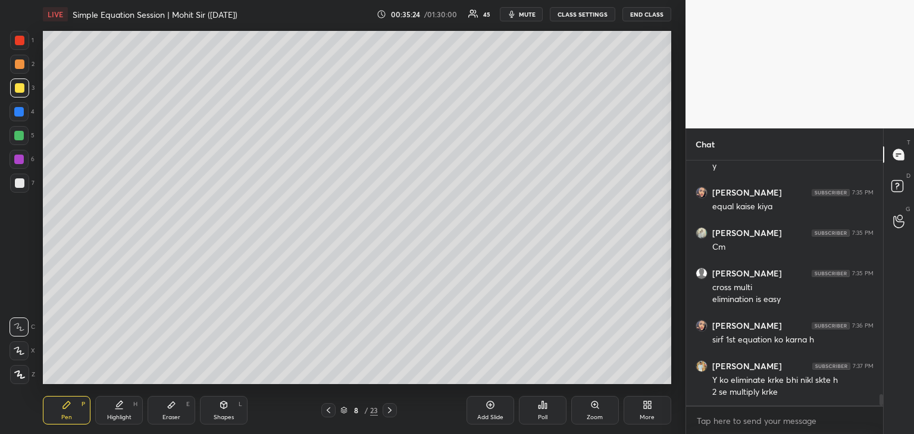
click at [480, 412] on div "Add Slide" at bounding box center [490, 410] width 48 height 29
click at [328, 412] on icon at bounding box center [329, 411] width 10 height 10
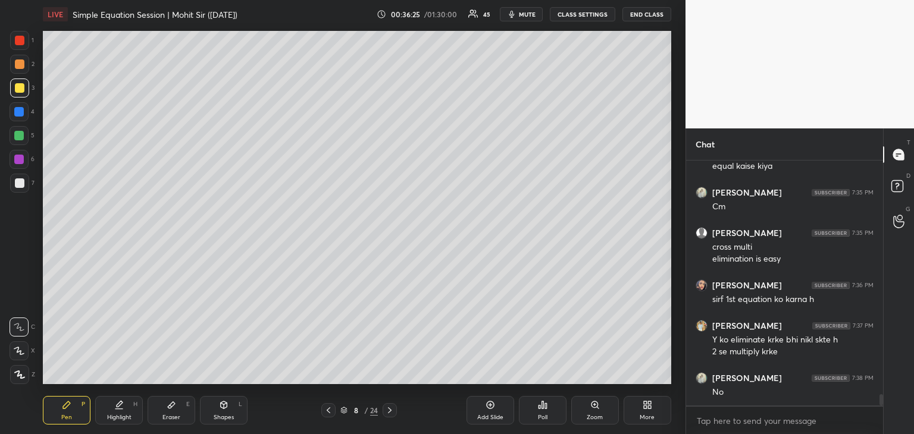
click at [393, 410] on icon at bounding box center [390, 411] width 10 height 10
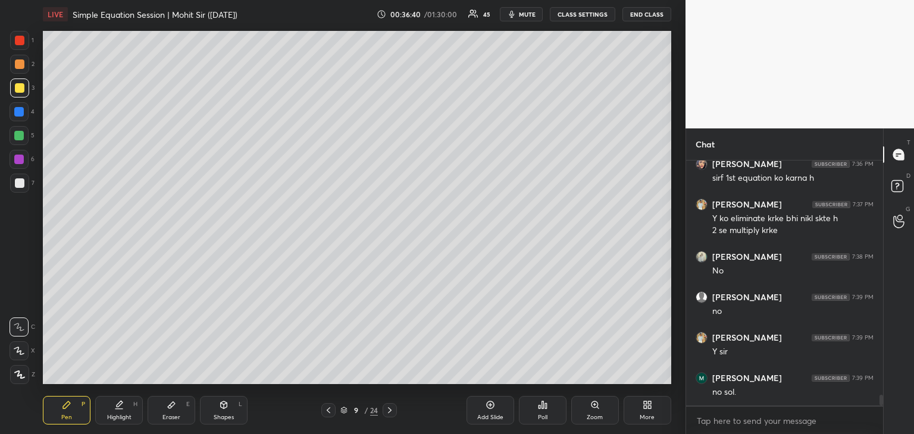
scroll to position [5286, 0]
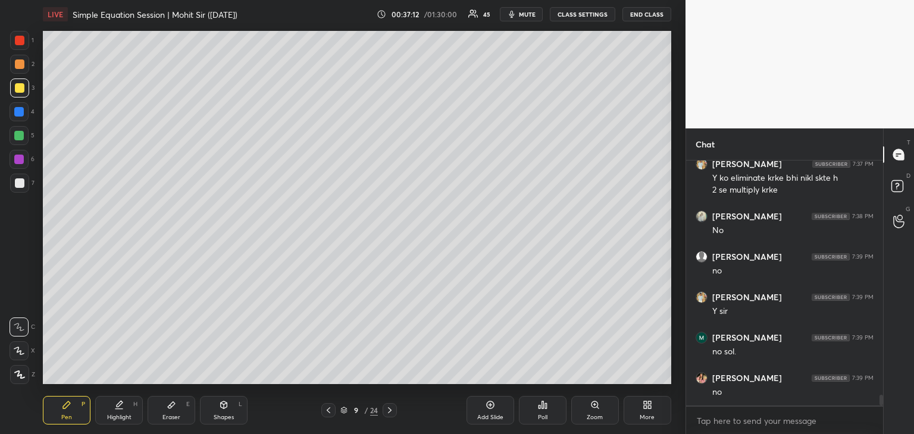
click at [329, 411] on icon at bounding box center [329, 411] width 10 height 10
click at [394, 407] on icon at bounding box center [390, 411] width 10 height 10
click at [327, 409] on icon at bounding box center [329, 411] width 10 height 10
click at [389, 410] on icon at bounding box center [390, 411] width 10 height 10
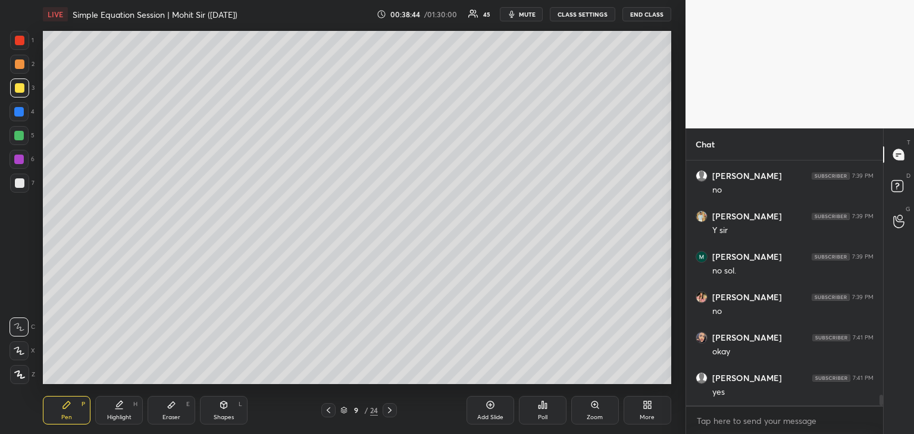
scroll to position [5408, 0]
click at [328, 412] on icon at bounding box center [329, 411] width 10 height 10
click at [393, 412] on icon at bounding box center [390, 411] width 10 height 10
click at [487, 413] on div "Add Slide" at bounding box center [490, 410] width 48 height 29
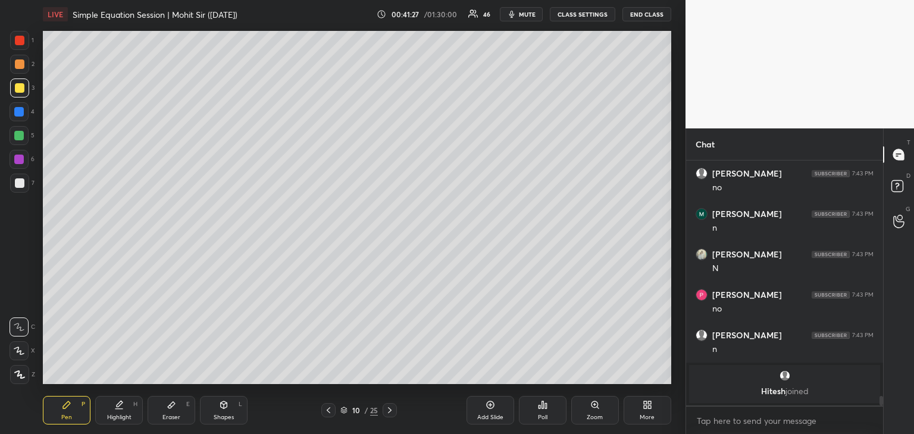
click at [324, 410] on icon at bounding box center [329, 411] width 10 height 10
click at [483, 408] on div "Add Slide" at bounding box center [490, 410] width 48 height 29
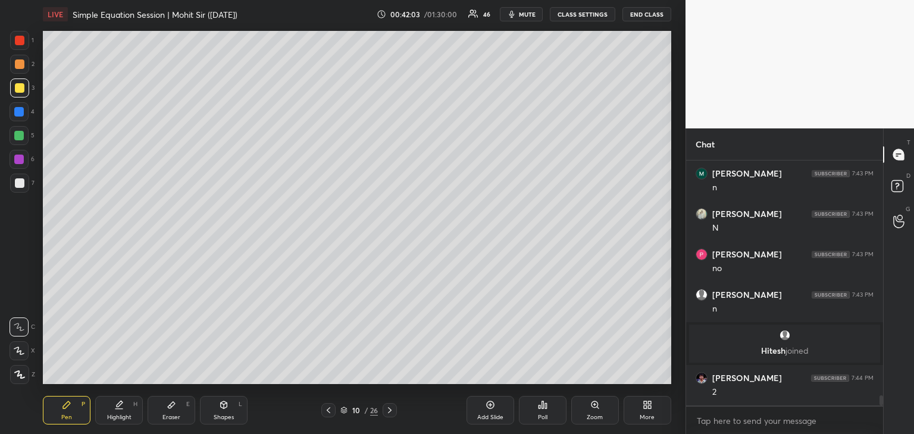
scroll to position [5581, 0]
click at [21, 135] on div at bounding box center [19, 136] width 10 height 10
click at [168, 409] on icon at bounding box center [172, 405] width 10 height 10
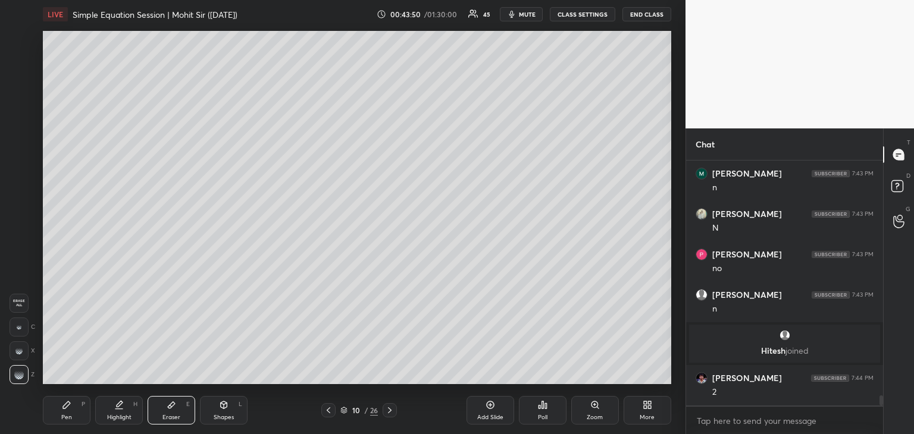
click at [482, 410] on div "Add Slide" at bounding box center [490, 410] width 48 height 29
click at [70, 405] on icon at bounding box center [67, 405] width 10 height 10
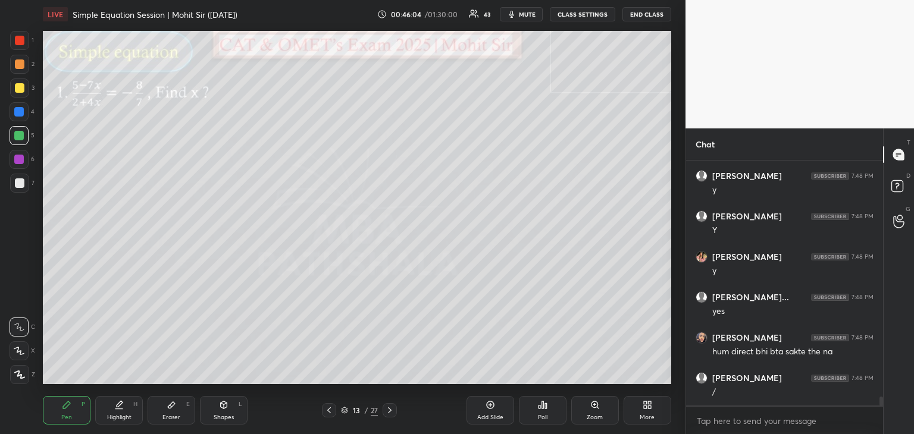
scroll to position [6471, 0]
click at [331, 412] on icon at bounding box center [329, 411] width 10 height 10
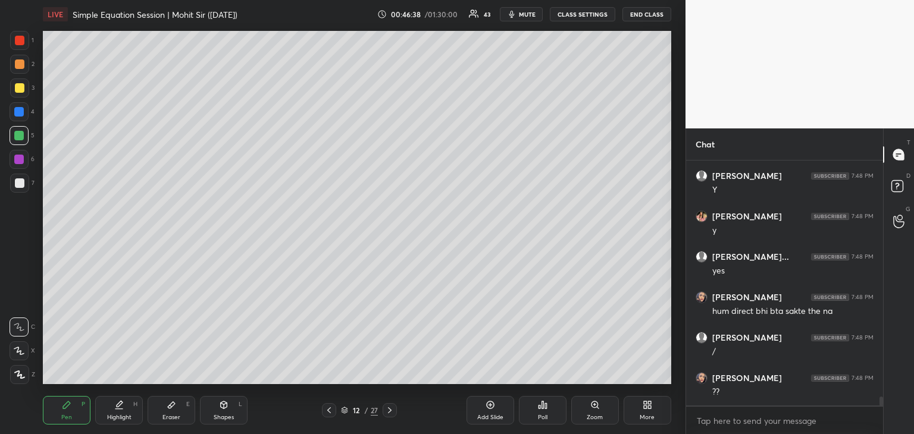
click at [329, 412] on icon at bounding box center [329, 411] width 10 height 10
click at [389, 409] on icon at bounding box center [390, 410] width 4 height 6
click at [388, 410] on icon at bounding box center [390, 411] width 10 height 10
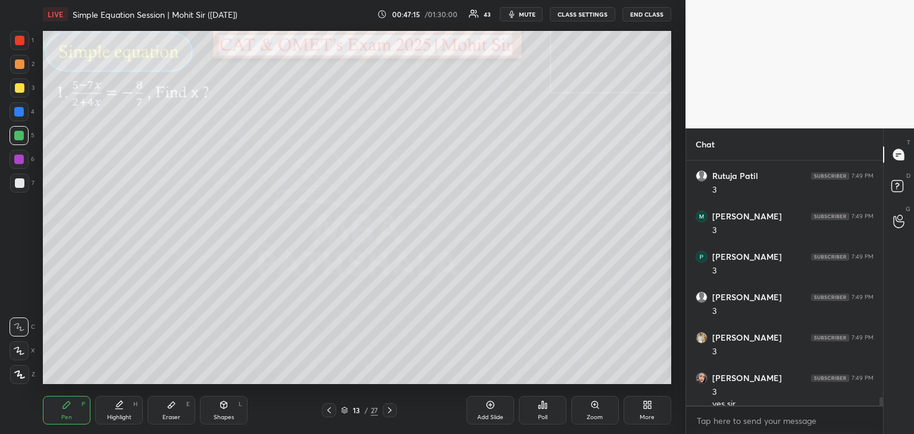
scroll to position [6766, 0]
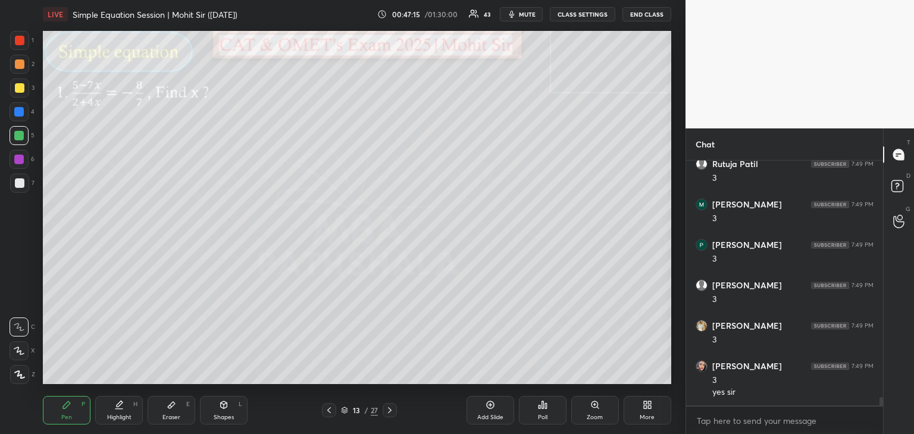
click at [16, 66] on div at bounding box center [20, 64] width 10 height 10
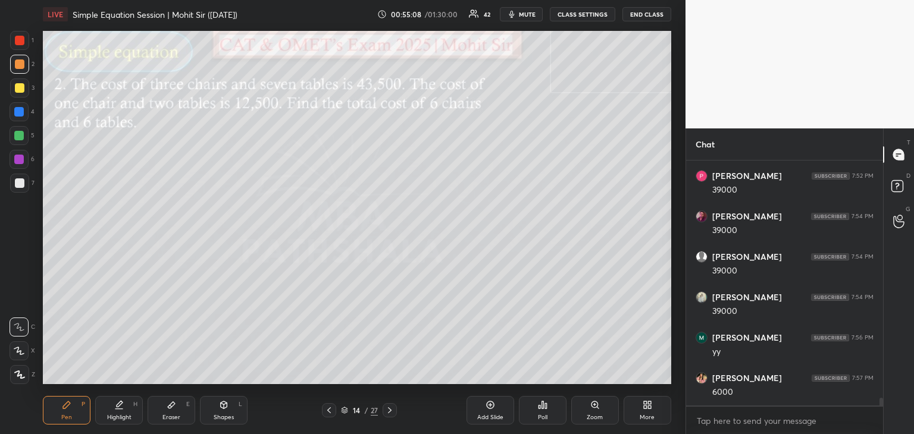
scroll to position [7413, 0]
click at [176, 406] on div "Eraser E" at bounding box center [172, 410] width 48 height 29
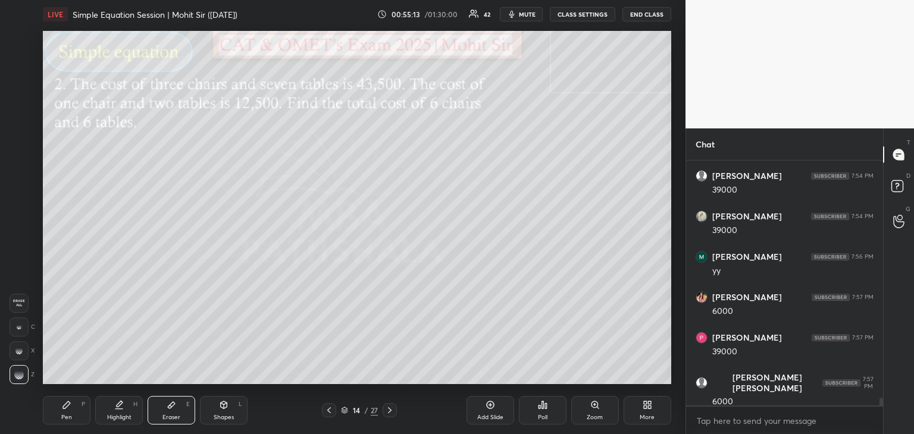
scroll to position [7494, 0]
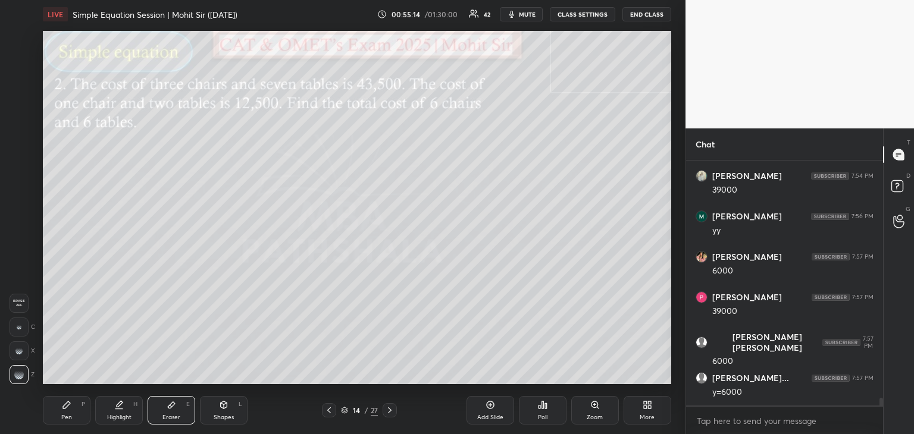
click at [67, 415] on div "Pen" at bounding box center [66, 418] width 11 height 6
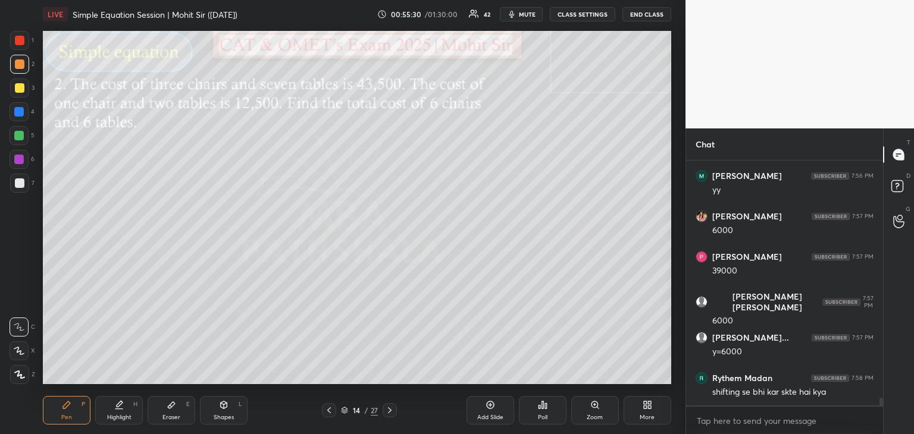
scroll to position [7575, 0]
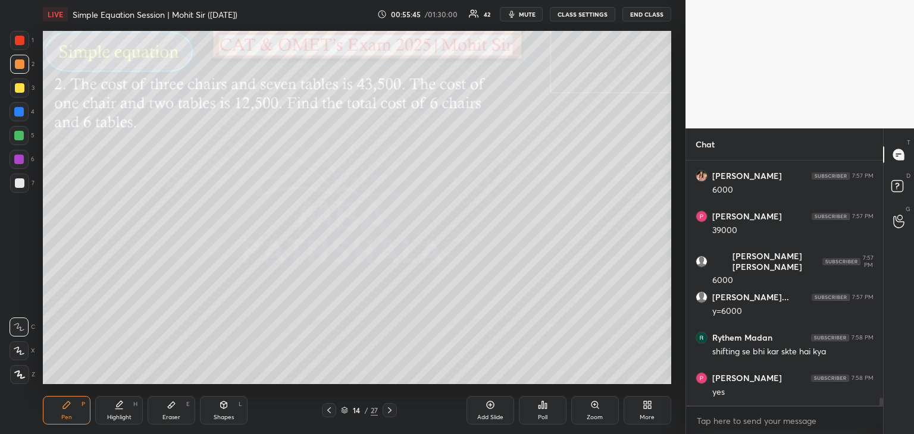
click at [487, 410] on div "Add Slide" at bounding box center [490, 410] width 48 height 29
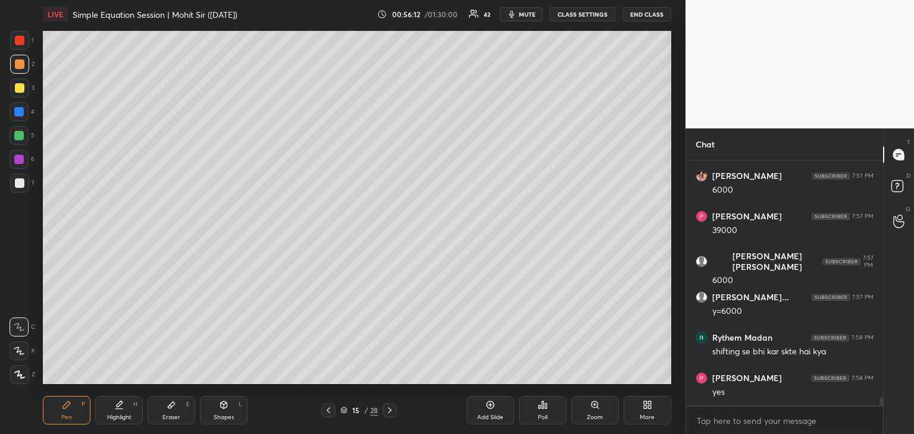
scroll to position [7615, 0]
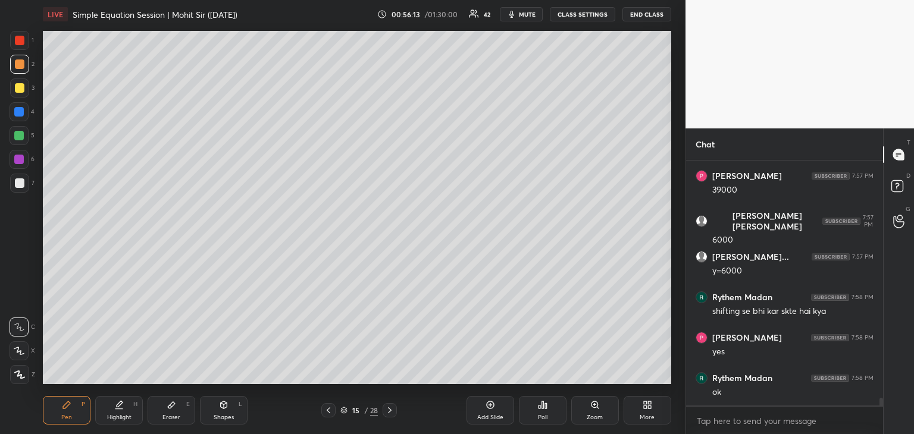
click at [386, 410] on icon at bounding box center [390, 411] width 10 height 10
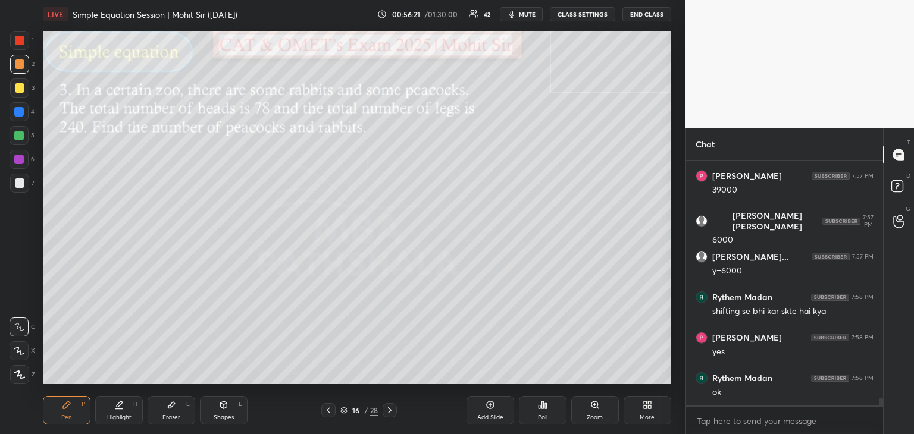
scroll to position [7656, 0]
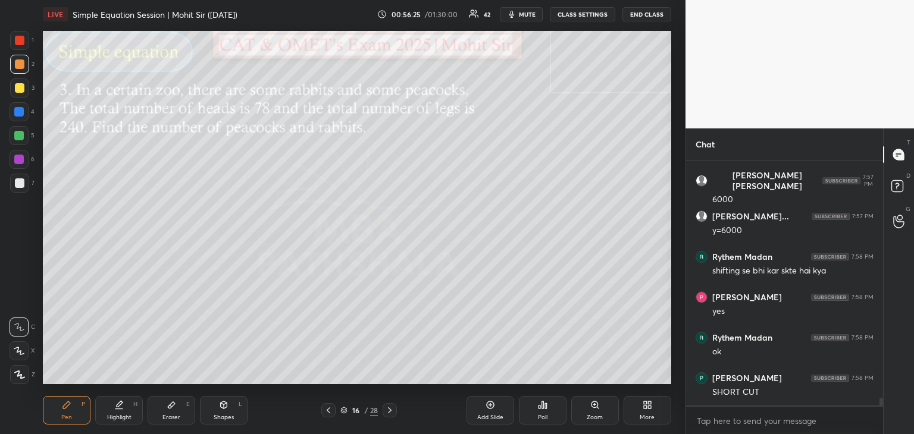
click at [325, 411] on icon at bounding box center [329, 411] width 10 height 10
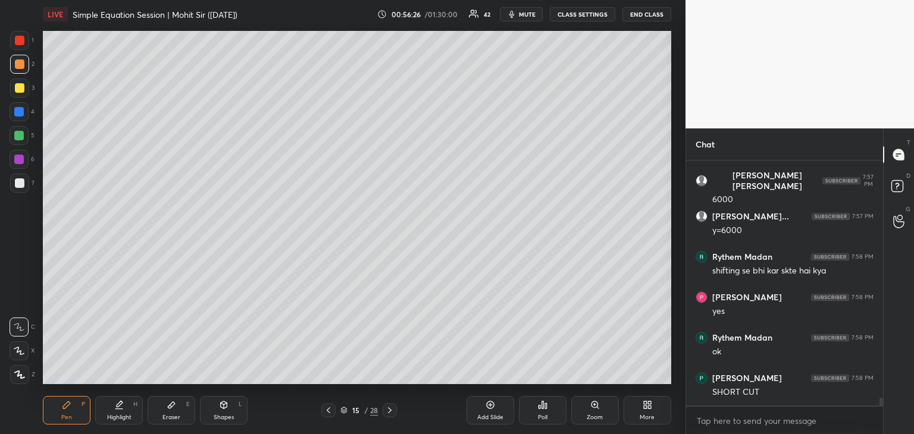
click at [324, 414] on icon at bounding box center [329, 411] width 10 height 10
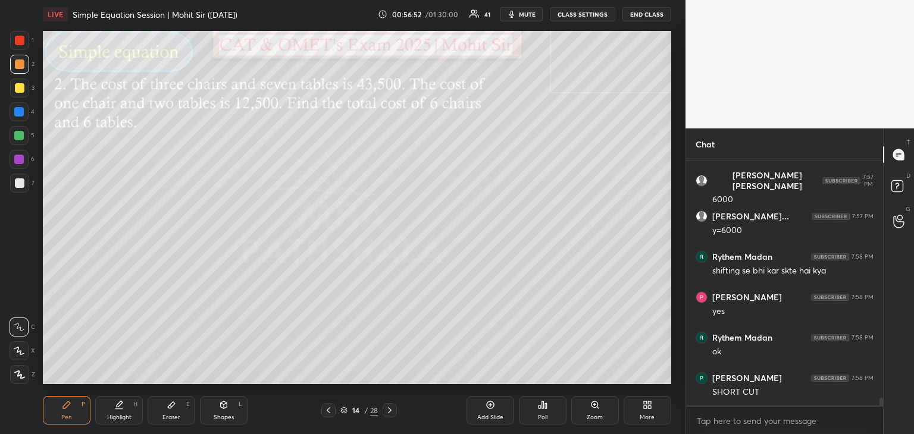
click at [388, 404] on div at bounding box center [389, 410] width 14 height 14
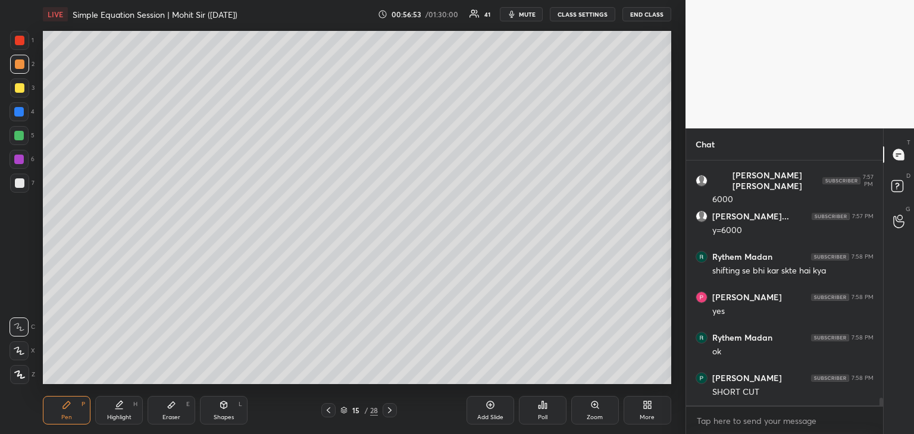
click at [396, 409] on div at bounding box center [389, 410] width 14 height 14
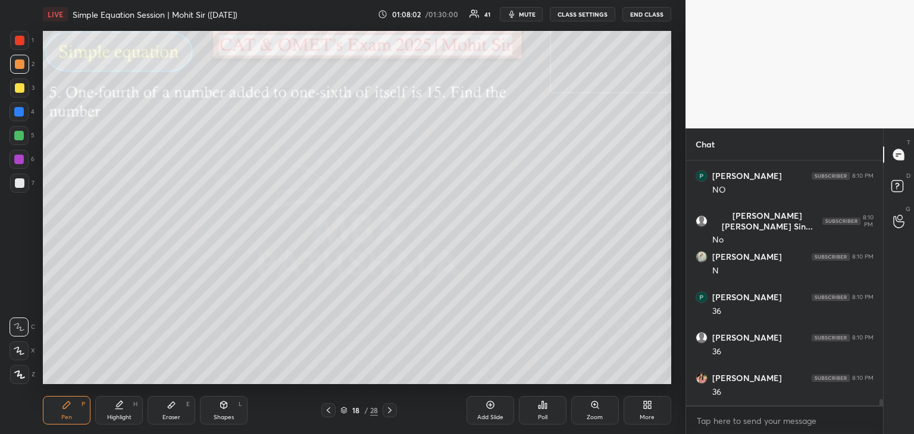
scroll to position [8690, 0]
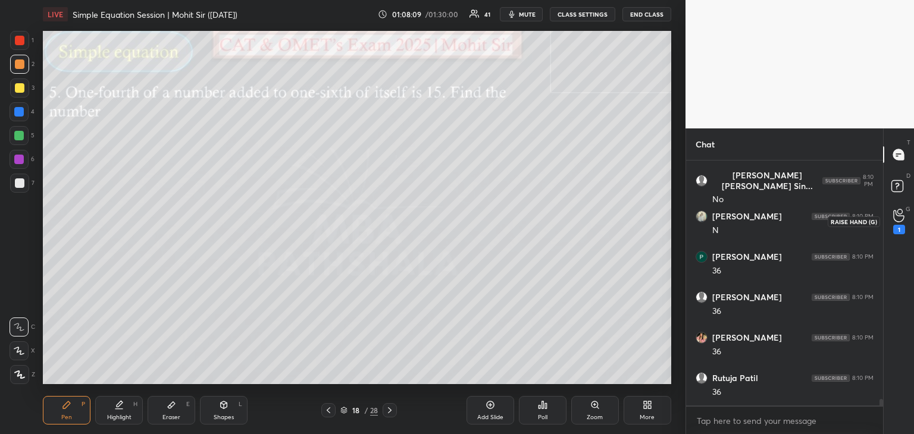
click at [901, 214] on icon at bounding box center [898, 216] width 11 height 14
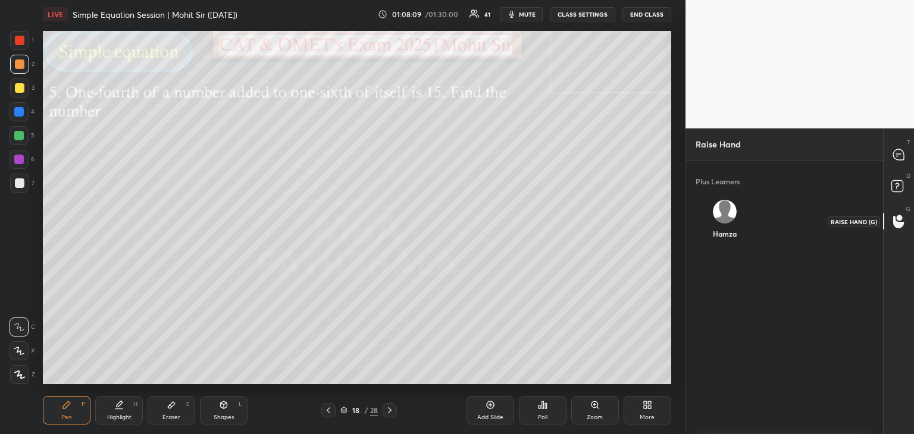
scroll to position [3, 4]
click at [723, 211] on img "grid" at bounding box center [725, 212] width 24 height 24
click at [723, 246] on button "INVITE" at bounding box center [724, 241] width 49 height 15
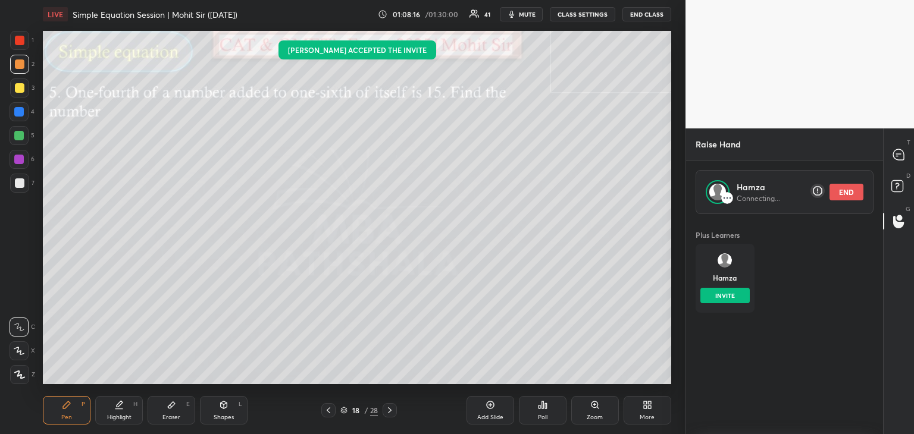
scroll to position [4, 4]
click at [898, 156] on icon at bounding box center [898, 154] width 11 height 11
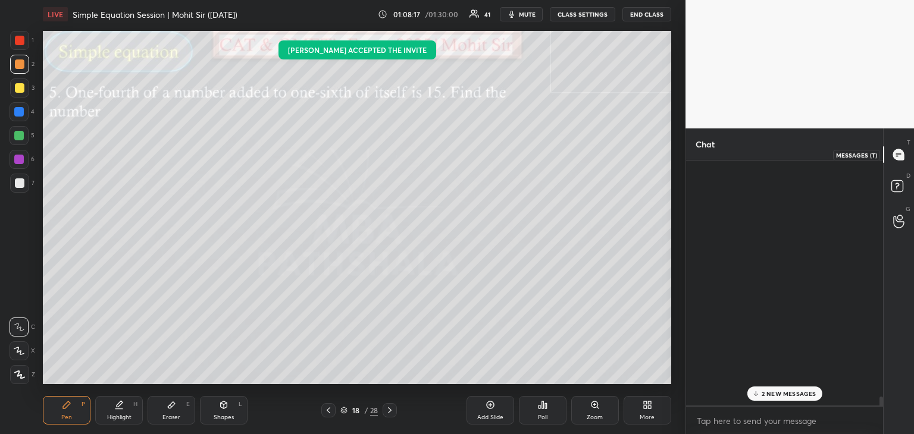
scroll to position [241, 193]
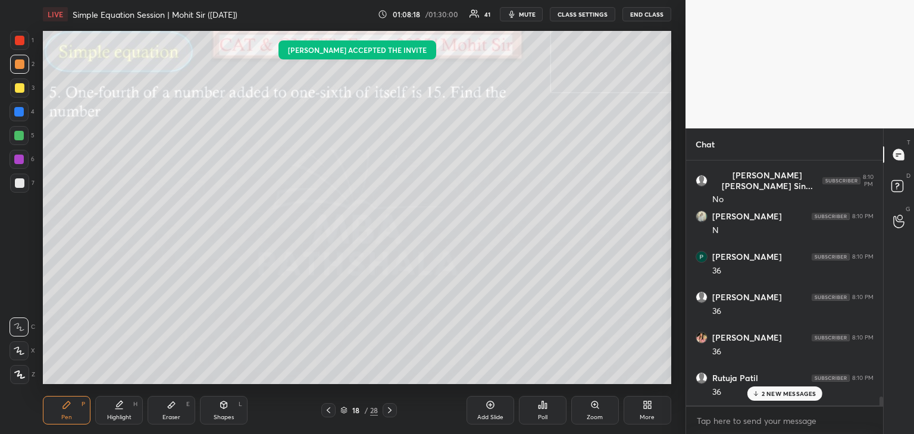
click at [771, 394] on p "2 NEW MESSAGES" at bounding box center [788, 393] width 55 height 7
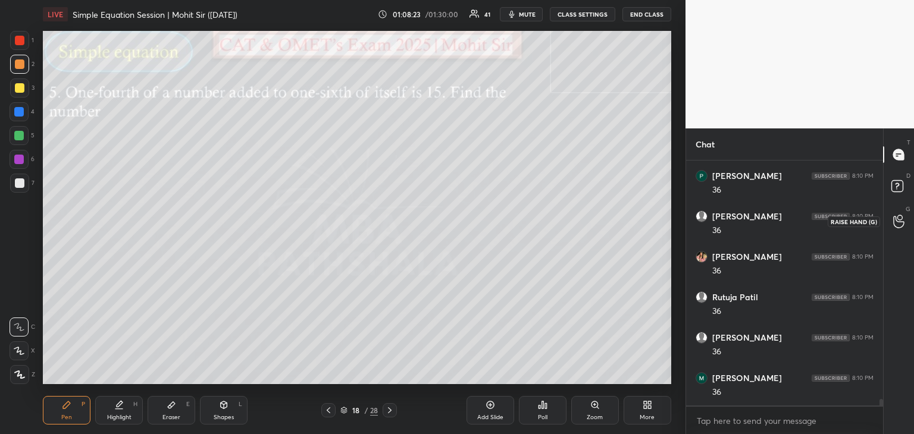
click at [891, 218] on div at bounding box center [899, 221] width 24 height 21
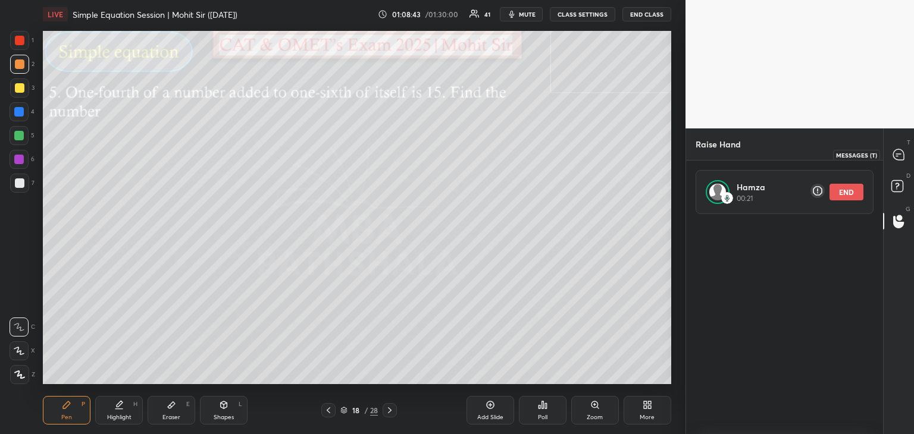
click at [892, 152] on icon at bounding box center [898, 155] width 12 height 12
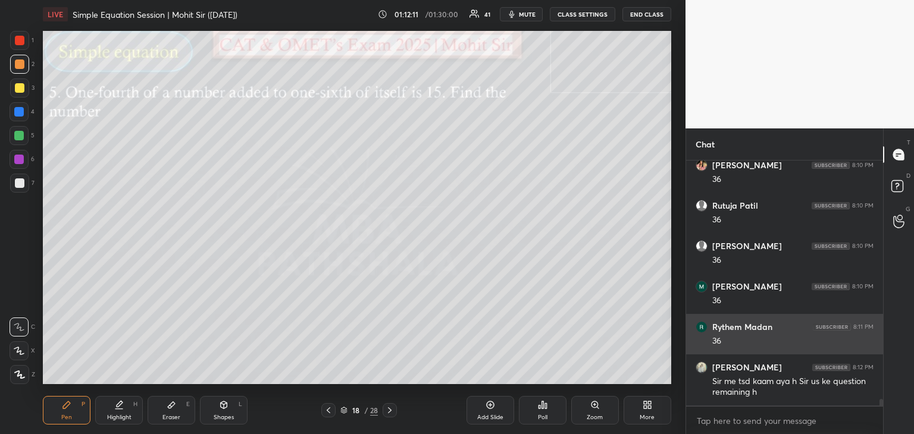
scroll to position [9127, 0]
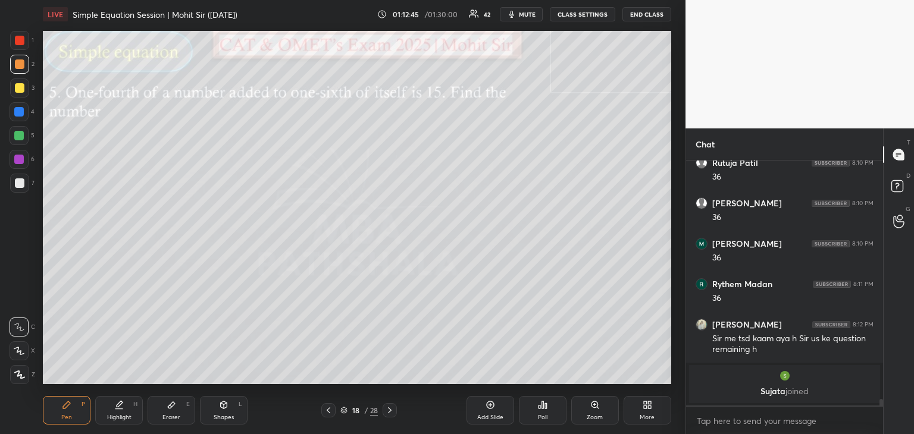
click at [154, 406] on div "Eraser E" at bounding box center [172, 410] width 48 height 29
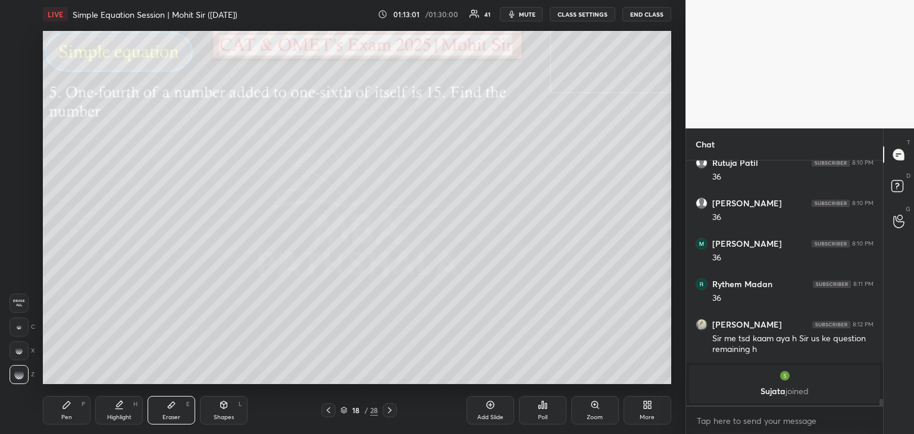
click at [68, 407] on icon at bounding box center [67, 405] width 10 height 10
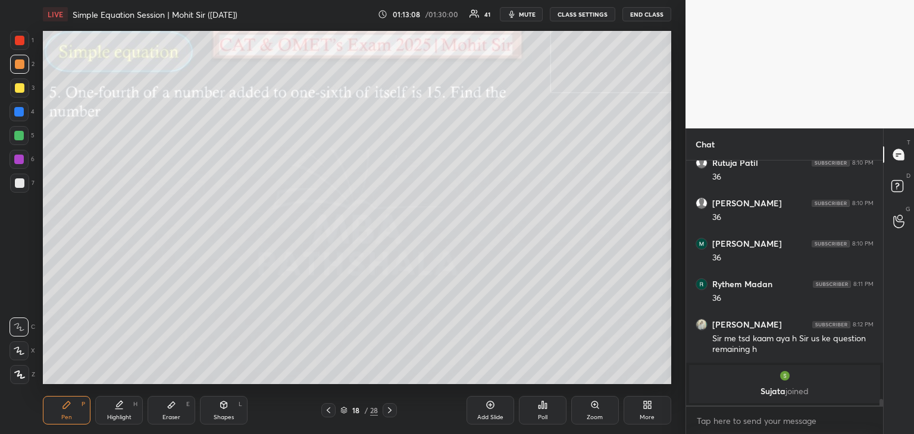
click at [21, 89] on div at bounding box center [20, 88] width 10 height 10
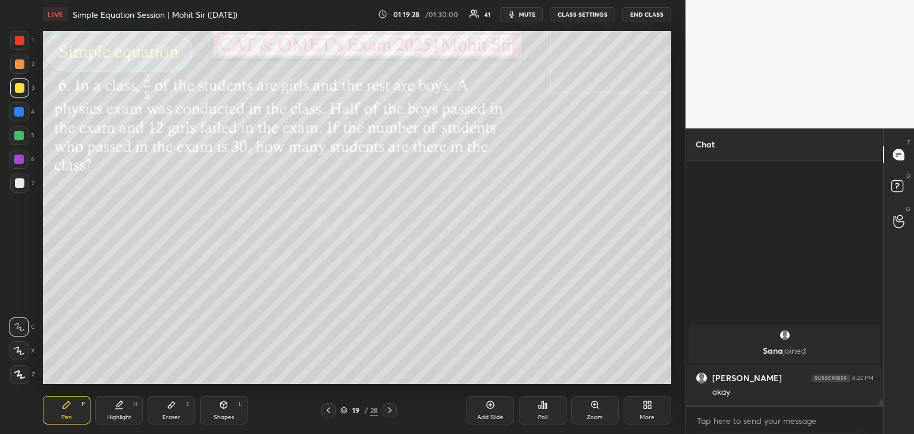
scroll to position [9509, 0]
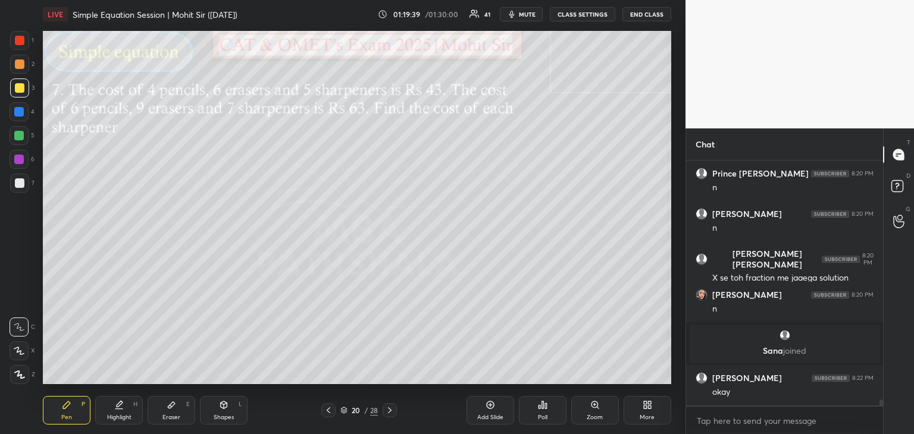
click at [778, 317] on div "Sakshi Sharma 8:20 PM n" at bounding box center [784, 302] width 197 height 40
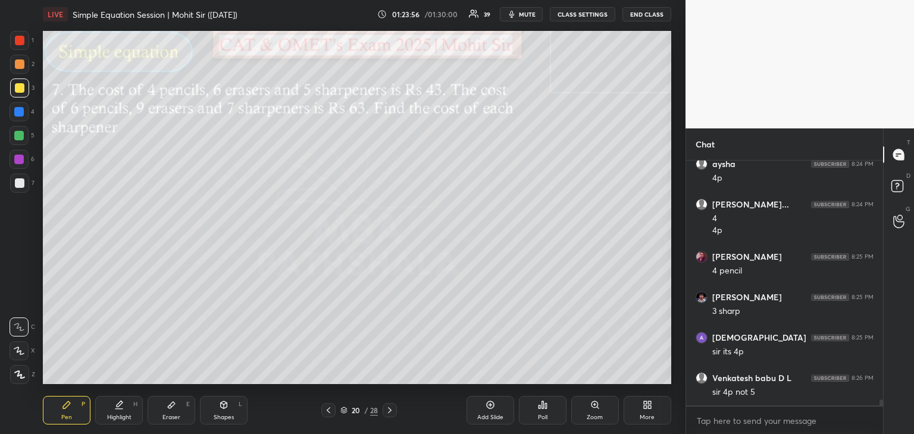
scroll to position [10255, 0]
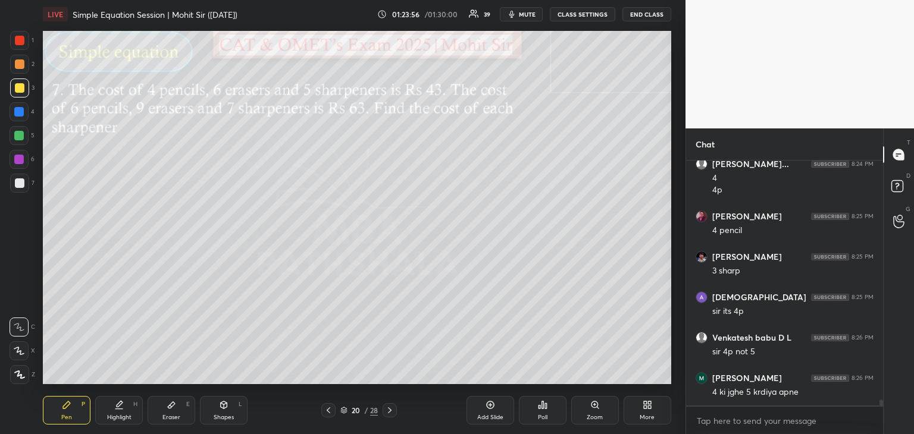
click at [393, 409] on icon at bounding box center [390, 411] width 10 height 10
click at [321, 412] on div "21 / 28" at bounding box center [358, 410] width 103 height 14
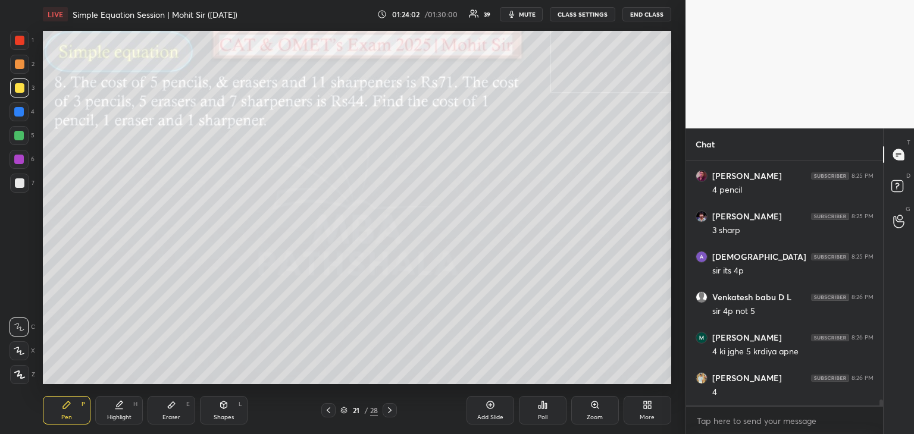
click at [328, 410] on icon at bounding box center [329, 411] width 10 height 10
click at [171, 402] on icon at bounding box center [172, 405] width 10 height 10
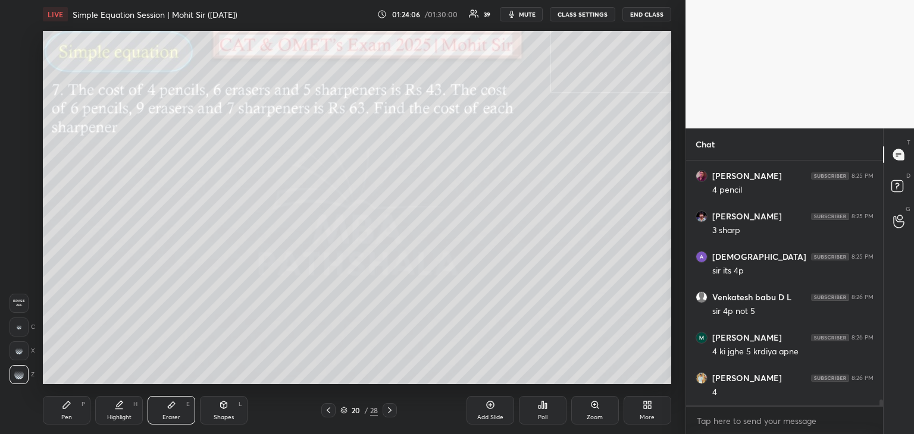
click at [61, 405] on div "Pen P" at bounding box center [67, 410] width 48 height 29
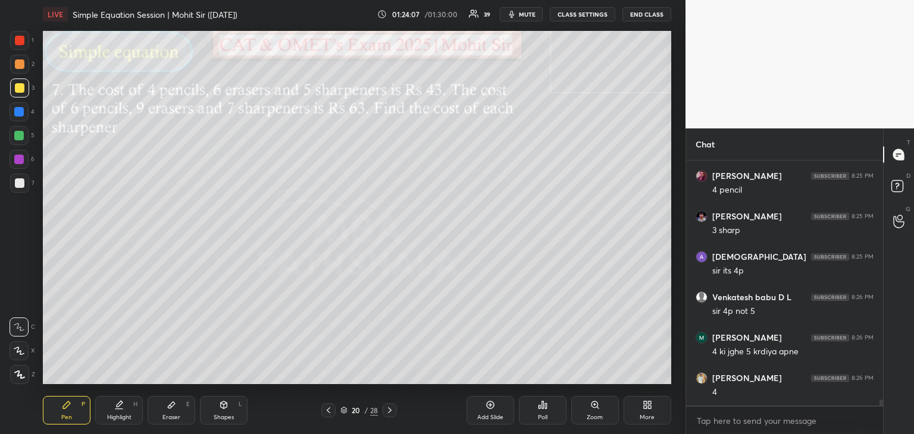
scroll to position [10307, 0]
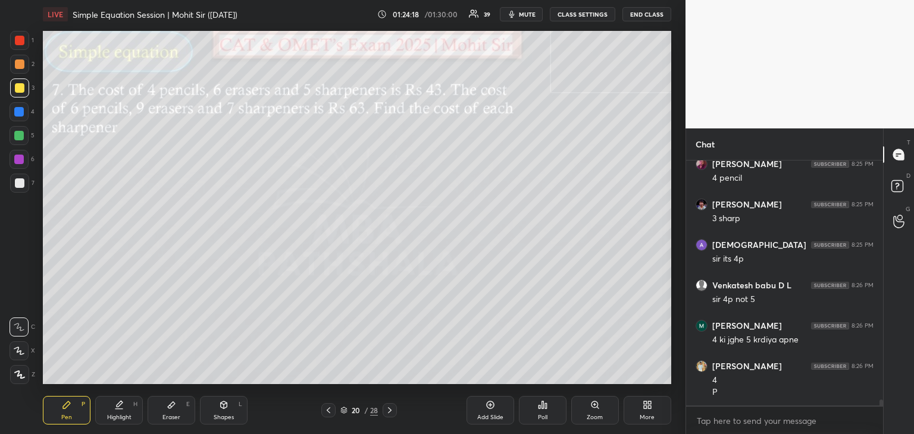
click at [19, 136] on div at bounding box center [19, 136] width 10 height 10
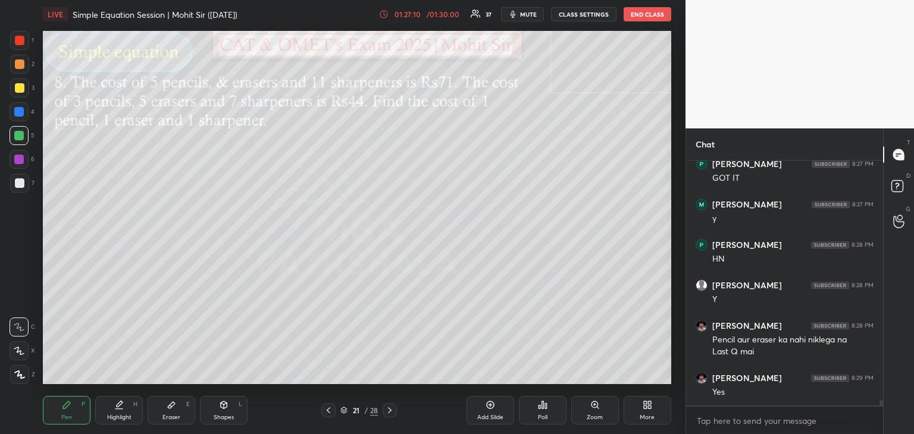
scroll to position [10645, 0]
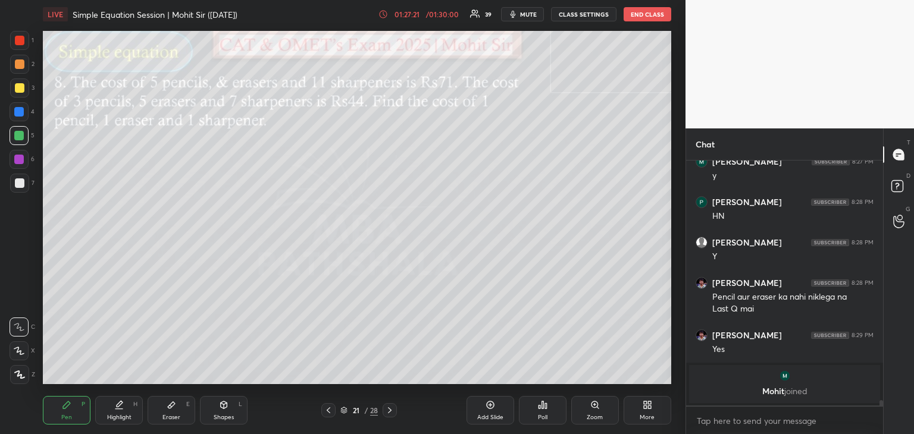
click at [19, 90] on div at bounding box center [20, 88] width 10 height 10
click at [20, 183] on div at bounding box center [20, 183] width 10 height 10
click at [176, 402] on div "Eraser E" at bounding box center [172, 410] width 48 height 29
click at [68, 407] on icon at bounding box center [67, 405] width 10 height 10
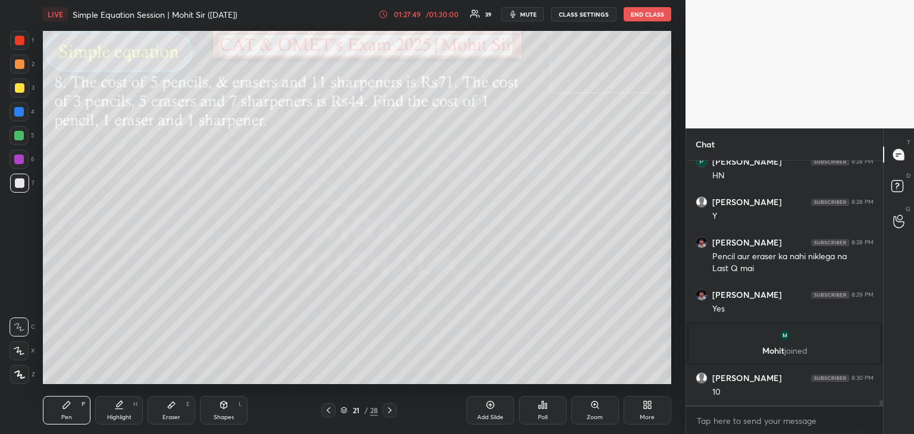
scroll to position [10435, 0]
click at [17, 86] on div at bounding box center [20, 88] width 10 height 10
click at [17, 136] on div at bounding box center [19, 136] width 10 height 10
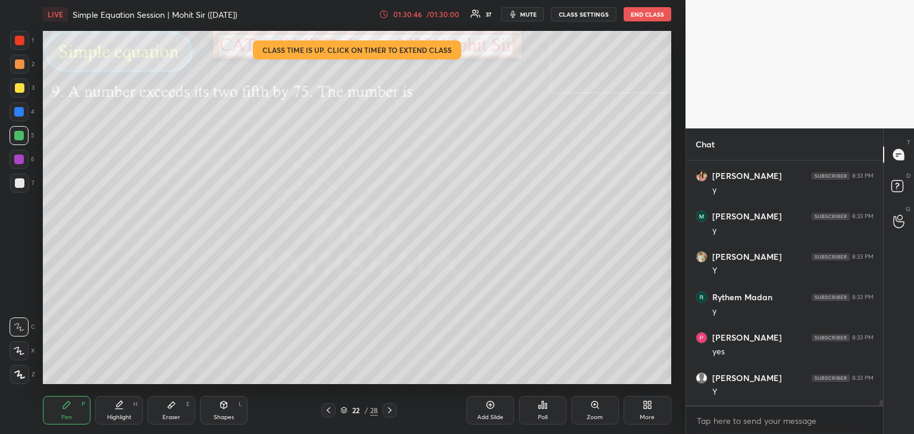
scroll to position [10758, 0]
click at [331, 410] on icon at bounding box center [329, 411] width 10 height 10
click at [177, 406] on div "Eraser E" at bounding box center [172, 410] width 48 height 29
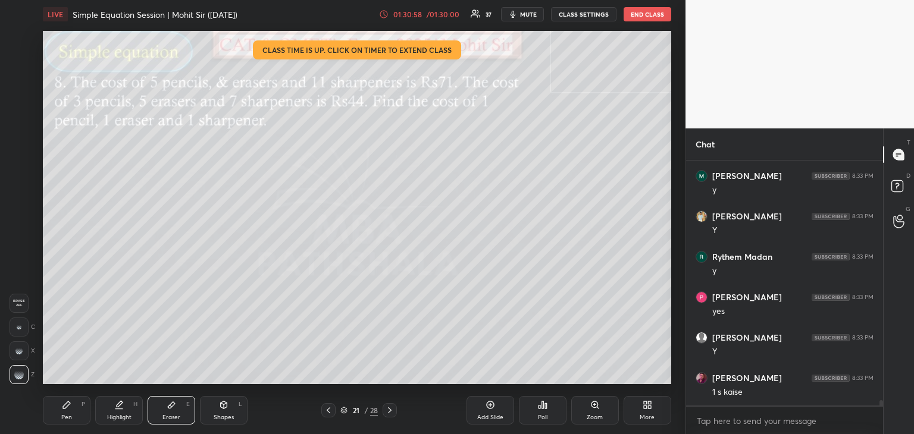
click at [57, 408] on div "Pen P" at bounding box center [67, 410] width 48 height 29
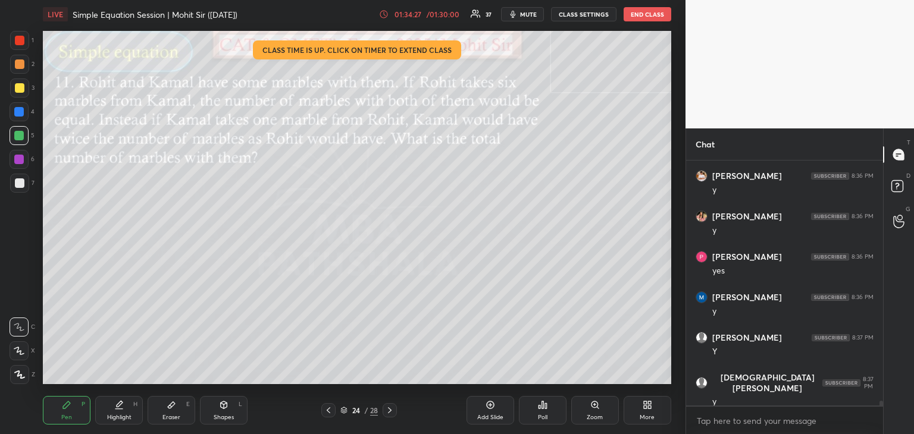
scroll to position [11986, 0]
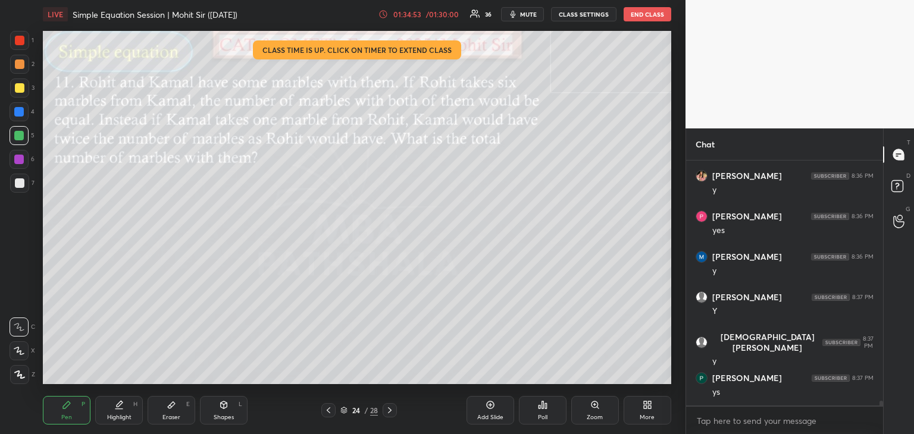
click at [416, 10] on div "01:34:53 / 01:30:00" at bounding box center [419, 15] width 82 height 10
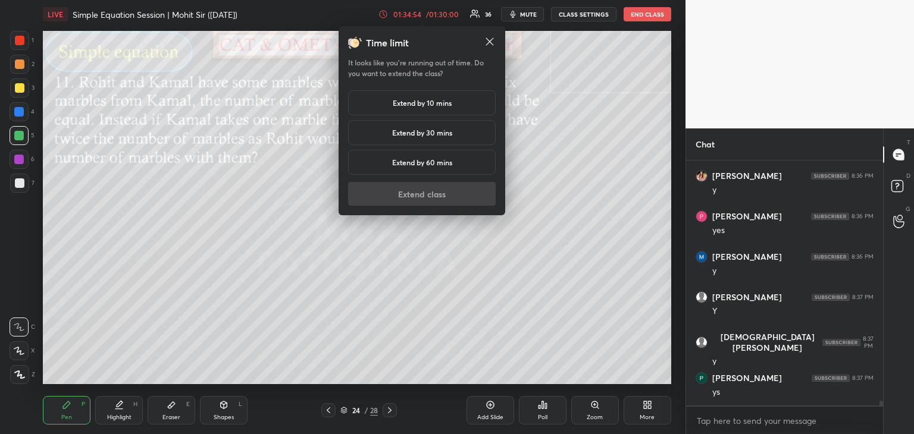
click at [410, 102] on h5 "Extend by 10 mins" at bounding box center [422, 103] width 59 height 11
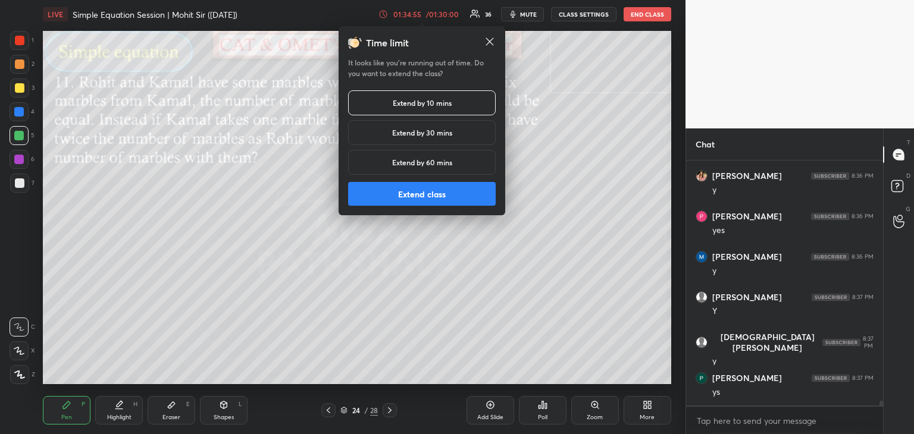
click at [404, 196] on button "Extend class" at bounding box center [422, 194] width 148 height 24
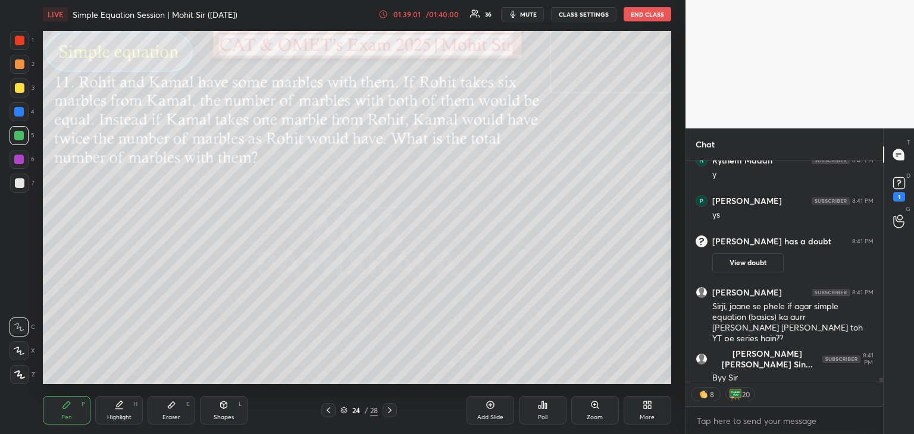
scroll to position [11788, 0]
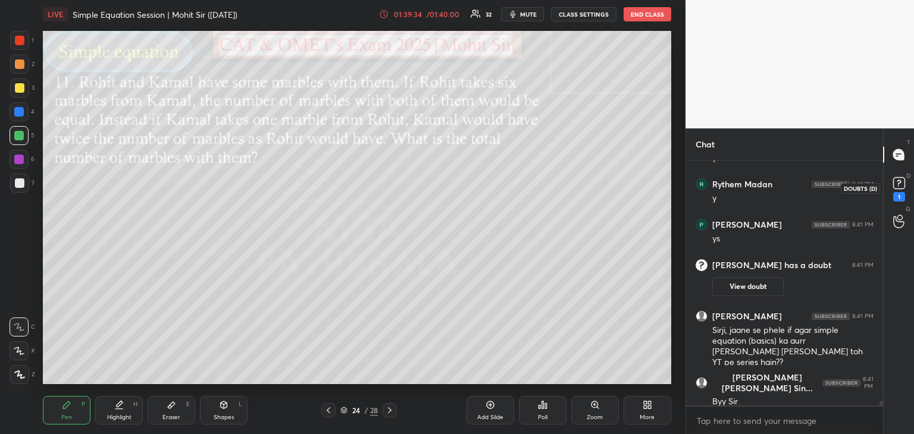
click at [902, 177] on icon at bounding box center [899, 183] width 18 height 18
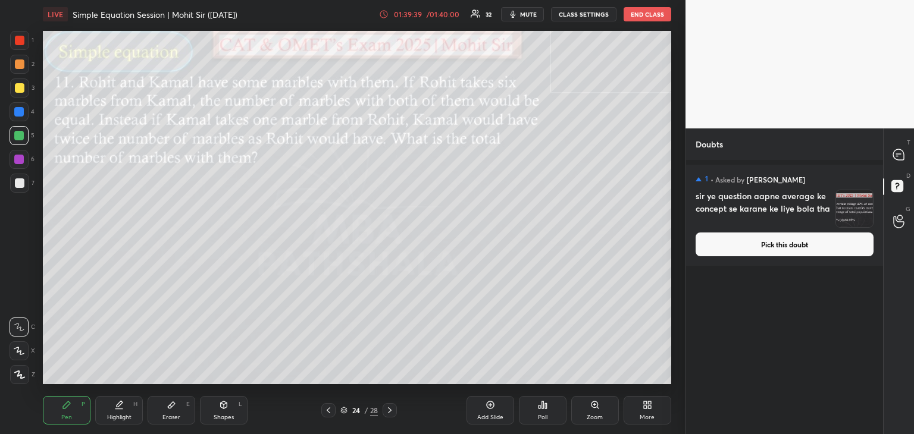
click at [798, 247] on button "Pick this doubt" at bounding box center [784, 245] width 178 height 24
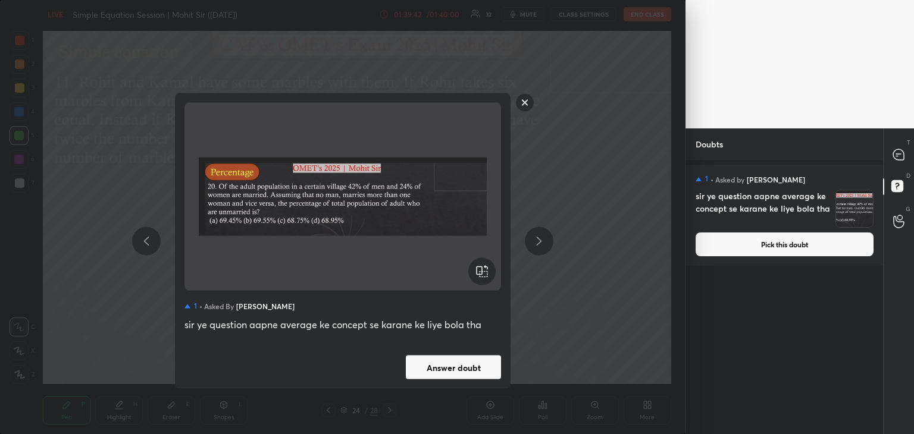
click at [462, 366] on button "Answer doubt" at bounding box center [453, 368] width 95 height 24
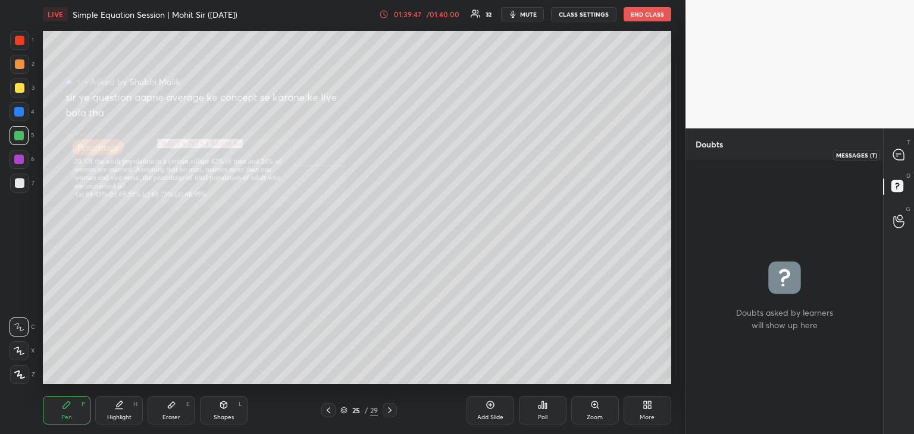
click at [896, 157] on icon at bounding box center [898, 154] width 11 height 11
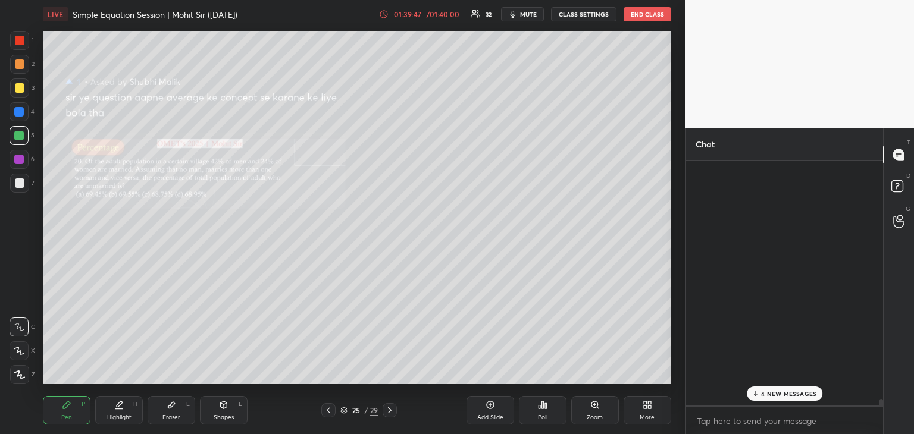
scroll to position [241, 193]
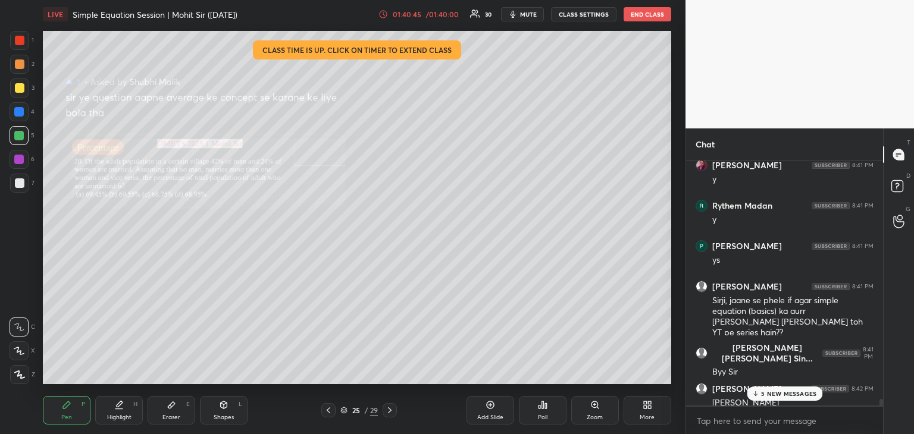
click at [758, 391] on icon at bounding box center [755, 393] width 8 height 7
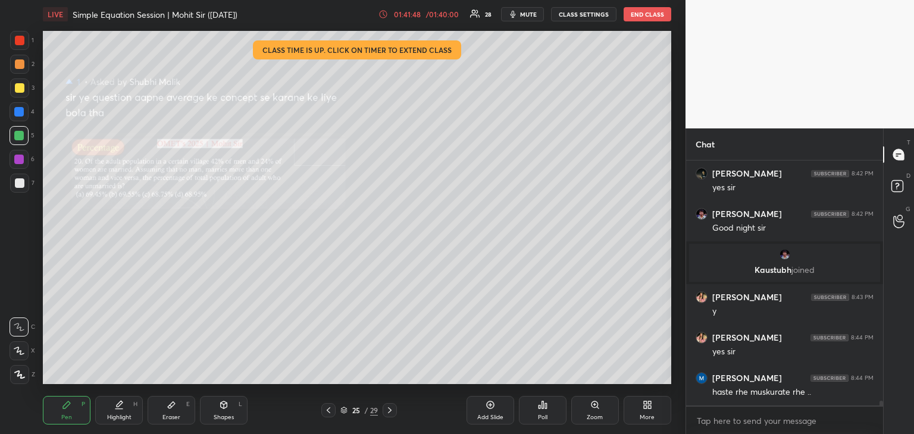
scroll to position [12264, 0]
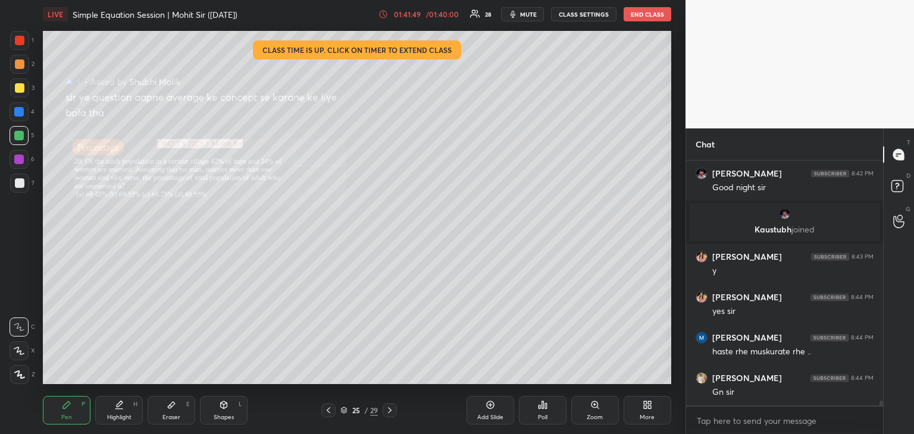
click at [651, 17] on button "END CLASS" at bounding box center [647, 14] width 48 height 14
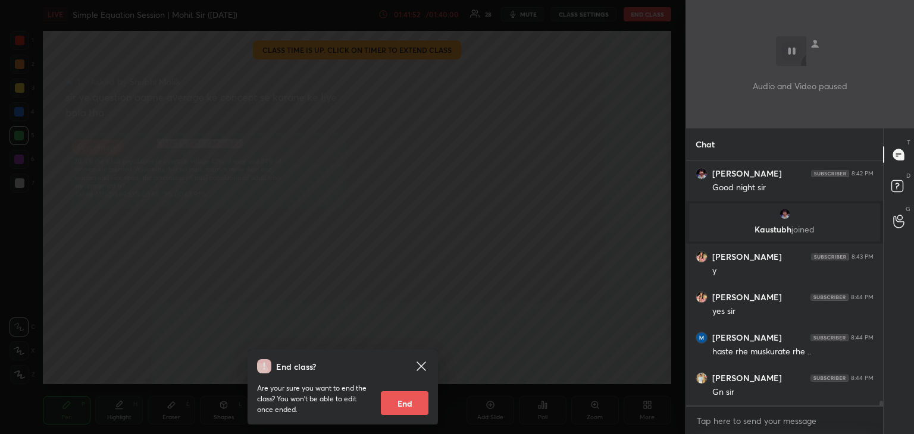
click at [416, 403] on button "End" at bounding box center [405, 403] width 48 height 24
type textarea "x"
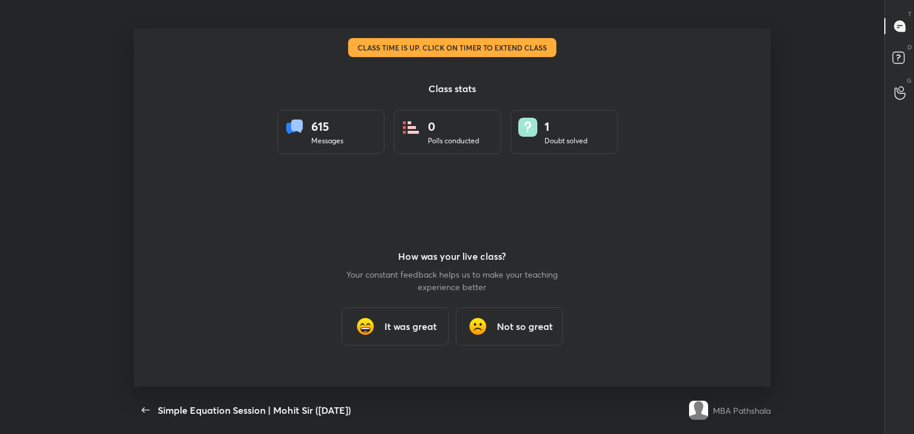
scroll to position [0, 0]
